Goal: Task Accomplishment & Management: Manage account settings

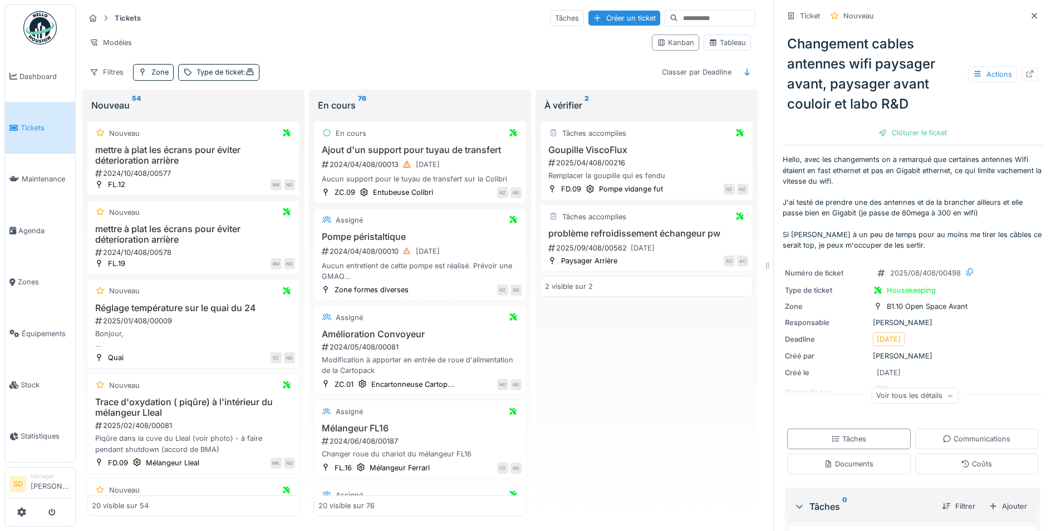
scroll to position [1496, 0]
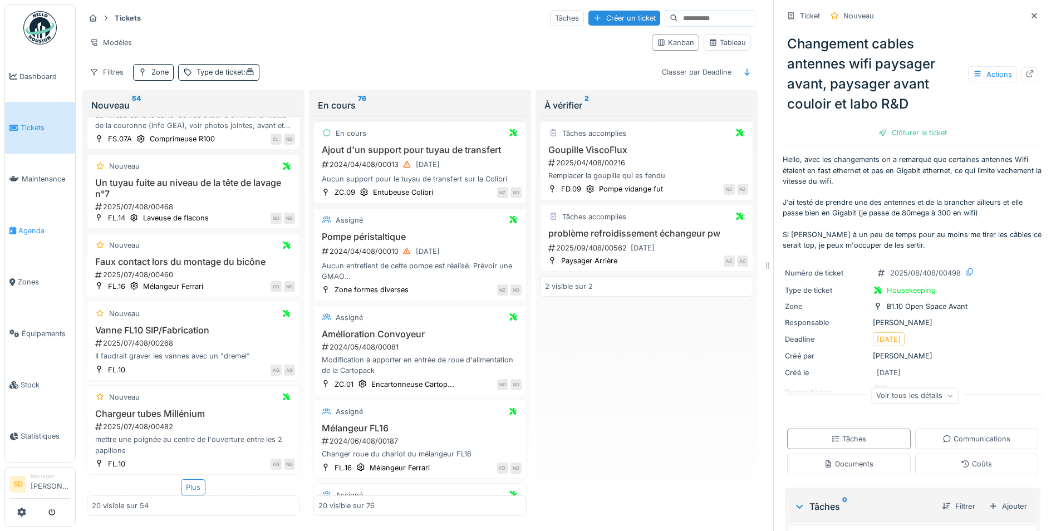
click at [39, 227] on span "Agenda" at bounding box center [44, 230] width 52 height 11
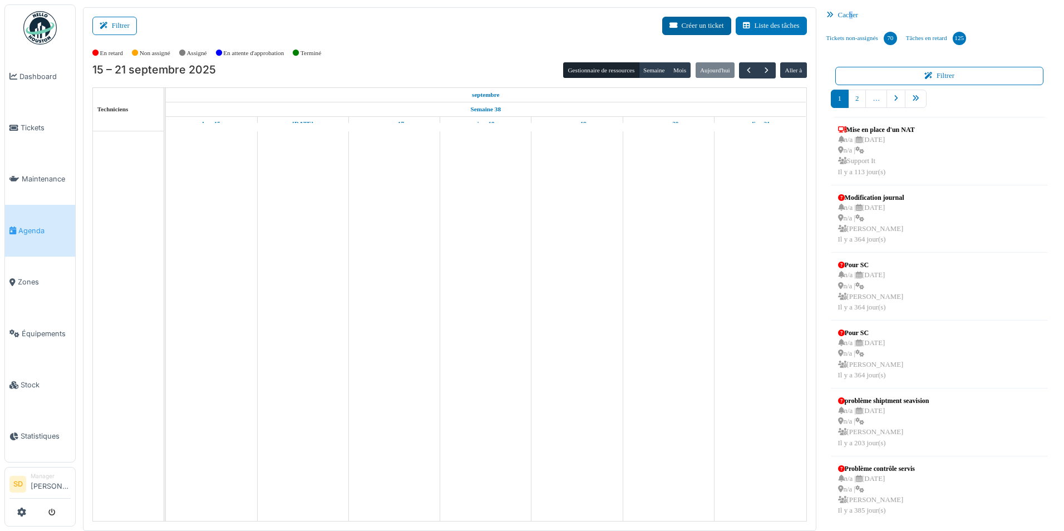
click at [850, 16] on div "Cacher" at bounding box center [939, 15] width 235 height 16
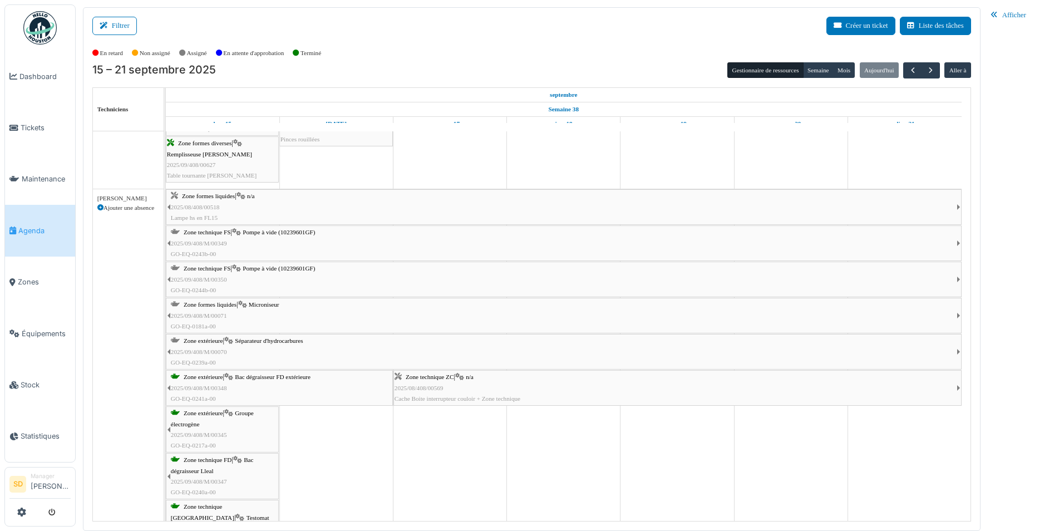
scroll to position [1610, 0]
click at [252, 306] on span "Microniseur" at bounding box center [264, 304] width 31 height 7
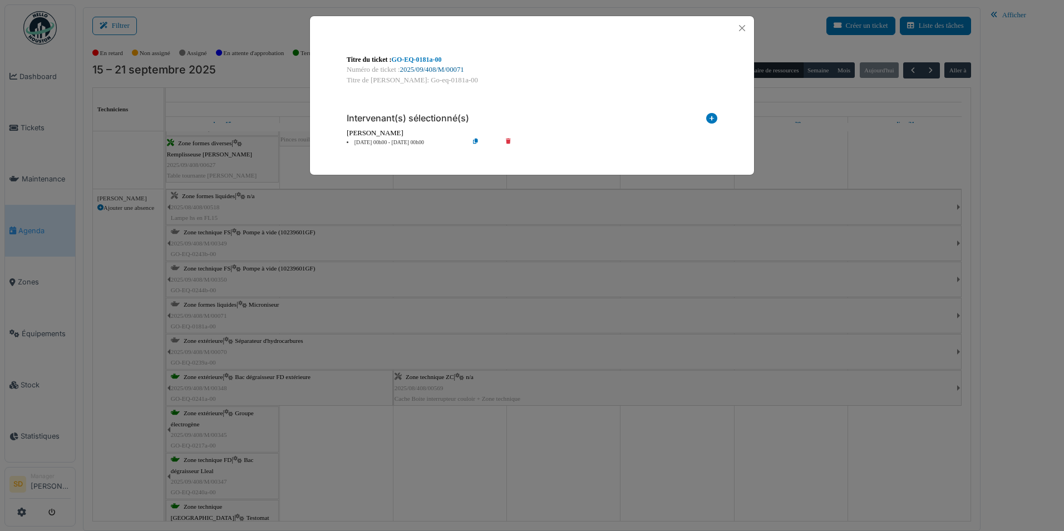
click at [425, 68] on link "2025/09/408/M/00071" at bounding box center [432, 70] width 64 height 8
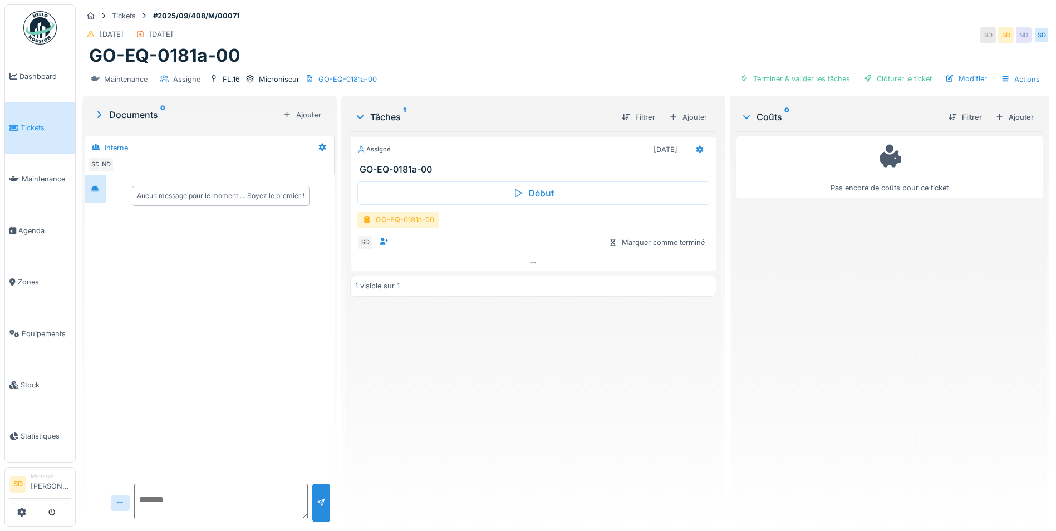
click at [395, 224] on div "GO-EQ-0181a-00" at bounding box center [398, 219] width 82 height 16
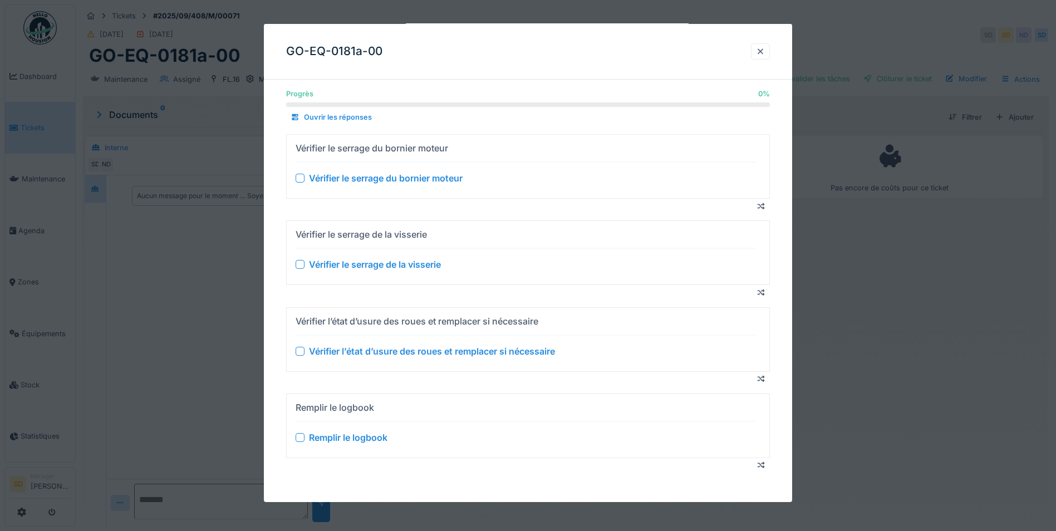
scroll to position [8, 0]
click at [765, 54] on div at bounding box center [760, 51] width 9 height 11
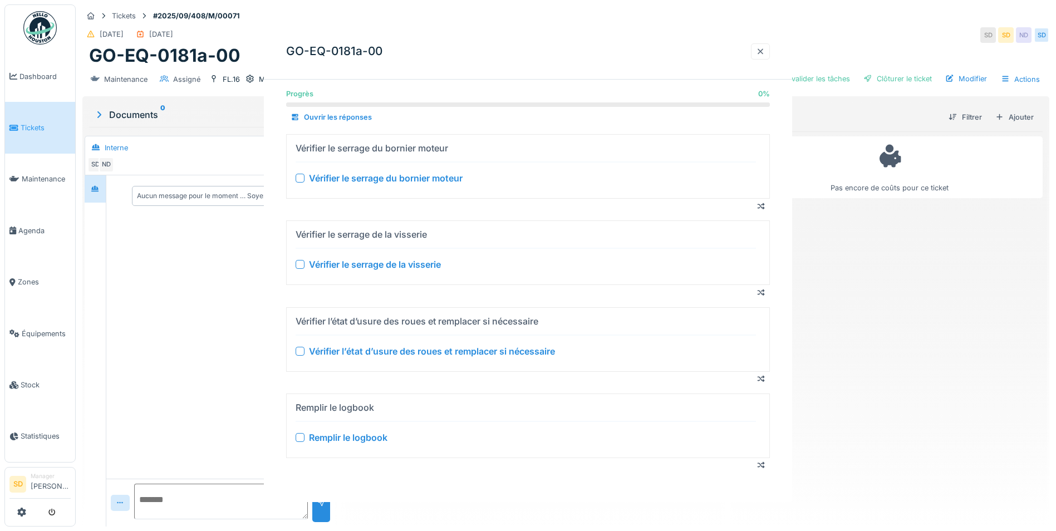
scroll to position [0, 0]
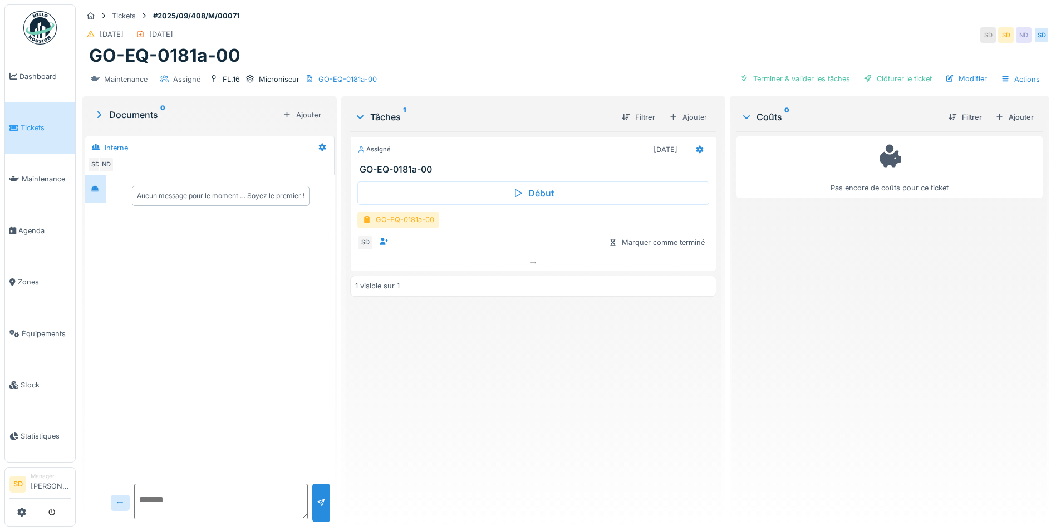
click at [397, 211] on div "GO-EQ-0181a-00" at bounding box center [398, 219] width 82 height 16
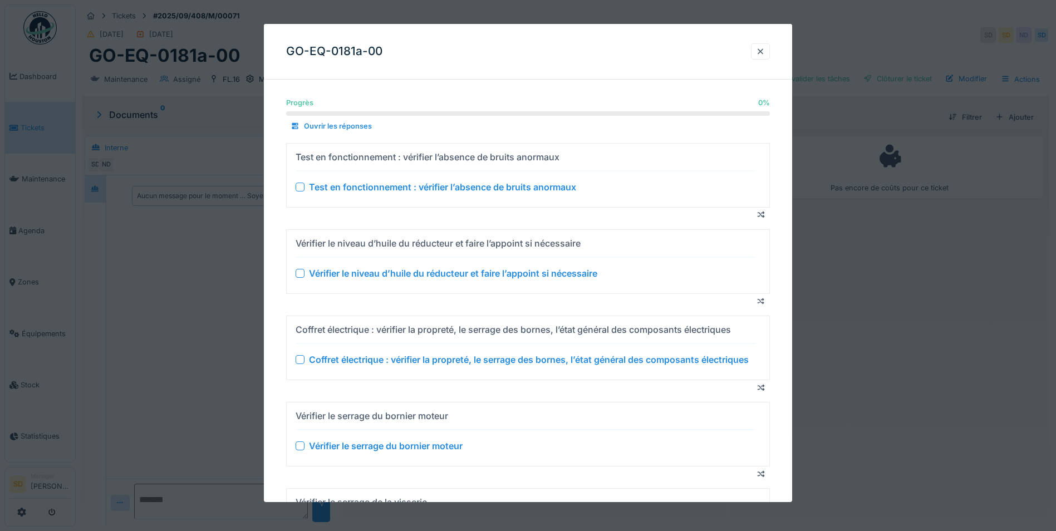
click at [323, 274] on div "Vérifier le niveau d’huile du réducteur et faire l’appoint si nécessaire" at bounding box center [453, 273] width 288 height 13
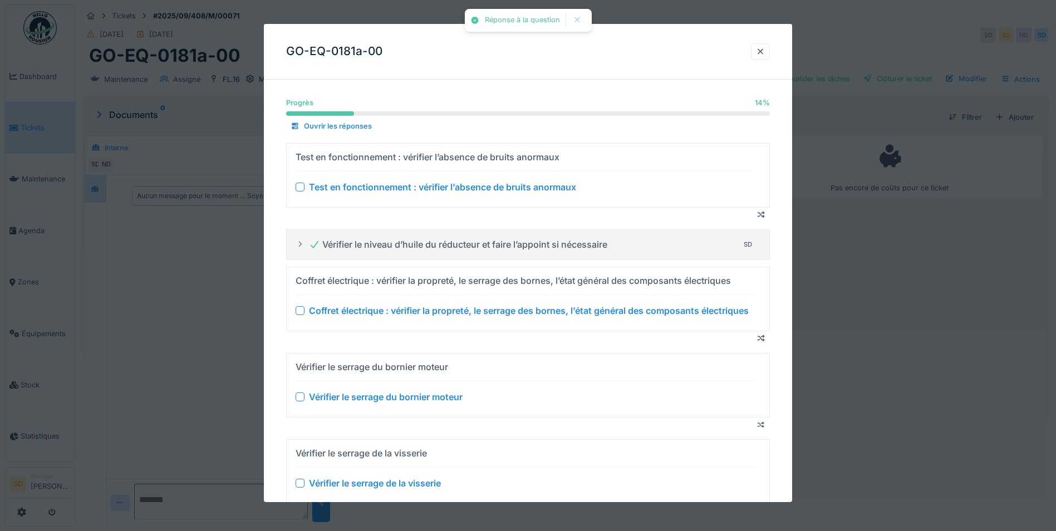
click at [303, 186] on div at bounding box center [300, 186] width 9 height 9
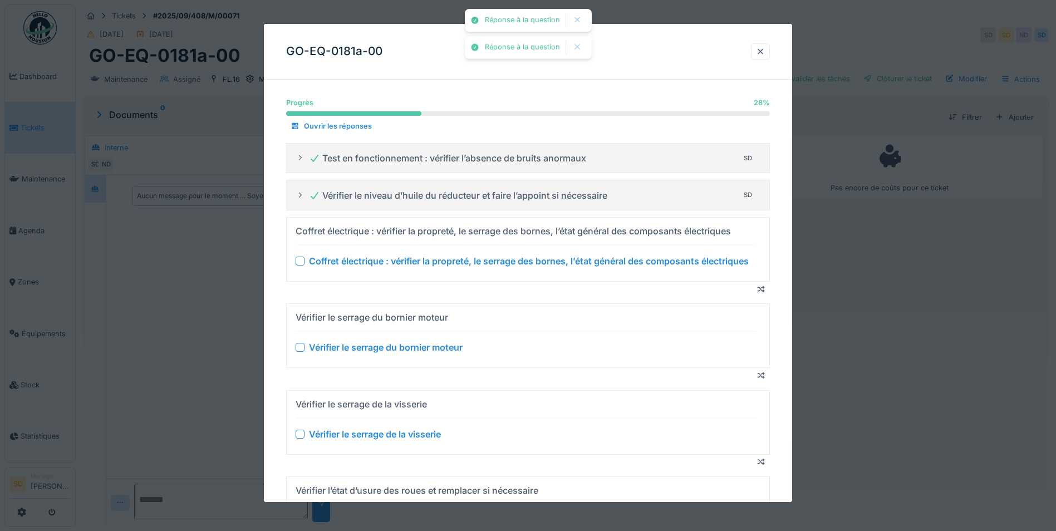
click at [299, 264] on div at bounding box center [300, 261] width 9 height 9
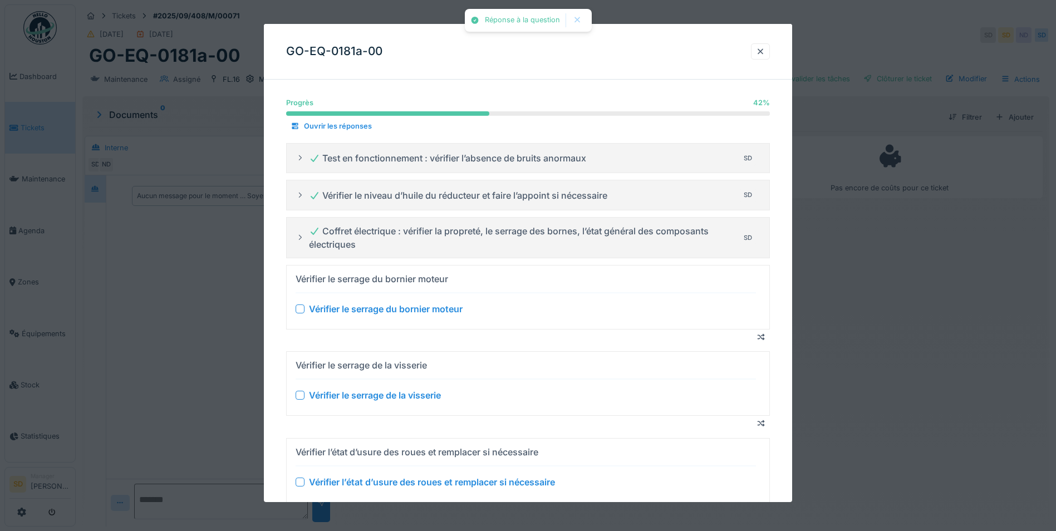
click at [299, 313] on div "Vérifier le serrage du bornier moteur" at bounding box center [526, 308] width 460 height 13
click at [303, 307] on div at bounding box center [300, 308] width 9 height 9
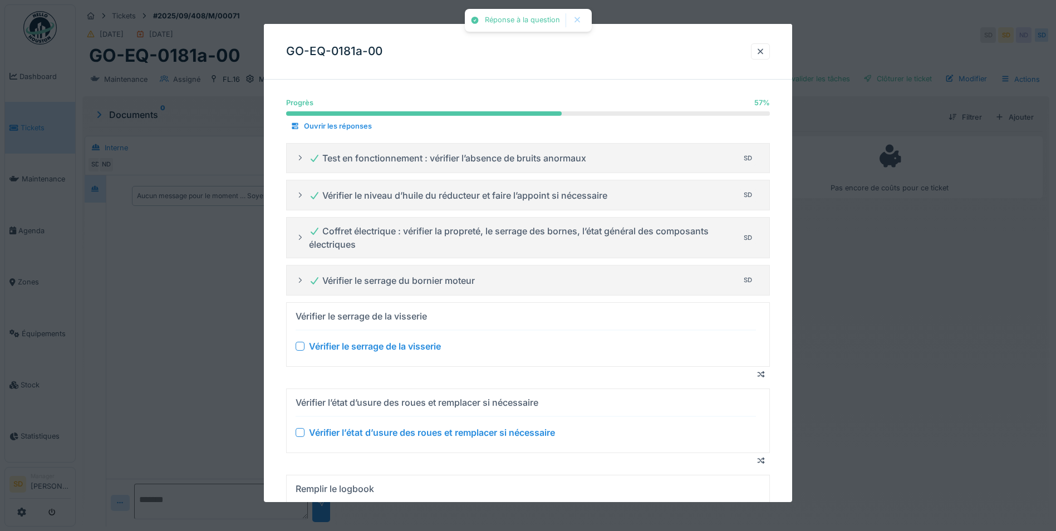
click at [301, 348] on div at bounding box center [300, 346] width 9 height 9
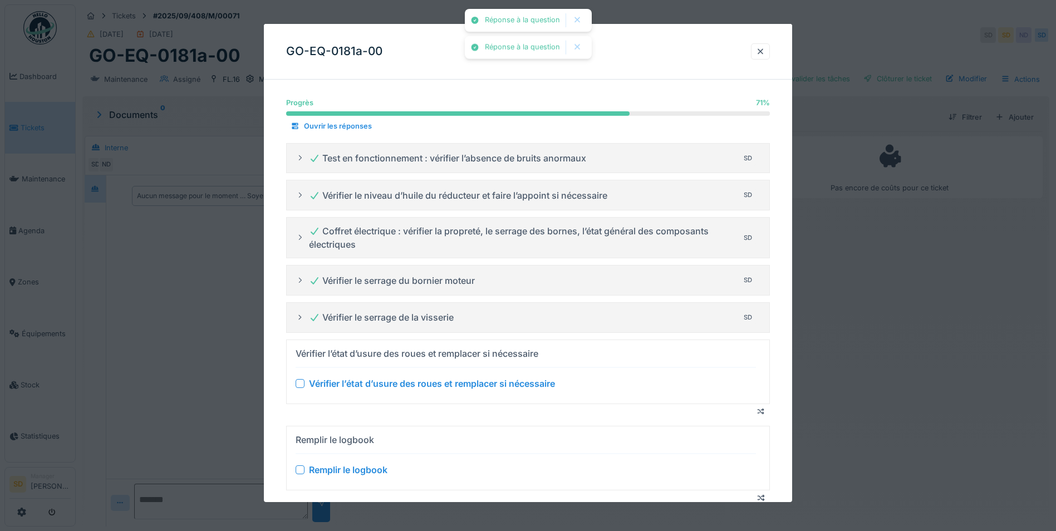
click at [301, 384] on div at bounding box center [300, 383] width 9 height 9
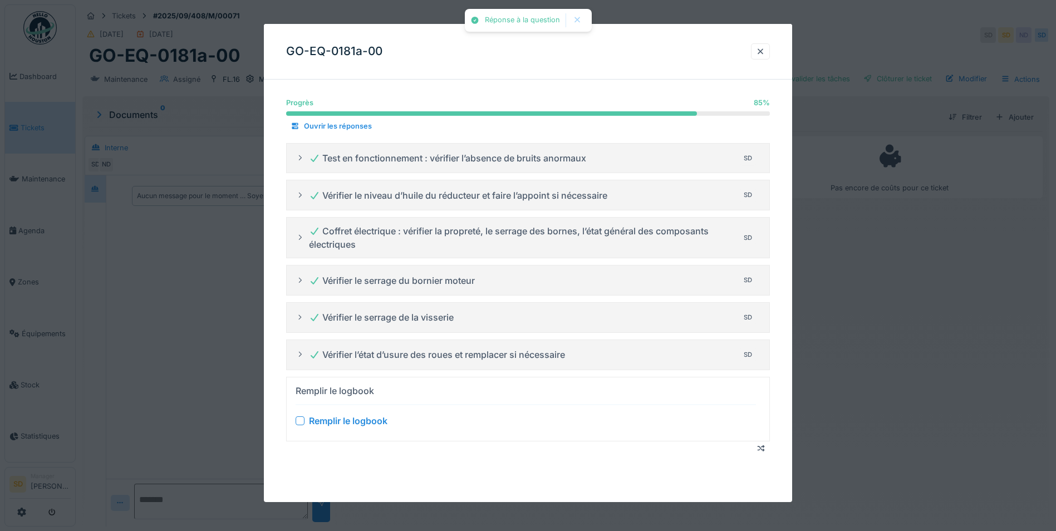
click at [302, 420] on div at bounding box center [300, 420] width 9 height 9
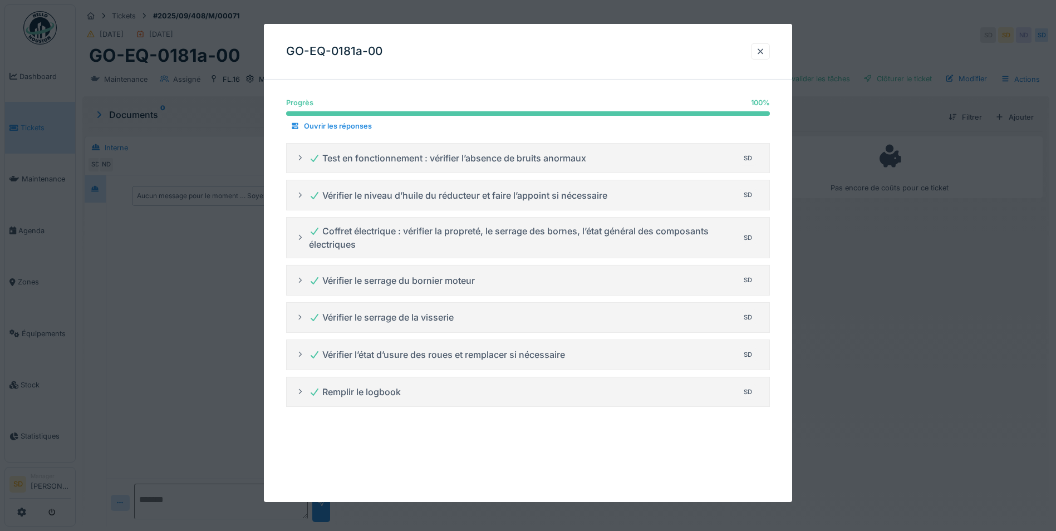
click at [299, 391] on icon at bounding box center [300, 391] width 9 height 7
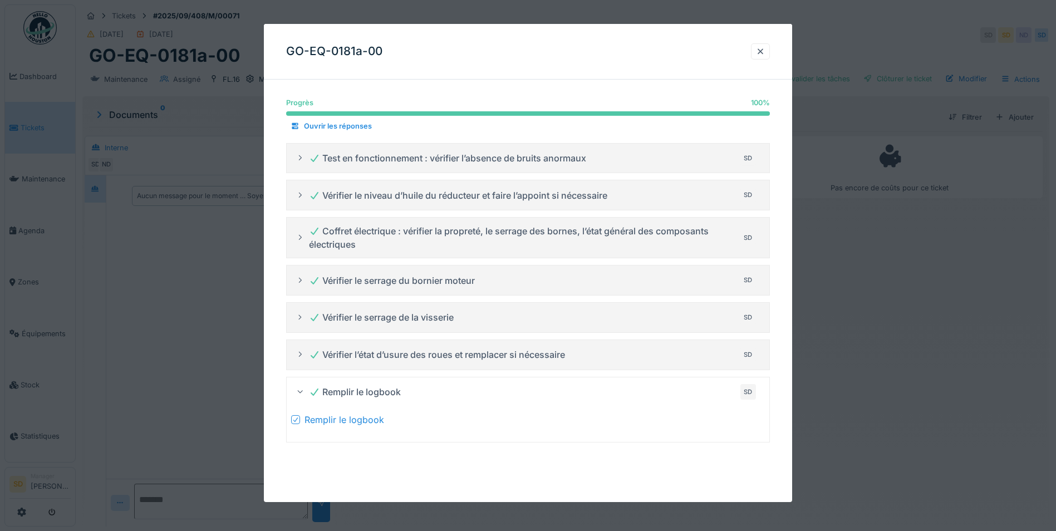
click at [297, 418] on icon at bounding box center [295, 420] width 7 height 6
click at [299, 423] on div at bounding box center [300, 420] width 9 height 9
click at [361, 126] on div "Ouvrir les réponses" at bounding box center [331, 126] width 90 height 15
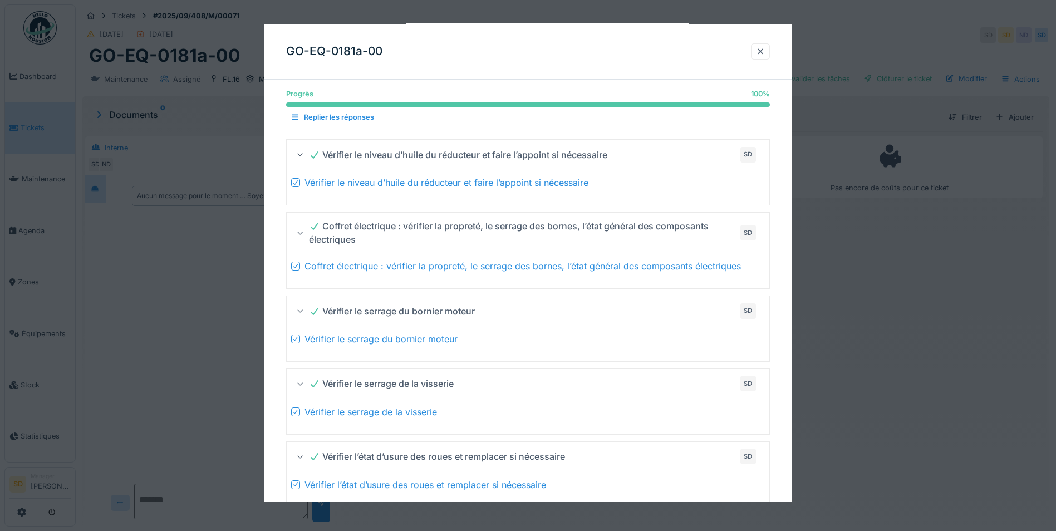
scroll to position [183, 0]
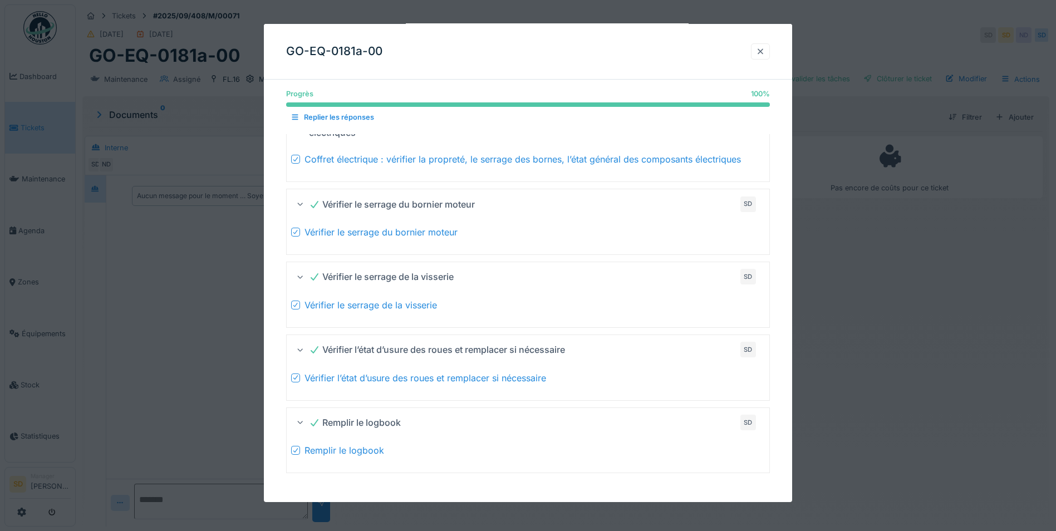
click at [761, 52] on div at bounding box center [760, 51] width 9 height 11
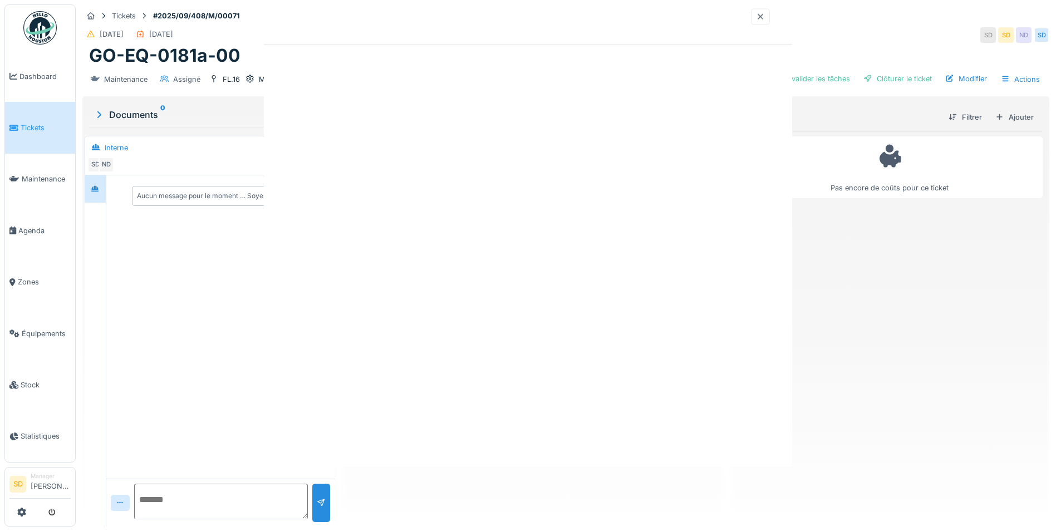
scroll to position [0, 0]
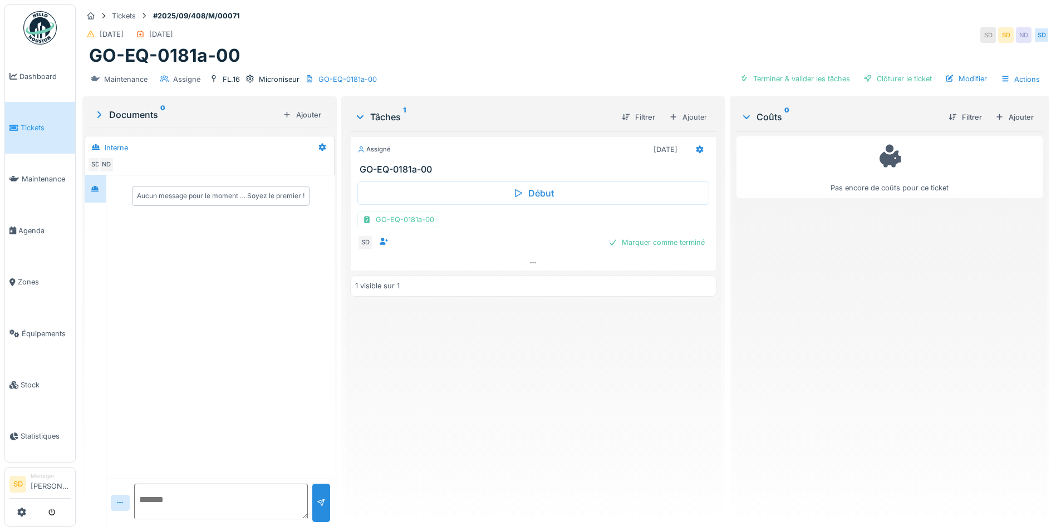
click at [495, 383] on div "Assigné 25/09/2025 GO-EQ-0181a-00 Début GO-EQ-0181a-00 SD Marquer comme terminé…" at bounding box center [533, 324] width 366 height 386
click at [991, 110] on div "Ajouter" at bounding box center [1014, 117] width 47 height 15
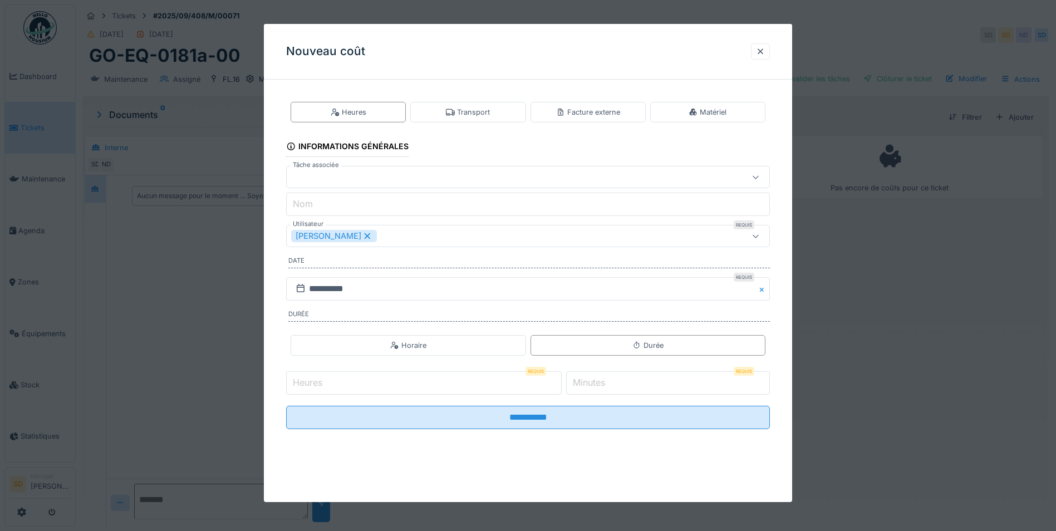
click at [355, 381] on input "Heures" at bounding box center [423, 382] width 275 height 23
type input "**"
click at [588, 383] on label "Minutes" at bounding box center [588, 382] width 37 height 13
click at [588, 383] on input "*" at bounding box center [668, 382] width 204 height 23
click at [589, 383] on label "Minutes" at bounding box center [588, 382] width 37 height 13
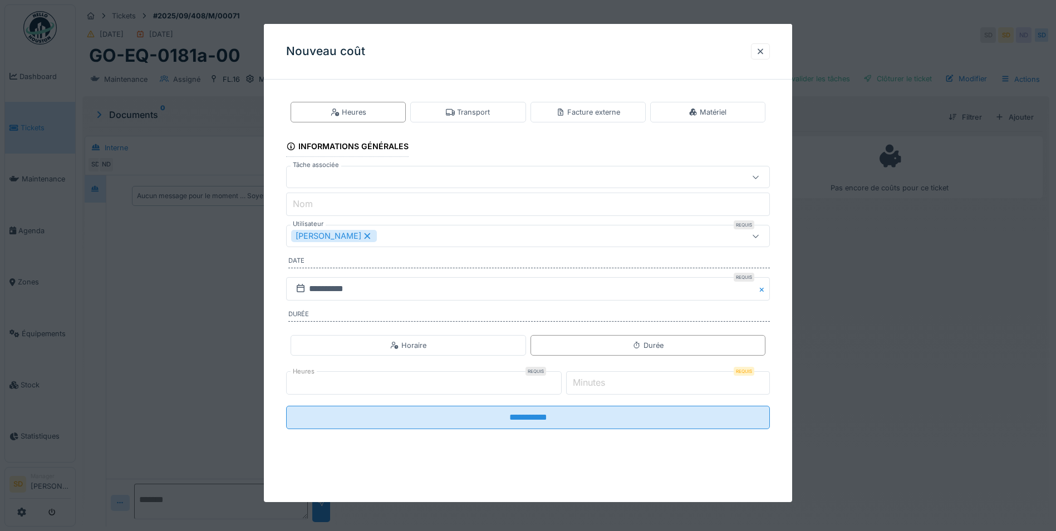
click at [589, 383] on input "*" at bounding box center [668, 382] width 204 height 23
click at [589, 383] on label "Minutes" at bounding box center [588, 382] width 37 height 13
click at [589, 383] on input "*" at bounding box center [668, 382] width 204 height 23
type input "**"
click at [367, 383] on input "**" at bounding box center [423, 382] width 275 height 23
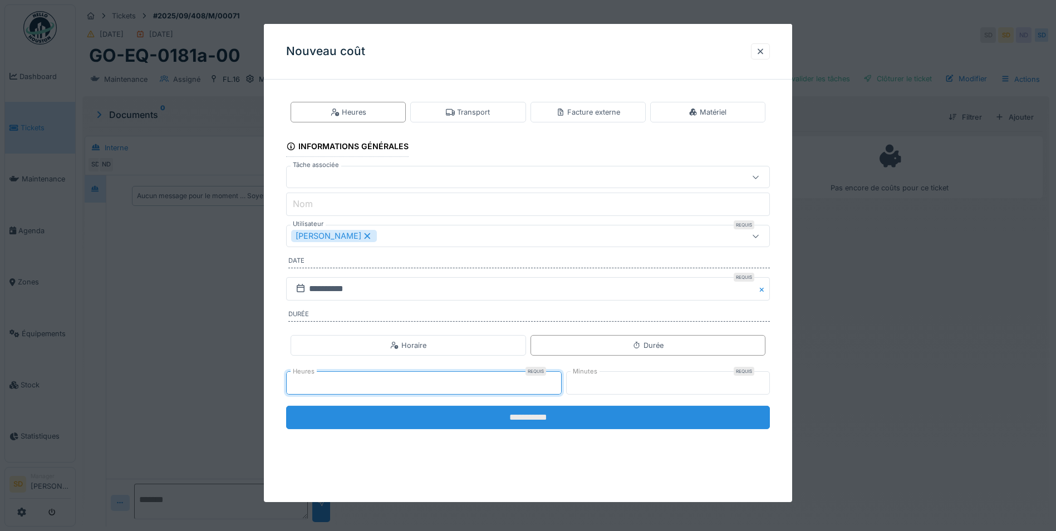
type input "**"
click at [504, 421] on input "**********" at bounding box center [528, 417] width 484 height 23
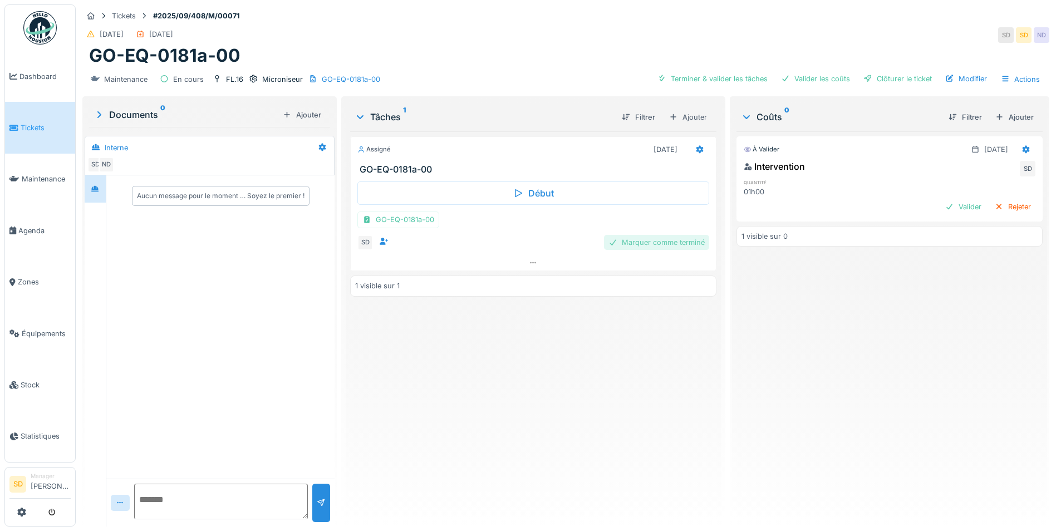
click at [681, 237] on div "Marquer comme terminé" at bounding box center [656, 242] width 105 height 15
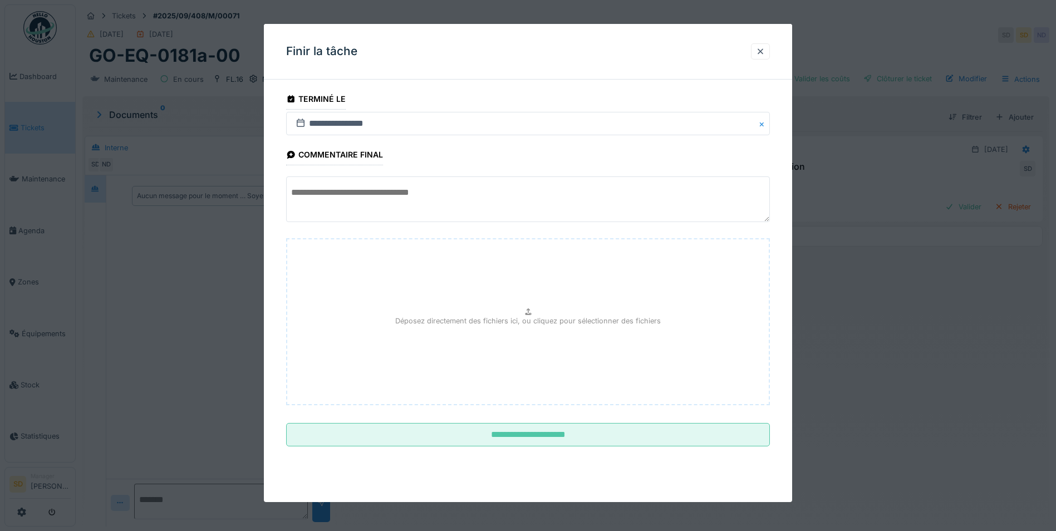
click at [435, 208] on textarea at bounding box center [528, 199] width 484 height 46
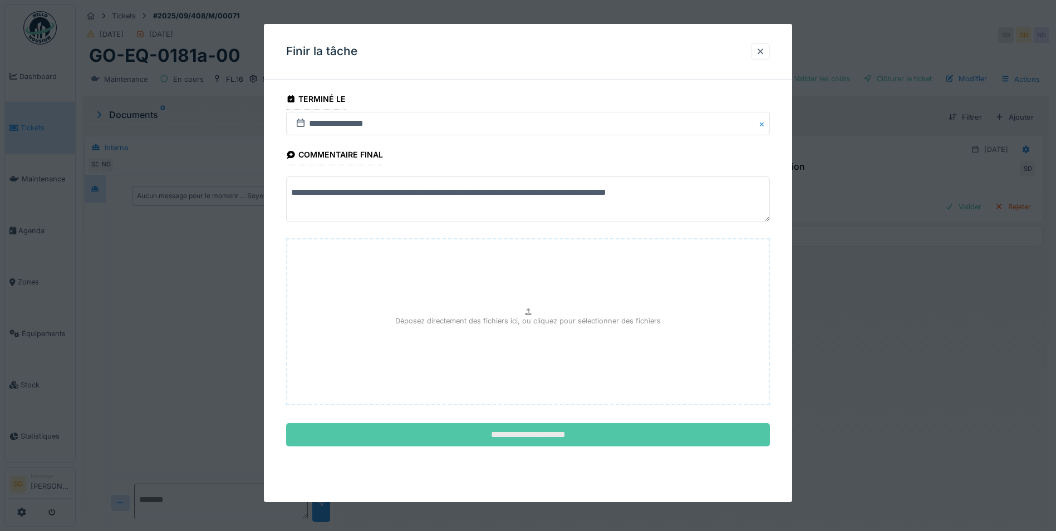
type textarea "**********"
click at [524, 435] on input "**********" at bounding box center [528, 434] width 484 height 23
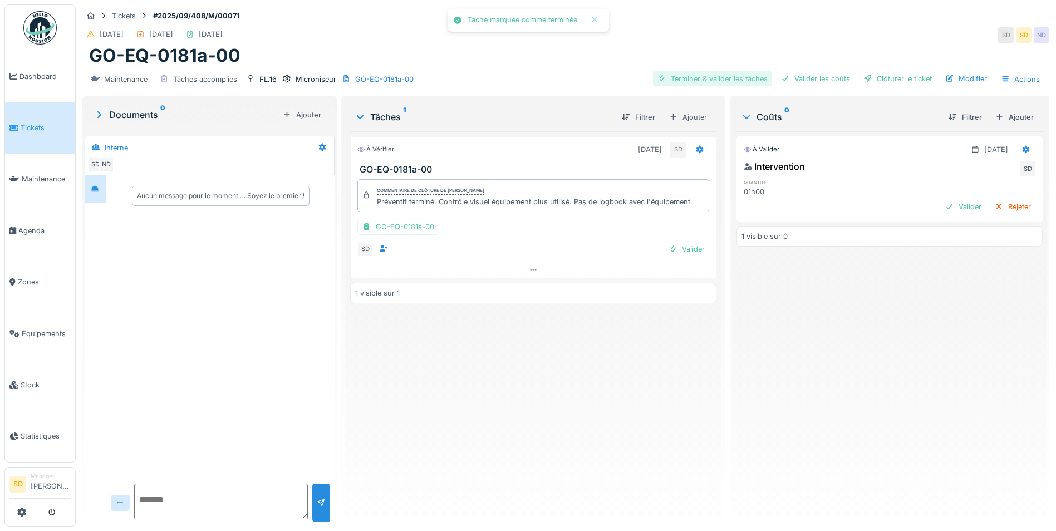
click at [730, 73] on div "Terminer & valider les tâches" at bounding box center [712, 78] width 119 height 15
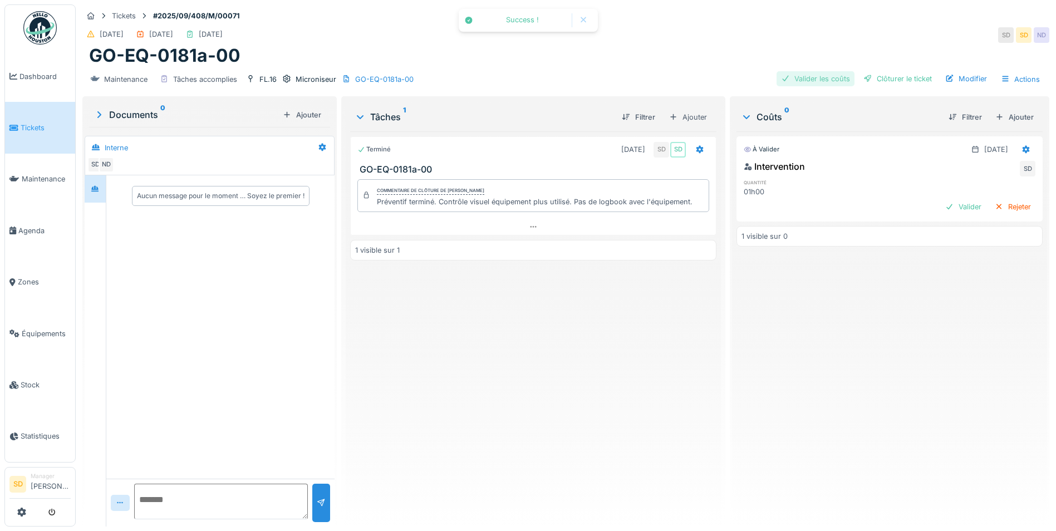
click at [794, 71] on div "Valider les coûts" at bounding box center [815, 78] width 78 height 15
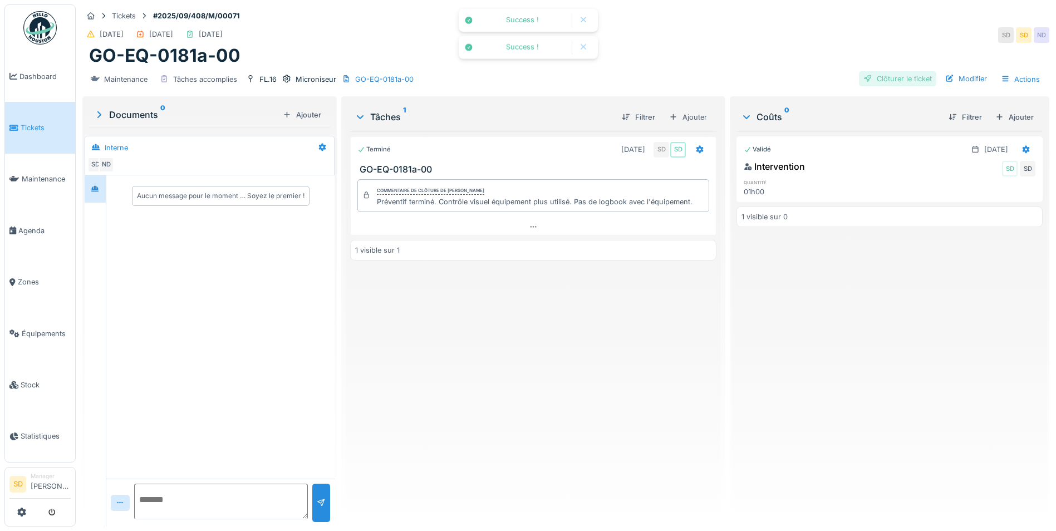
click at [885, 71] on div "Clôturer le ticket" at bounding box center [897, 78] width 77 height 15
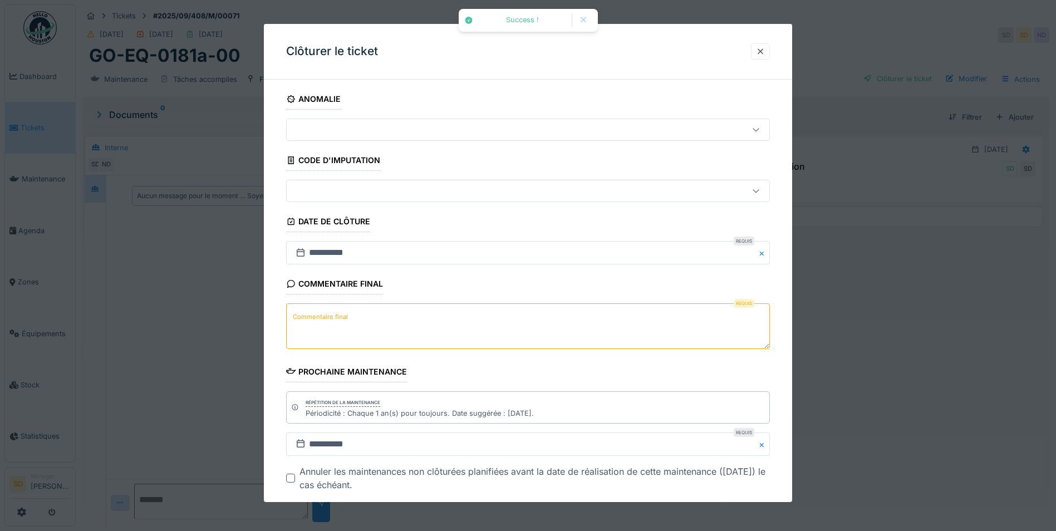
click at [474, 309] on textarea "Commentaire final" at bounding box center [528, 326] width 484 height 46
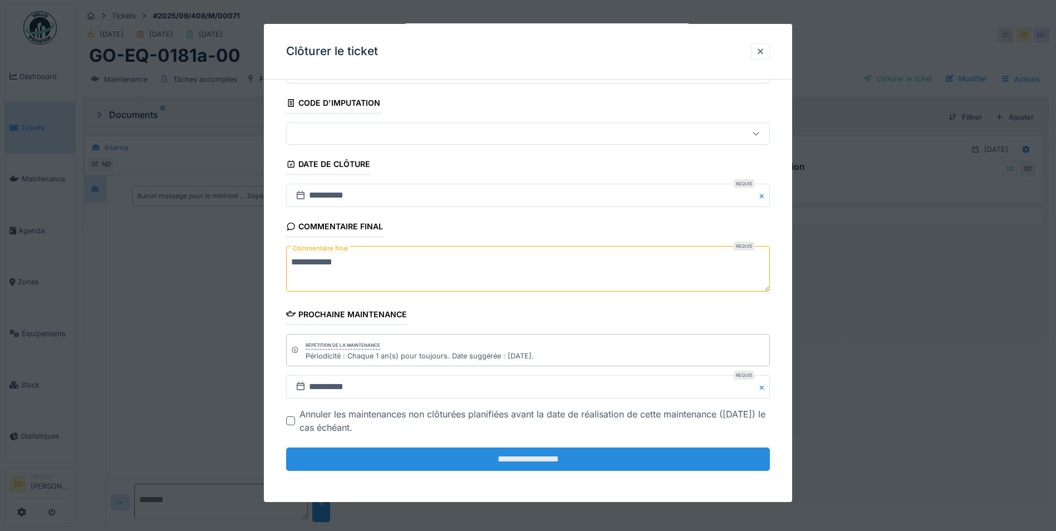
type textarea "**********"
click at [535, 460] on input "**********" at bounding box center [528, 458] width 484 height 23
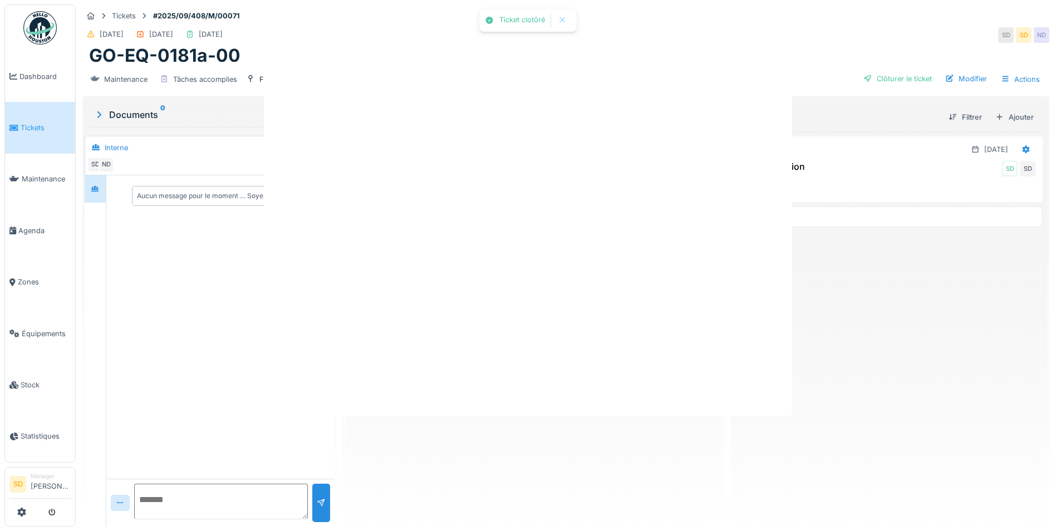
scroll to position [0, 0]
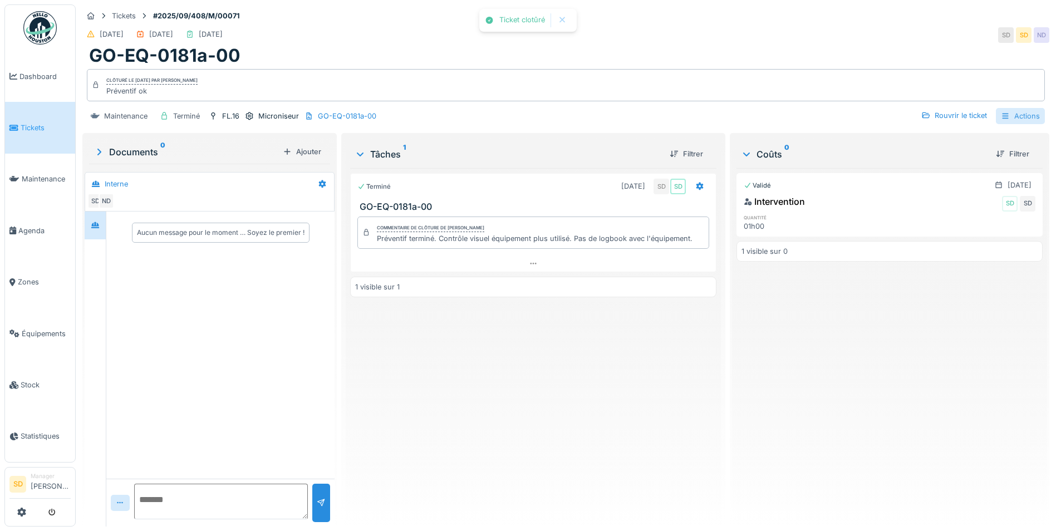
click at [1025, 108] on div "Actions" at bounding box center [1020, 116] width 49 height 16
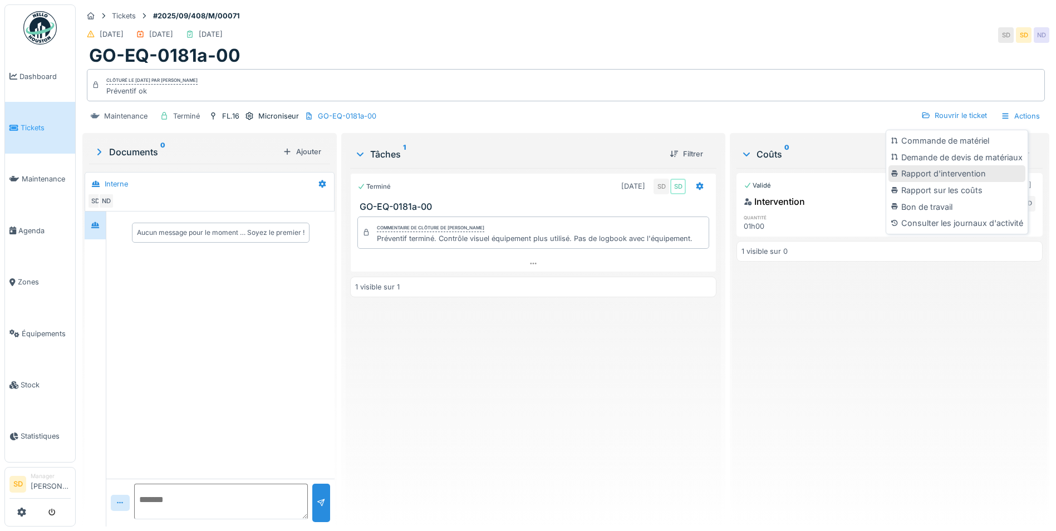
click at [932, 165] on div "Rapport d'intervention" at bounding box center [956, 173] width 137 height 17
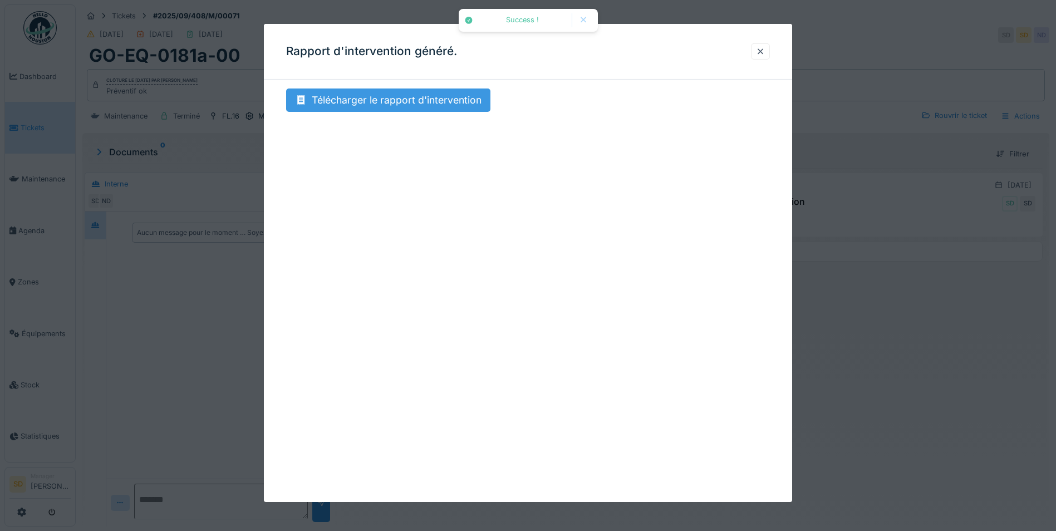
click at [427, 96] on div "Télécharger le rapport d'intervention" at bounding box center [388, 99] width 204 height 23
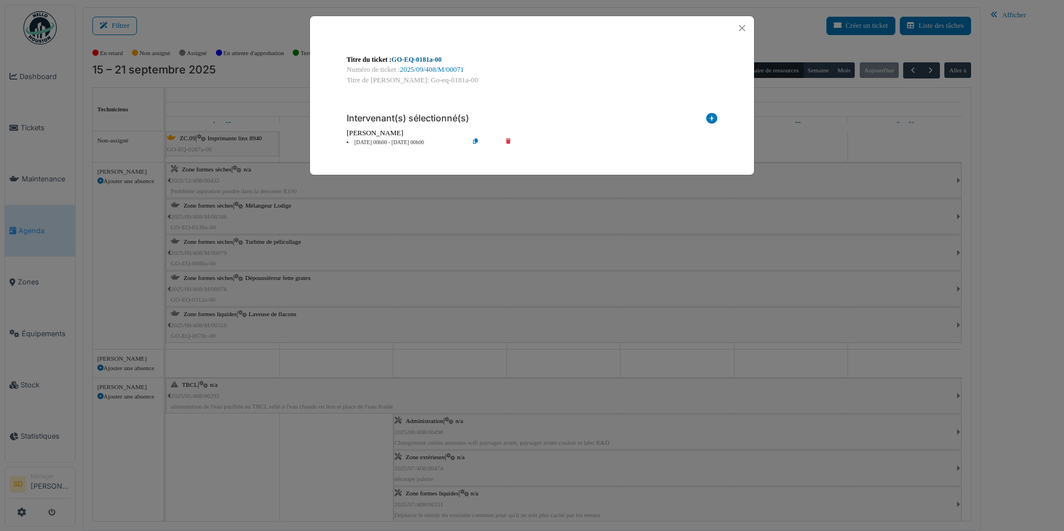
scroll to position [1503, 0]
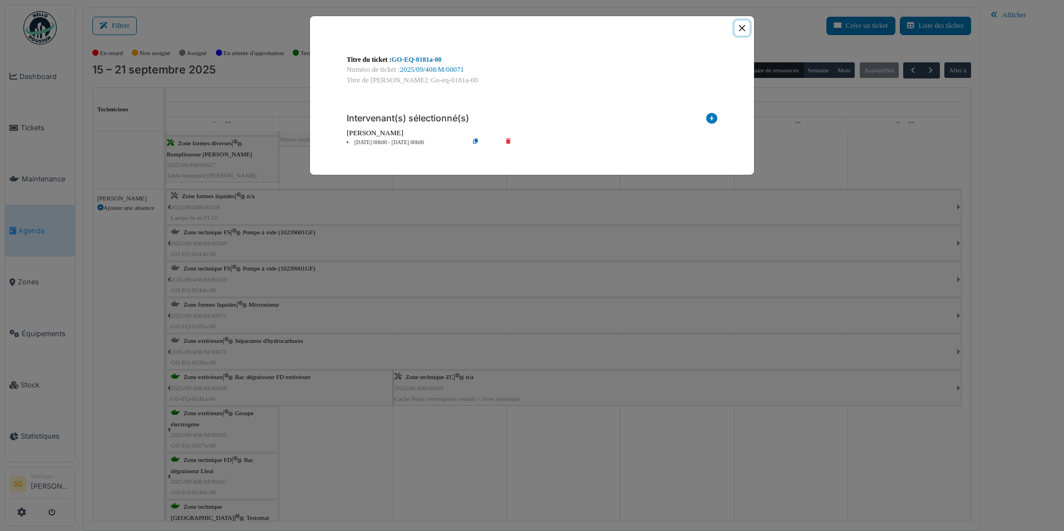
drag, startPoint x: 738, startPoint y: 30, endPoint x: 735, endPoint y: 40, distance: 10.0
click at [738, 30] on button "Close" at bounding box center [742, 28] width 15 height 15
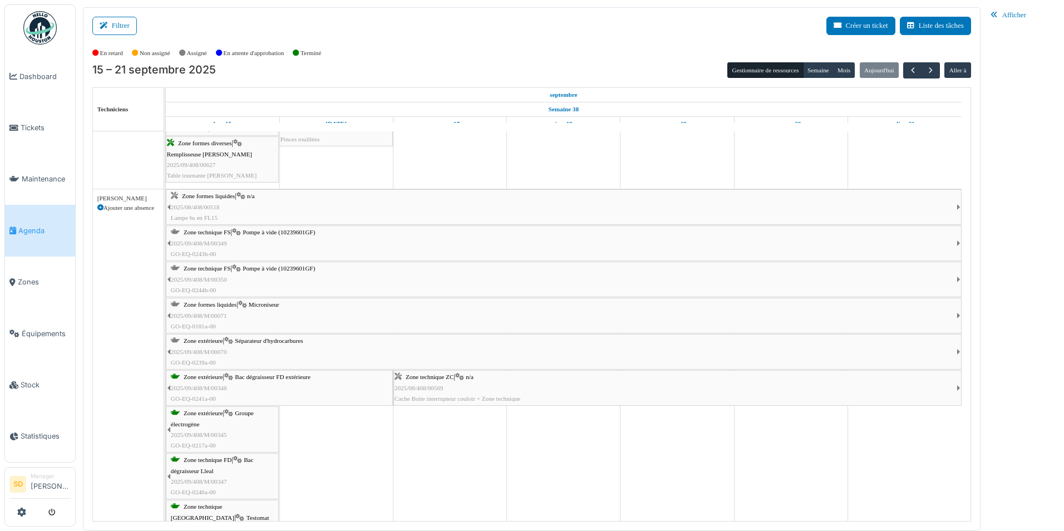
click at [48, 235] on link "Agenda" at bounding box center [40, 230] width 70 height 51
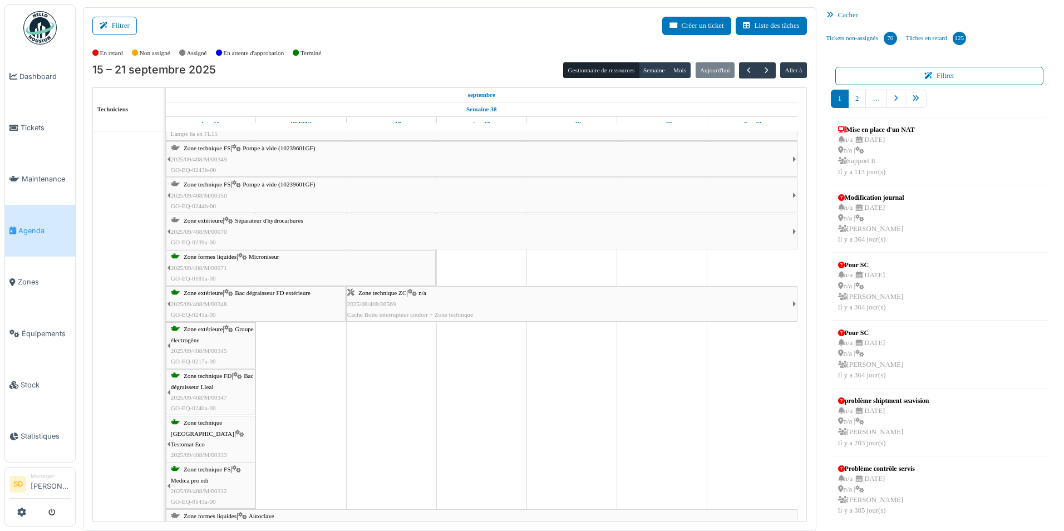
scroll to position [1614, 0]
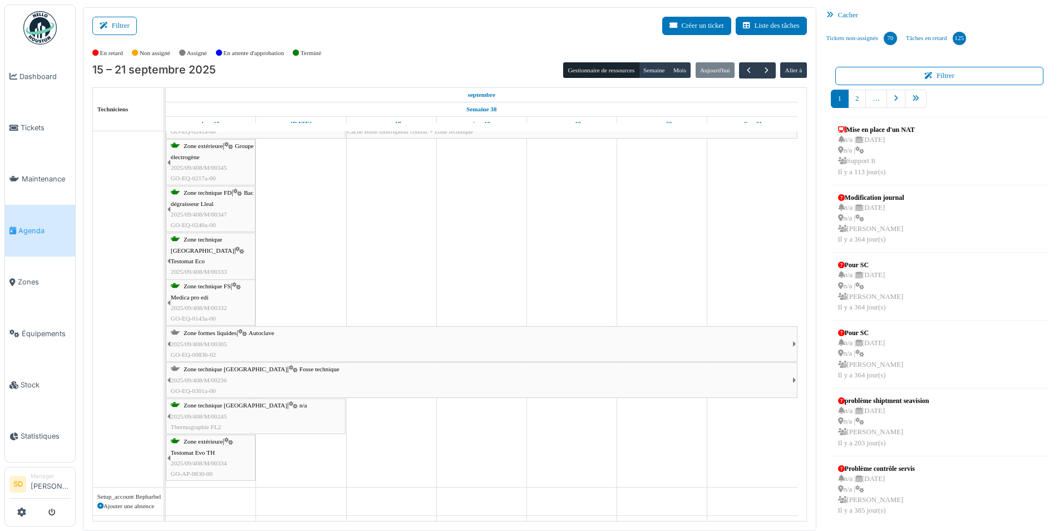
click at [299, 368] on span "Fosse technique" at bounding box center [319, 369] width 40 height 7
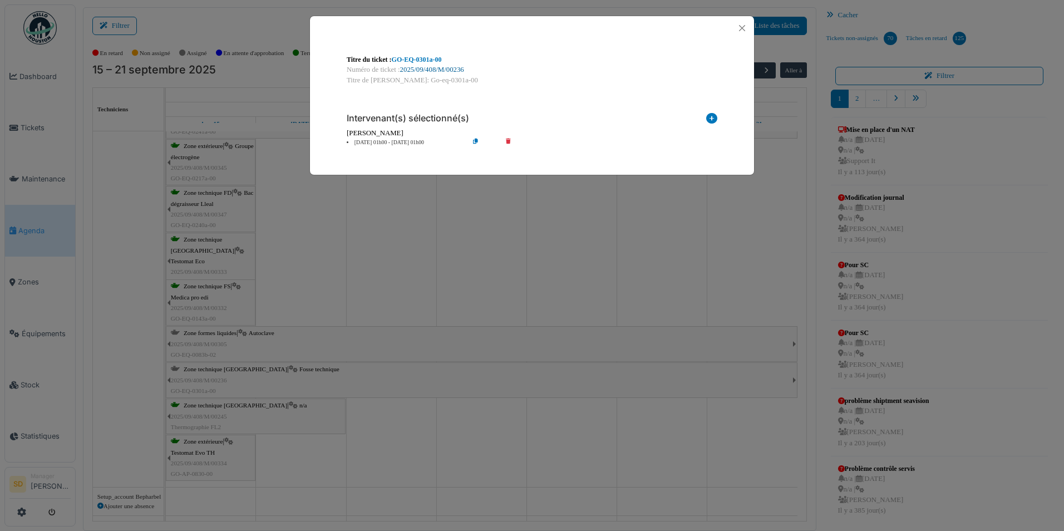
click at [457, 70] on link "2025/09/408/M/00236" at bounding box center [432, 70] width 64 height 8
click at [741, 28] on button "Close" at bounding box center [742, 28] width 15 height 15
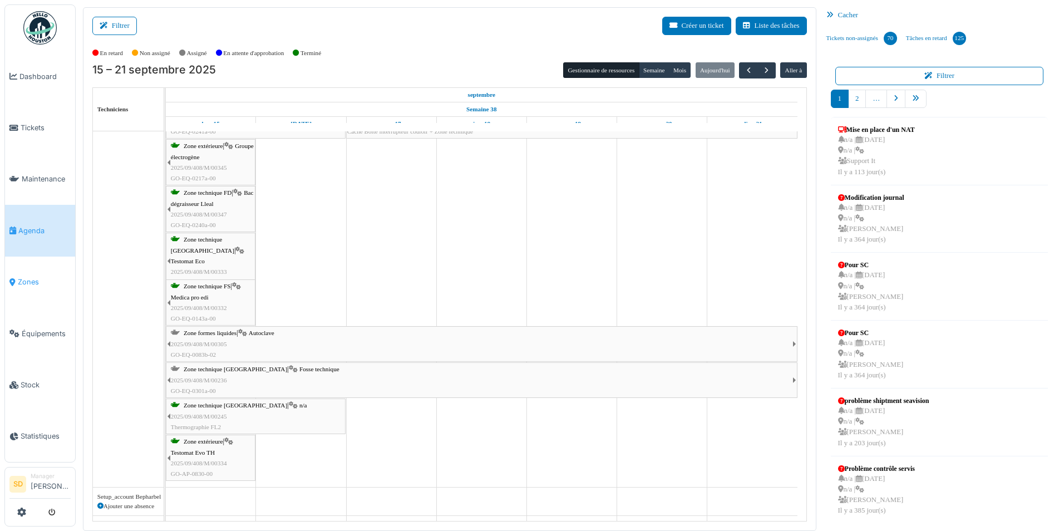
click at [38, 277] on span "Zones" at bounding box center [44, 282] width 53 height 11
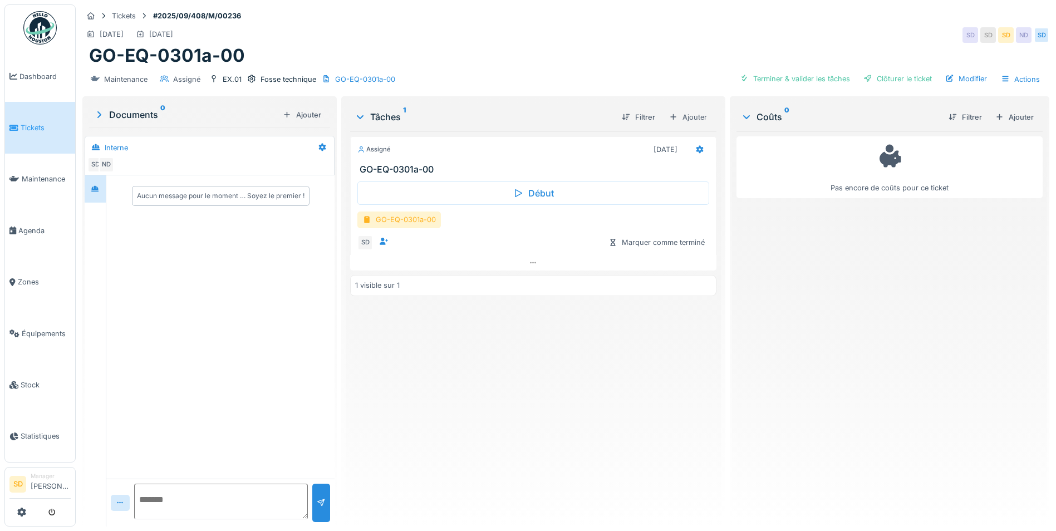
click at [425, 218] on div "GO-EQ-0301a-00" at bounding box center [398, 219] width 83 height 16
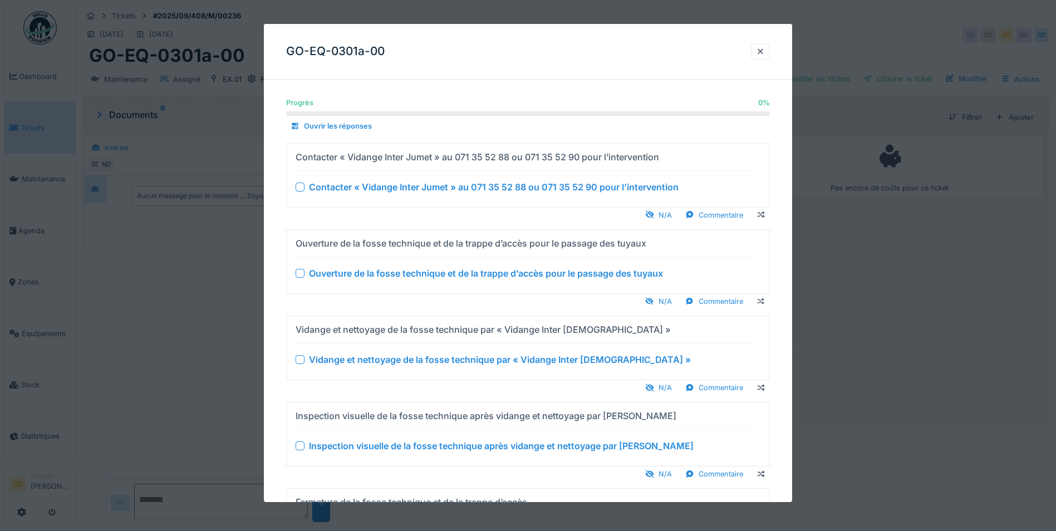
click at [296, 186] on div at bounding box center [300, 186] width 9 height 9
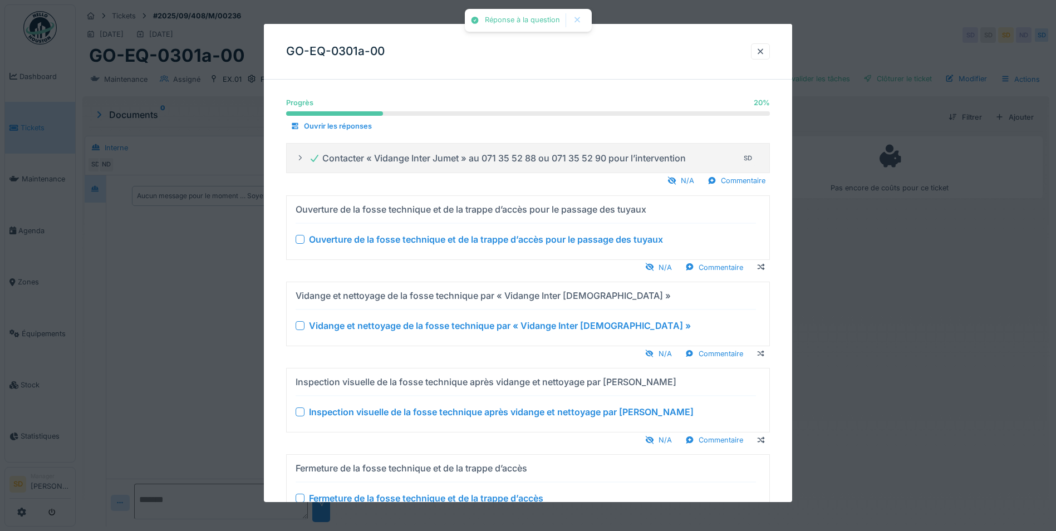
click at [303, 233] on div "Ouverture de la fosse technique et de la trappe d’accès pour le passage des tuy…" at bounding box center [526, 238] width 460 height 13
click at [301, 240] on div at bounding box center [300, 238] width 9 height 9
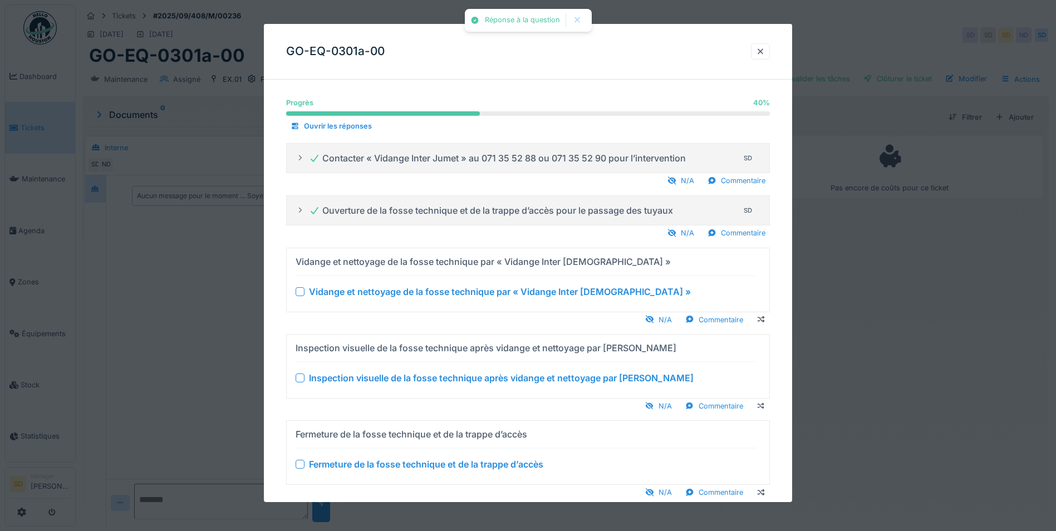
click at [299, 288] on div at bounding box center [300, 291] width 9 height 9
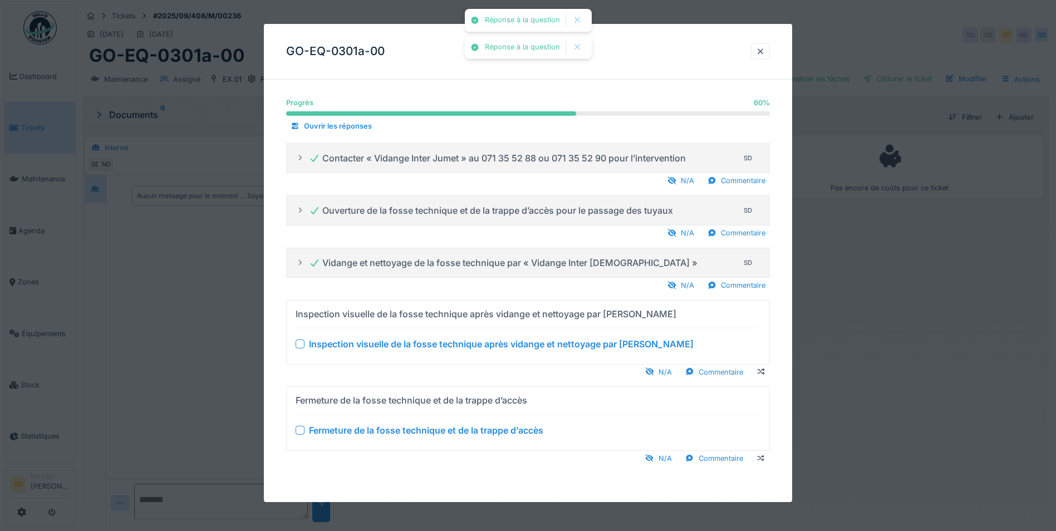
click at [299, 346] on div at bounding box center [300, 343] width 9 height 9
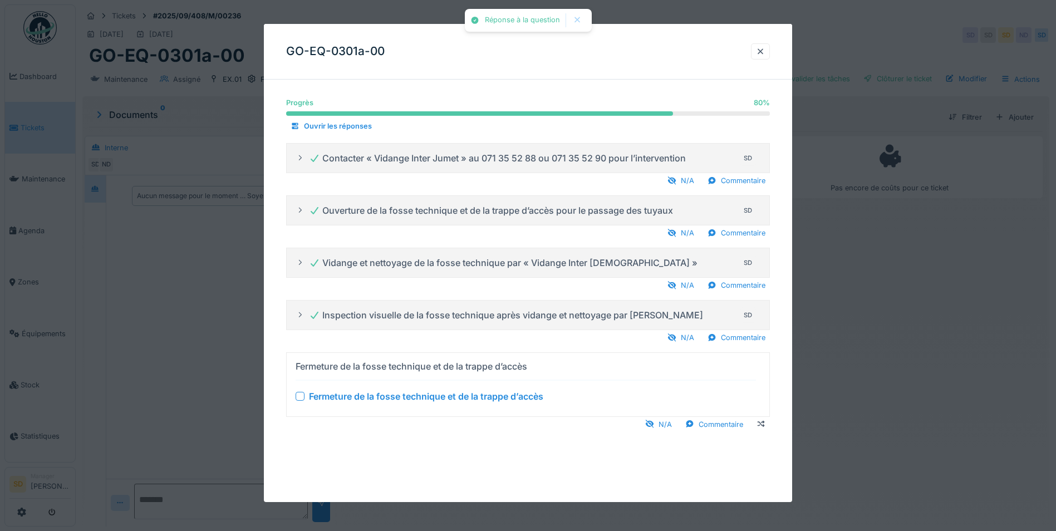
click at [300, 396] on div at bounding box center [300, 395] width 9 height 9
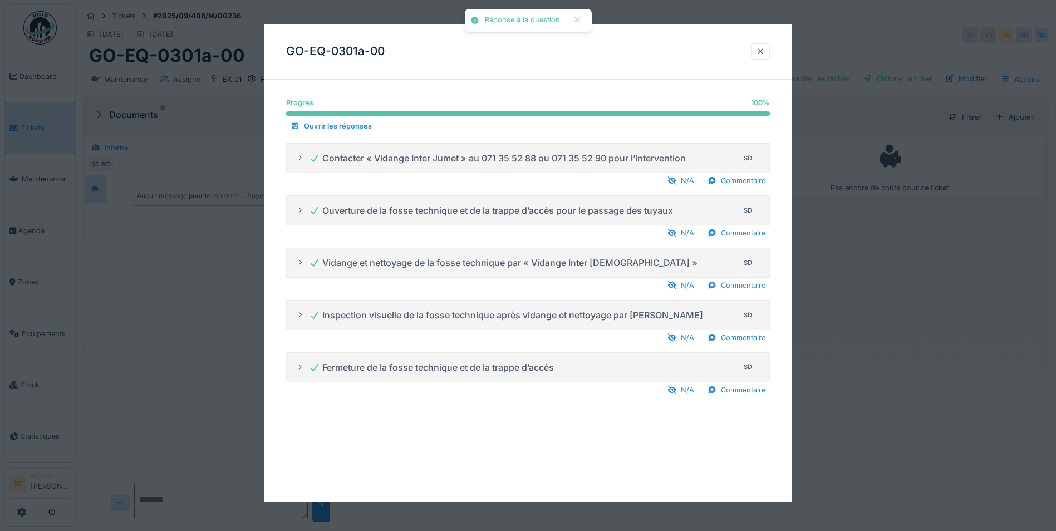
click at [765, 54] on div at bounding box center [760, 51] width 9 height 11
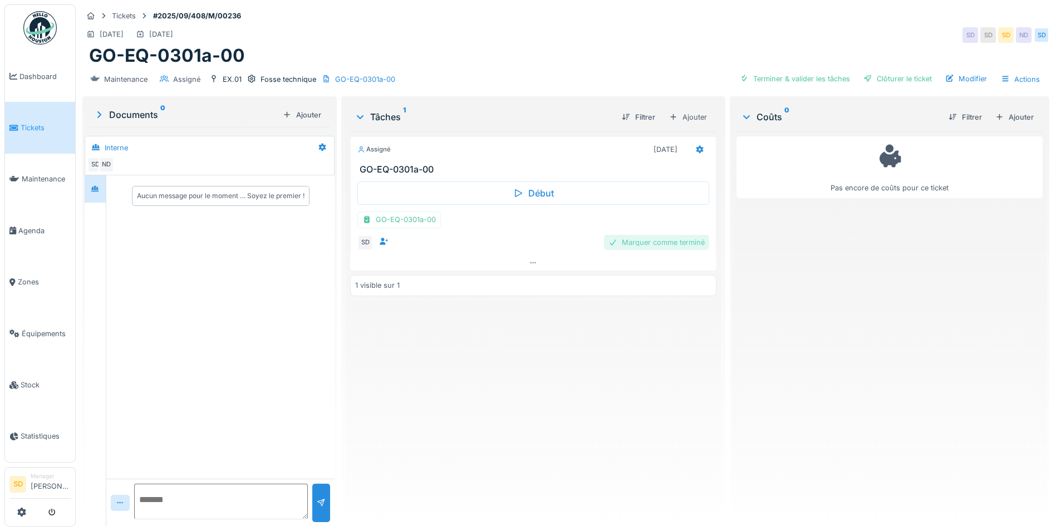
click at [641, 244] on div "Marquer comme terminé" at bounding box center [656, 242] width 105 height 15
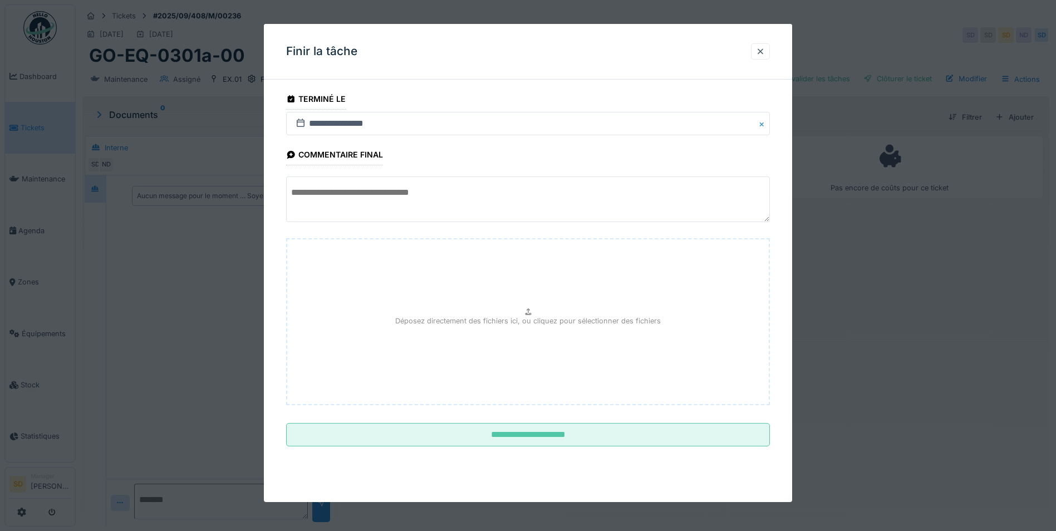
click at [425, 207] on textarea at bounding box center [528, 199] width 484 height 46
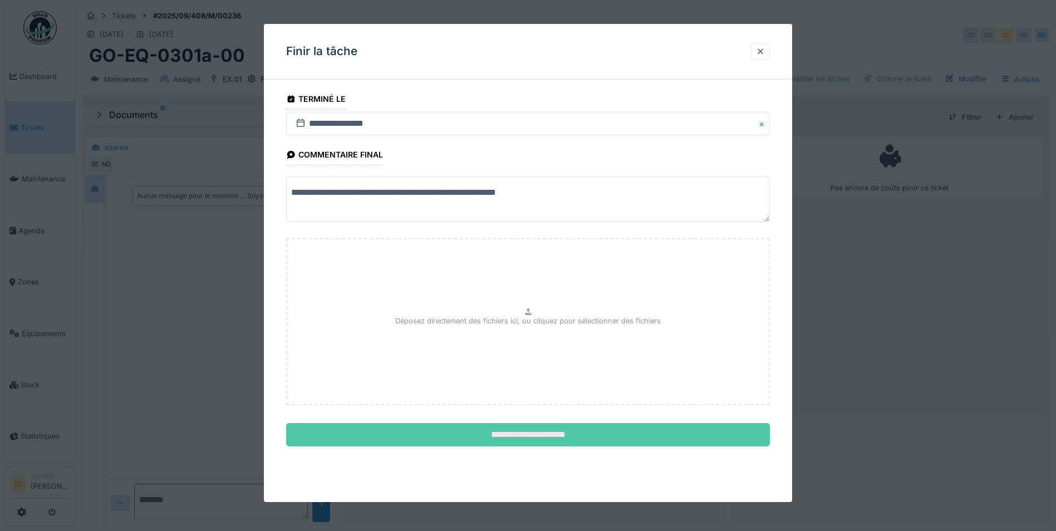
type textarea "**********"
click at [509, 442] on input "**********" at bounding box center [528, 434] width 484 height 23
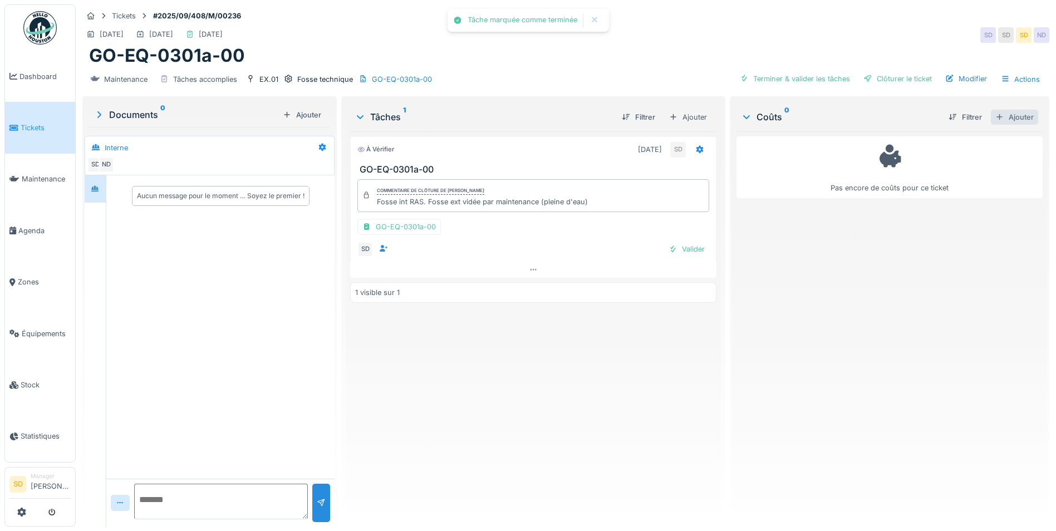
click at [998, 120] on div "Ajouter" at bounding box center [1014, 117] width 47 height 15
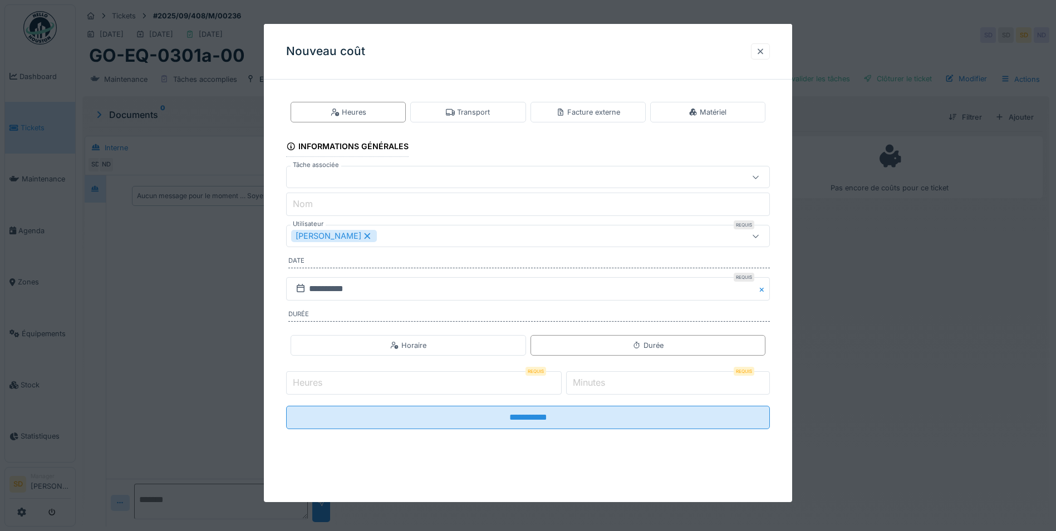
click at [760, 53] on div at bounding box center [760, 51] width 9 height 11
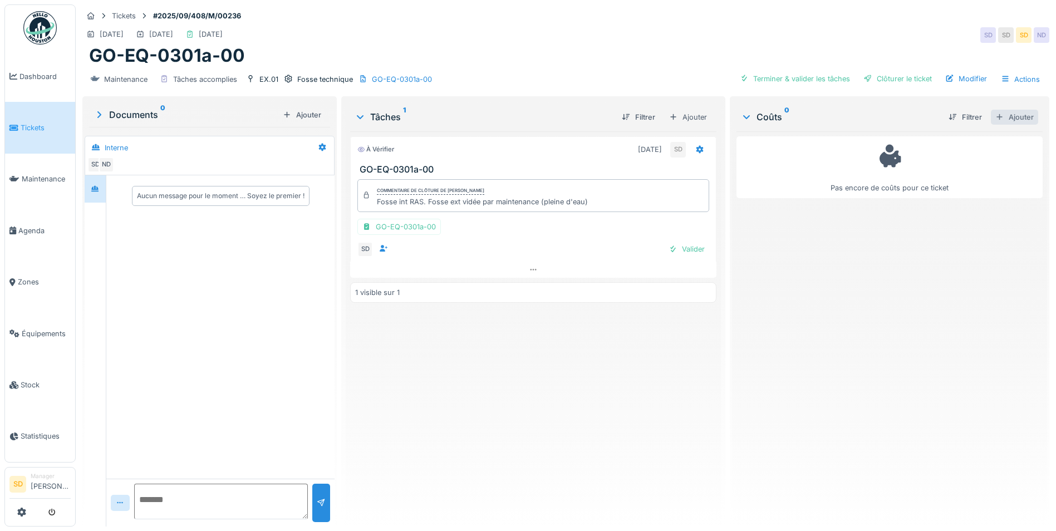
click at [991, 119] on div "Ajouter" at bounding box center [1014, 117] width 47 height 15
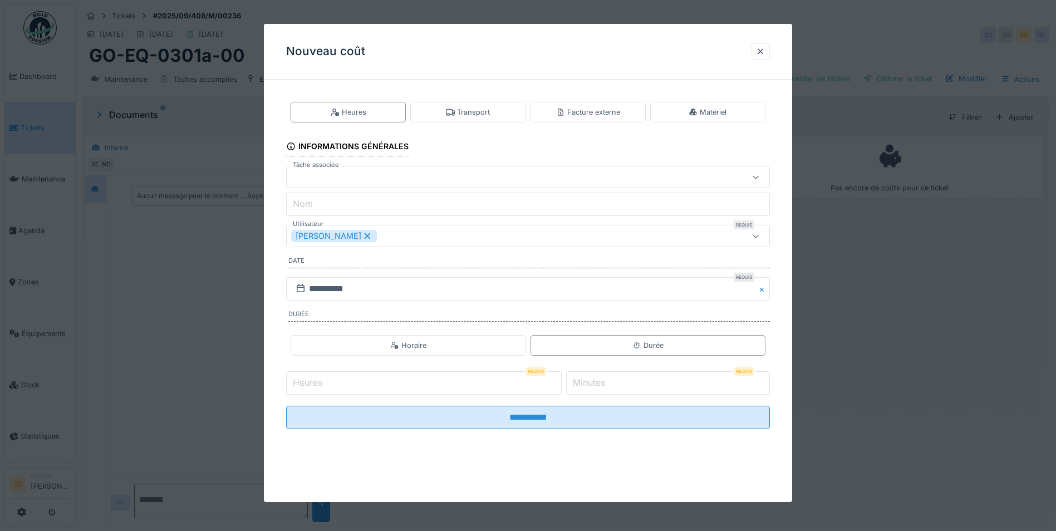
click at [396, 391] on input "Heures" at bounding box center [423, 382] width 275 height 23
type input "**"
click at [603, 383] on label "Minutes" at bounding box center [588, 382] width 37 height 13
click at [603, 383] on input "*" at bounding box center [668, 382] width 204 height 23
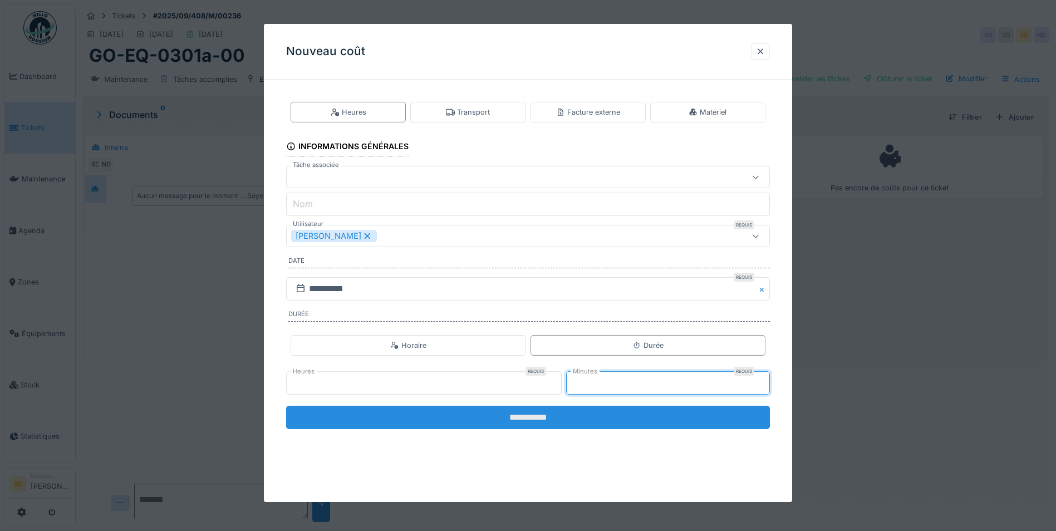
type input "**"
click at [529, 425] on input "**********" at bounding box center [528, 417] width 484 height 23
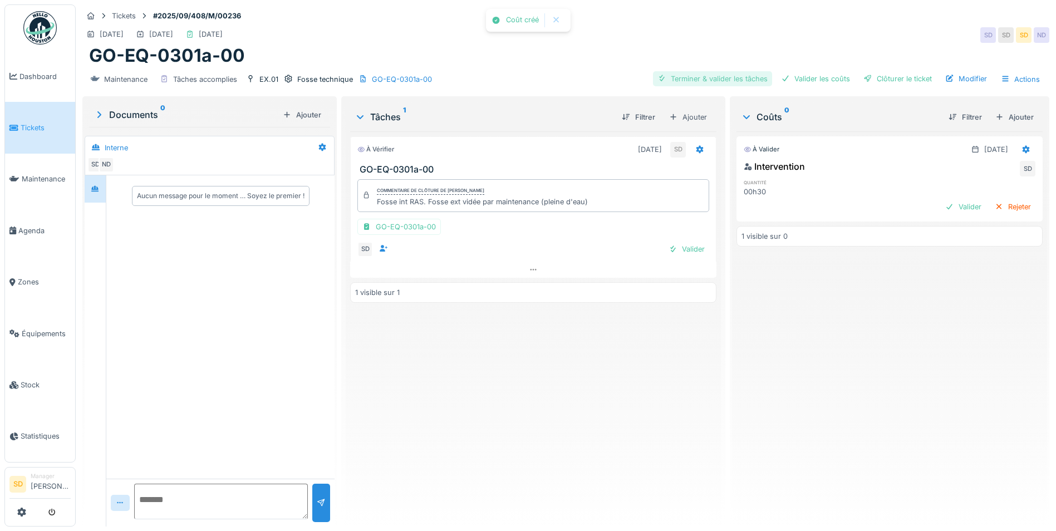
click at [713, 73] on div "Terminer & valider les tâches" at bounding box center [712, 78] width 119 height 15
click at [801, 77] on div "Valider les coûts" at bounding box center [815, 78] width 78 height 15
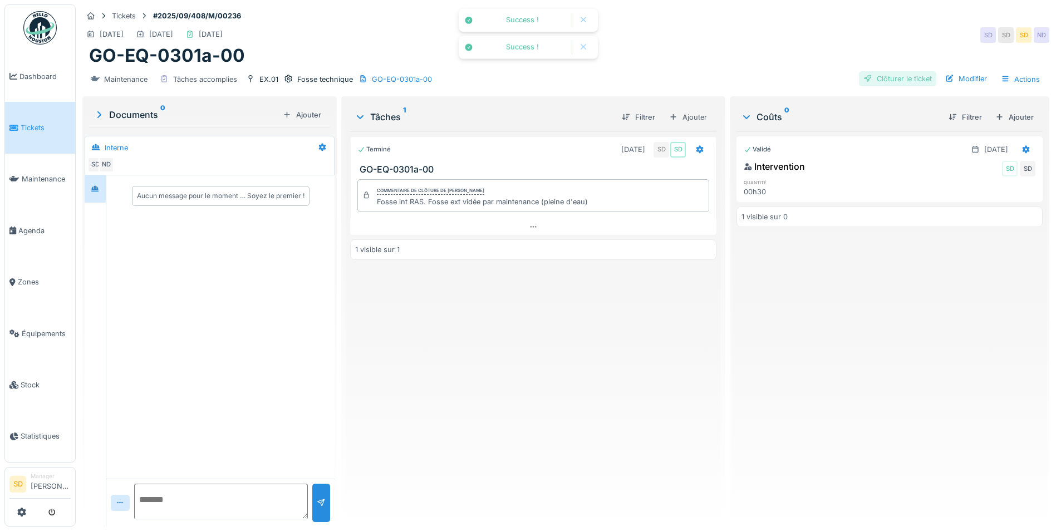
click at [871, 78] on div "Clôturer le ticket" at bounding box center [897, 78] width 77 height 15
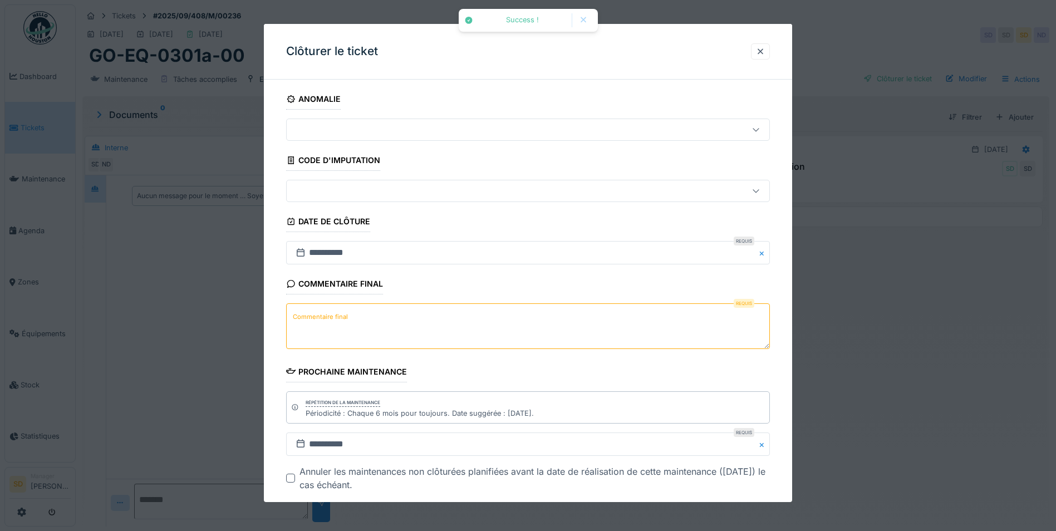
click at [427, 322] on textarea "Commentaire final" at bounding box center [528, 326] width 484 height 46
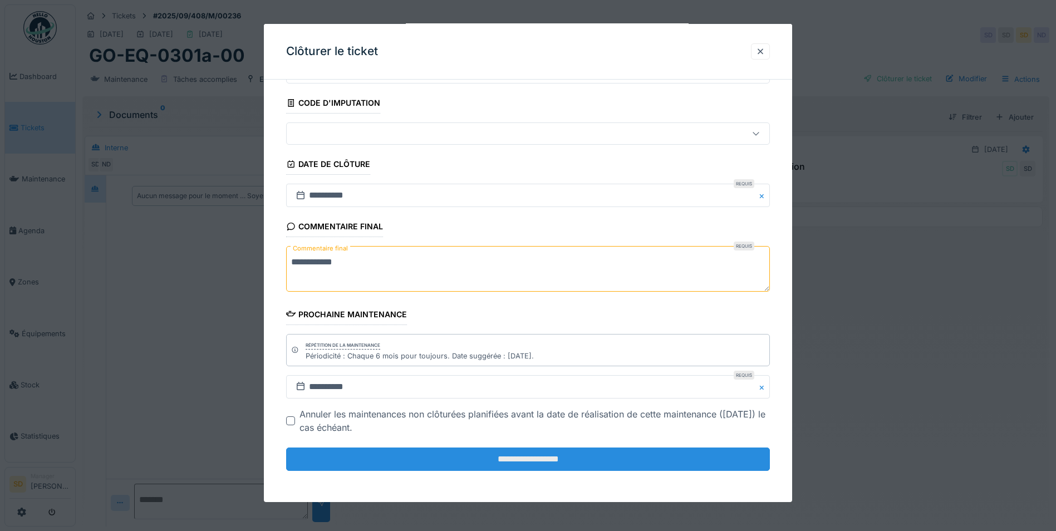
type textarea "**********"
click at [511, 456] on input "**********" at bounding box center [528, 458] width 484 height 23
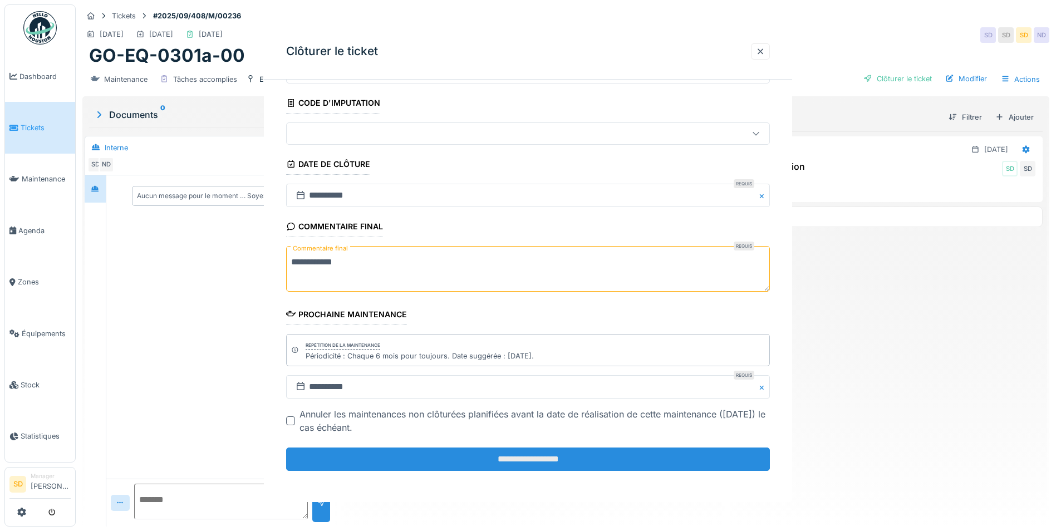
scroll to position [0, 0]
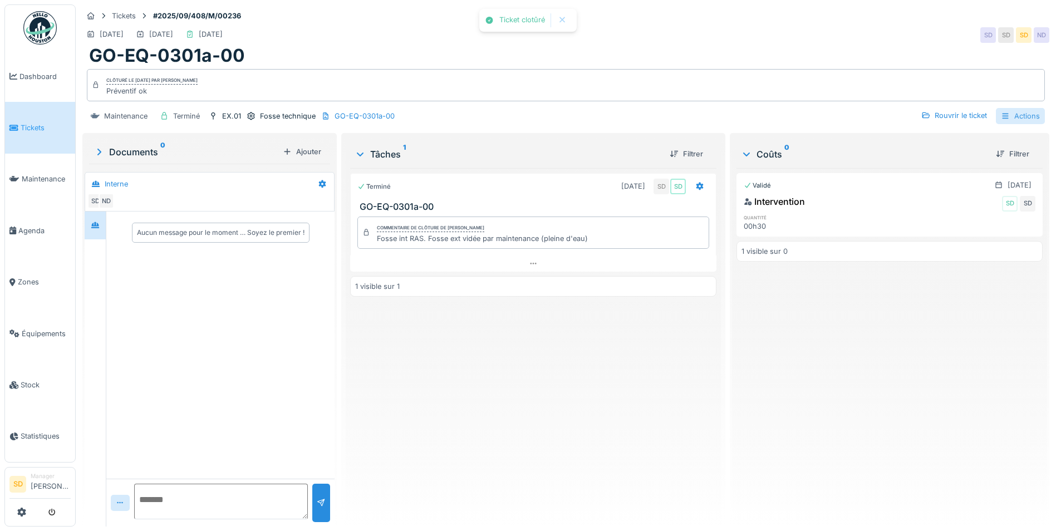
click at [1001, 111] on div at bounding box center [1005, 116] width 9 height 11
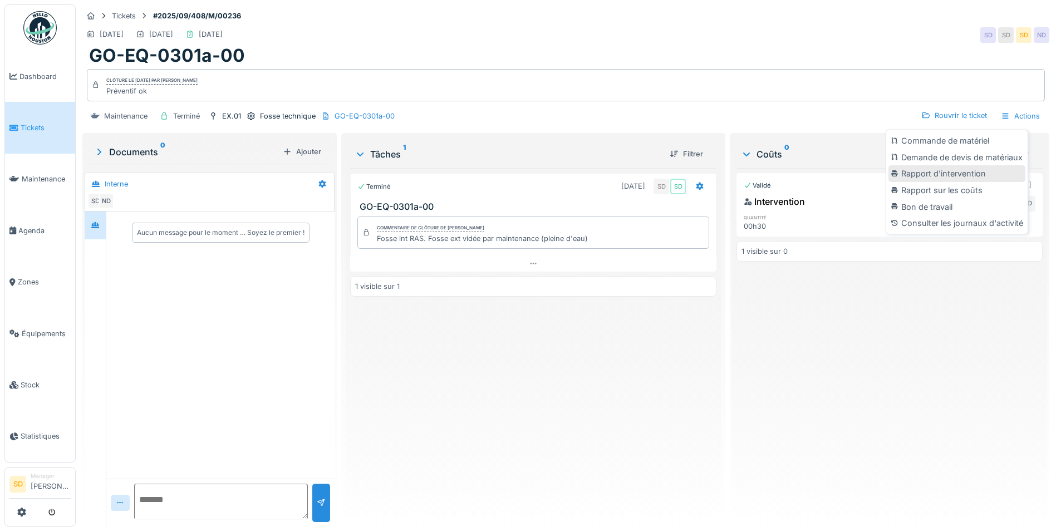
click at [977, 168] on div "Rapport d'intervention" at bounding box center [956, 173] width 137 height 17
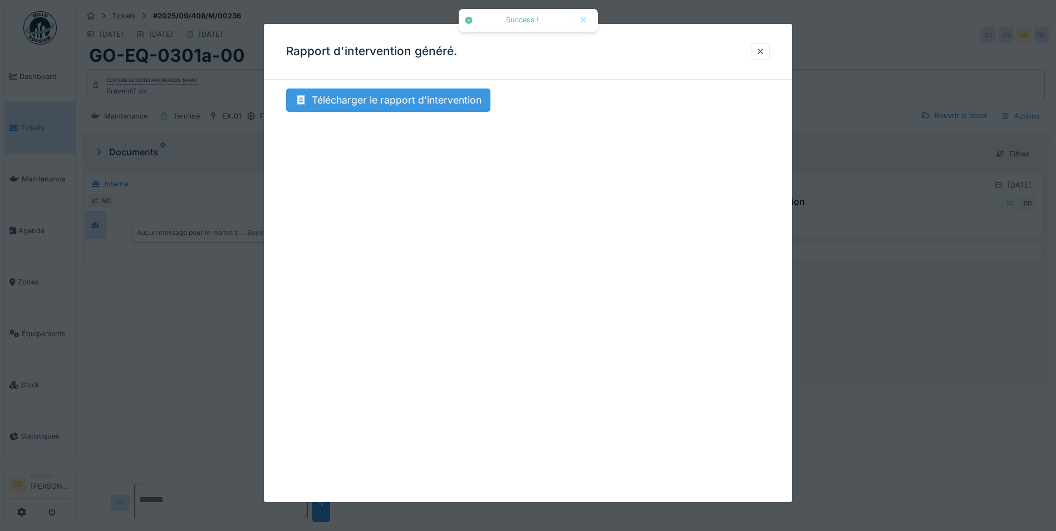
click at [403, 107] on div "Télécharger le rapport d'intervention" at bounding box center [388, 99] width 204 height 23
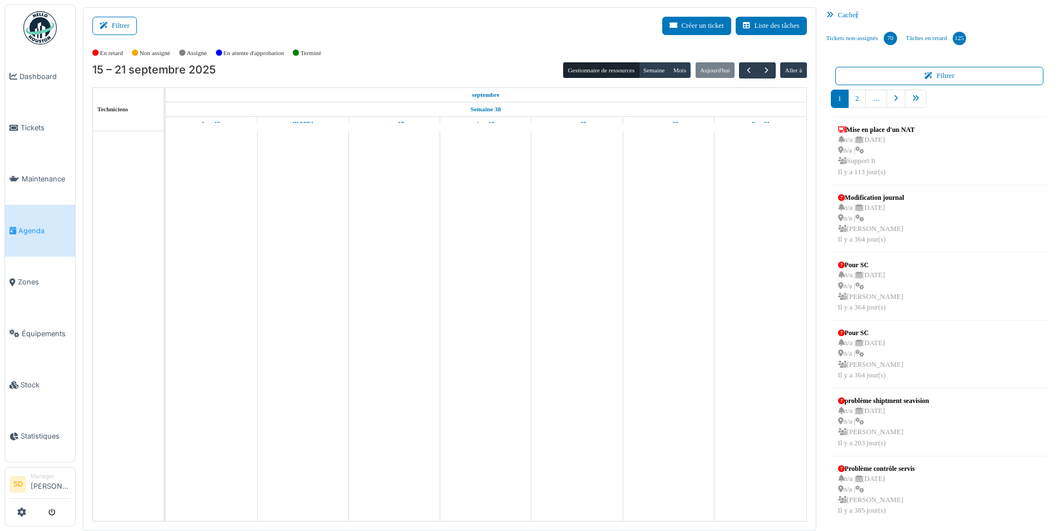
click at [856, 13] on div "Cacher" at bounding box center [939, 15] width 235 height 16
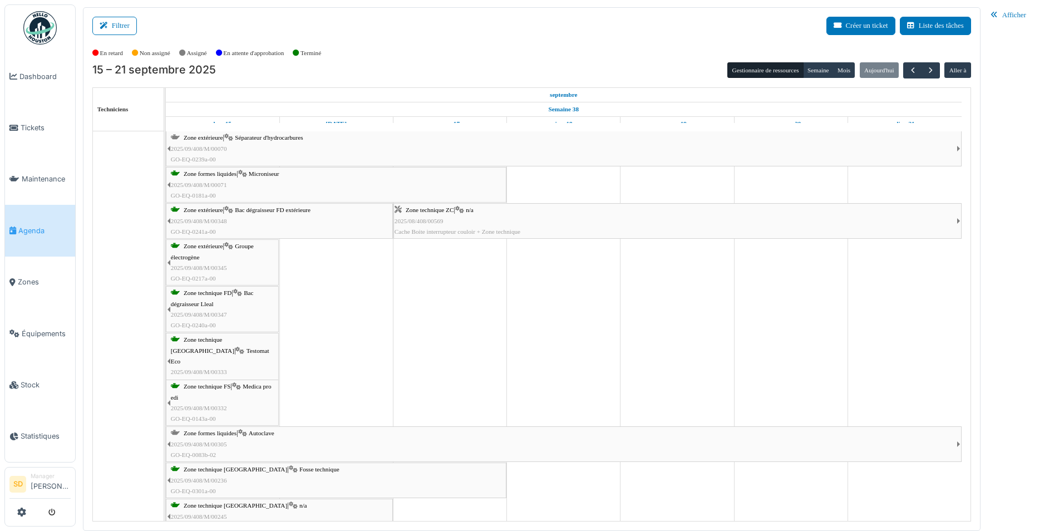
scroll to position [1748, 0]
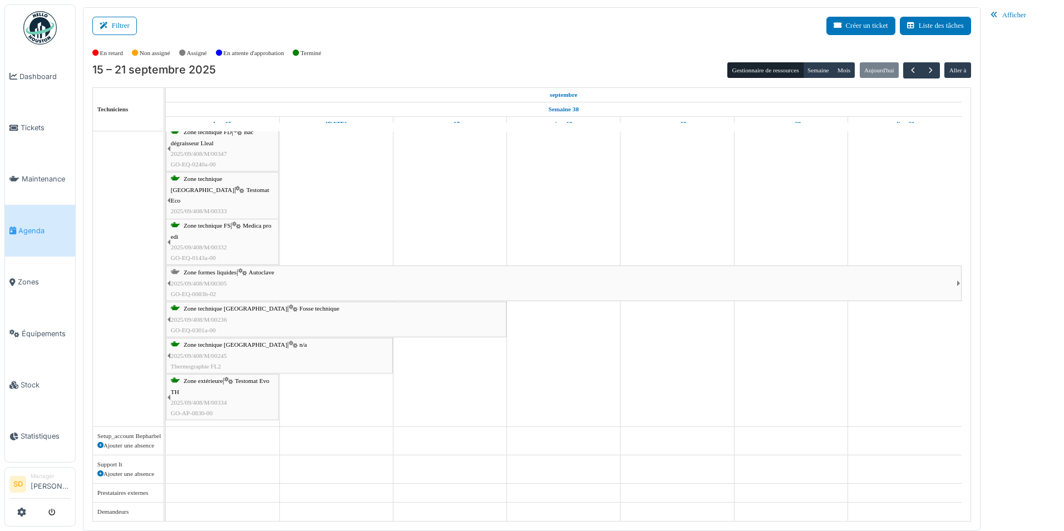
click at [229, 272] on span "Zone formes liquides" at bounding box center [210, 272] width 53 height 7
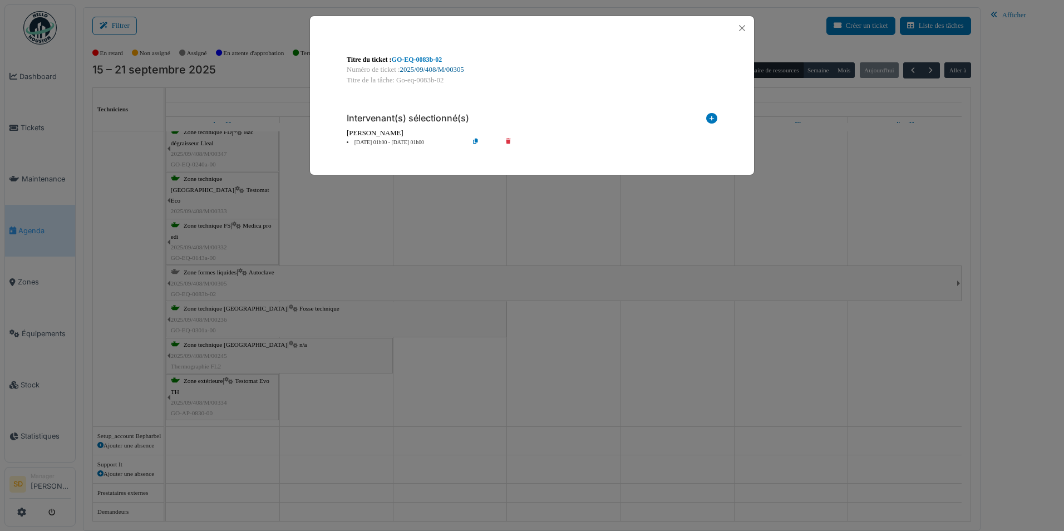
click at [451, 67] on link "2025/09/408/M/00305" at bounding box center [432, 70] width 64 height 8
click at [739, 29] on button "Close" at bounding box center [742, 28] width 15 height 15
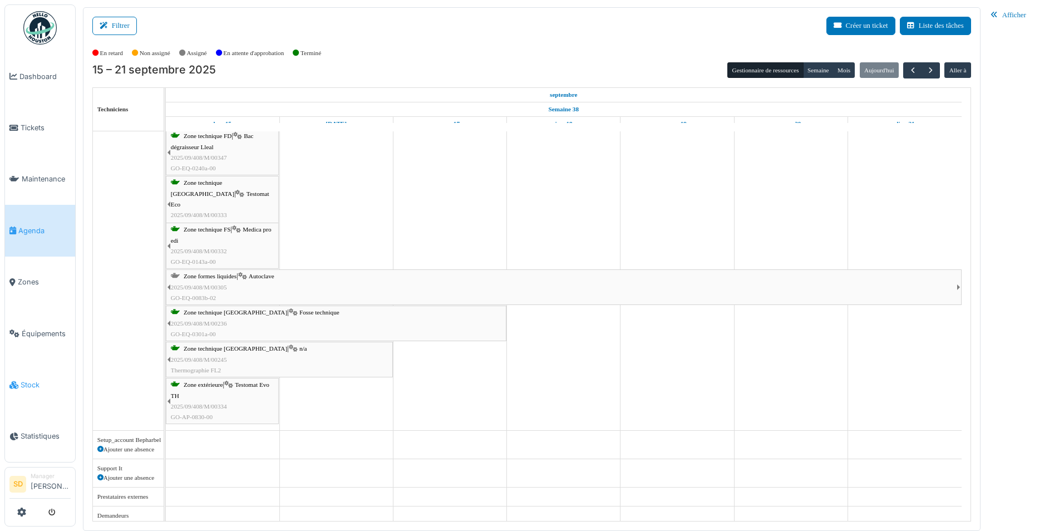
click at [26, 380] on span "Stock" at bounding box center [46, 385] width 50 height 11
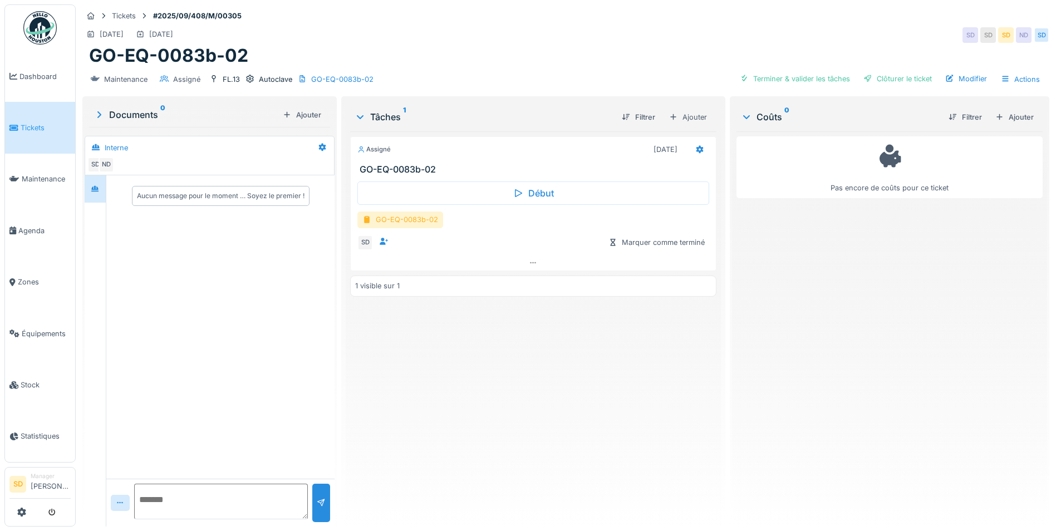
click at [415, 225] on div "GO-EQ-0083b-02" at bounding box center [400, 219] width 86 height 16
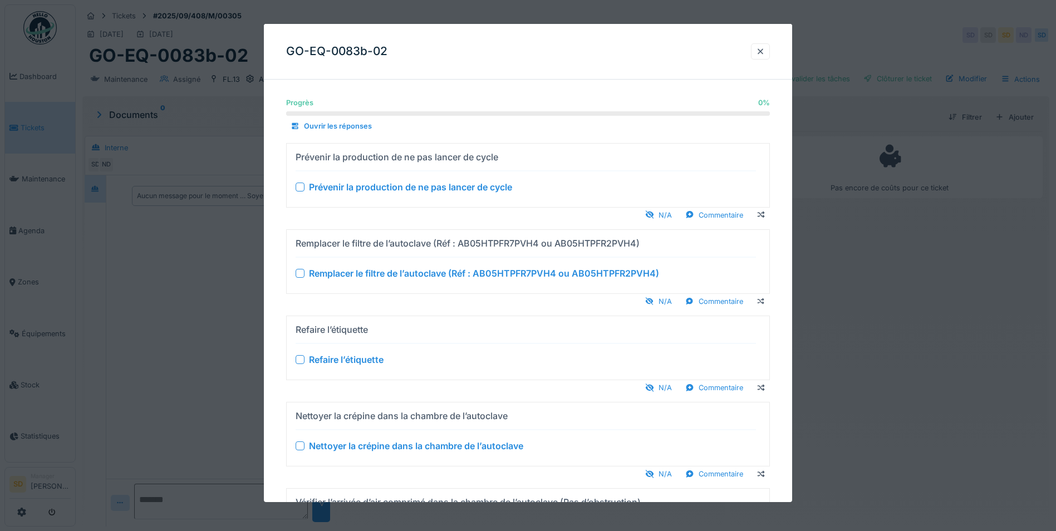
click at [299, 185] on div at bounding box center [300, 186] width 9 height 9
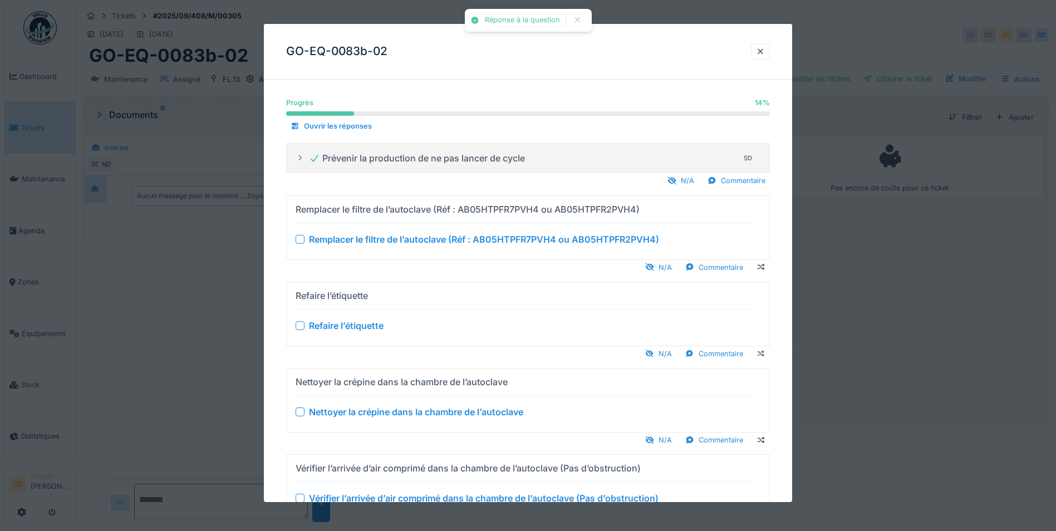
click at [301, 272] on div "N/A Commentaire" at bounding box center [528, 266] width 484 height 15
click at [301, 325] on div at bounding box center [300, 325] width 9 height 9
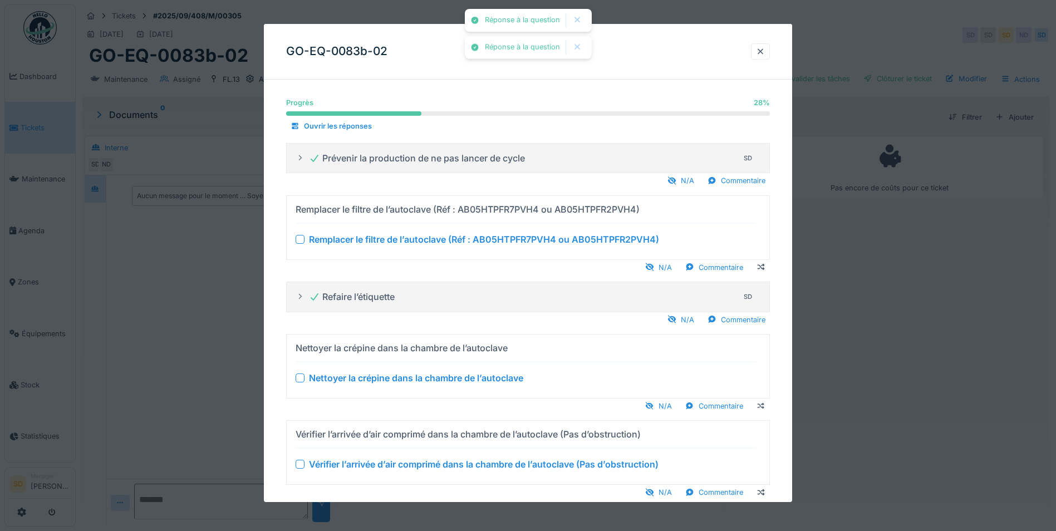
click at [304, 240] on div at bounding box center [300, 238] width 9 height 9
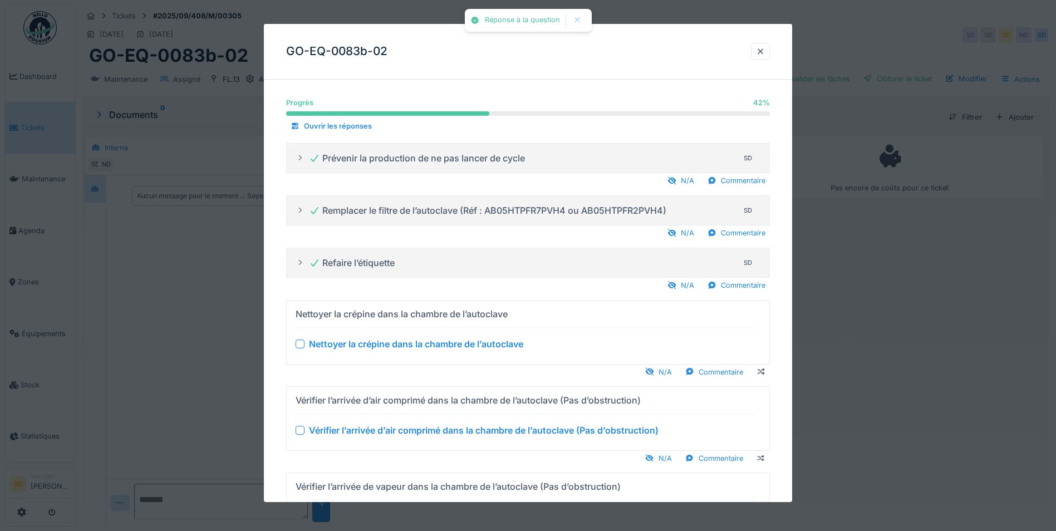
click at [299, 343] on div at bounding box center [300, 343] width 9 height 9
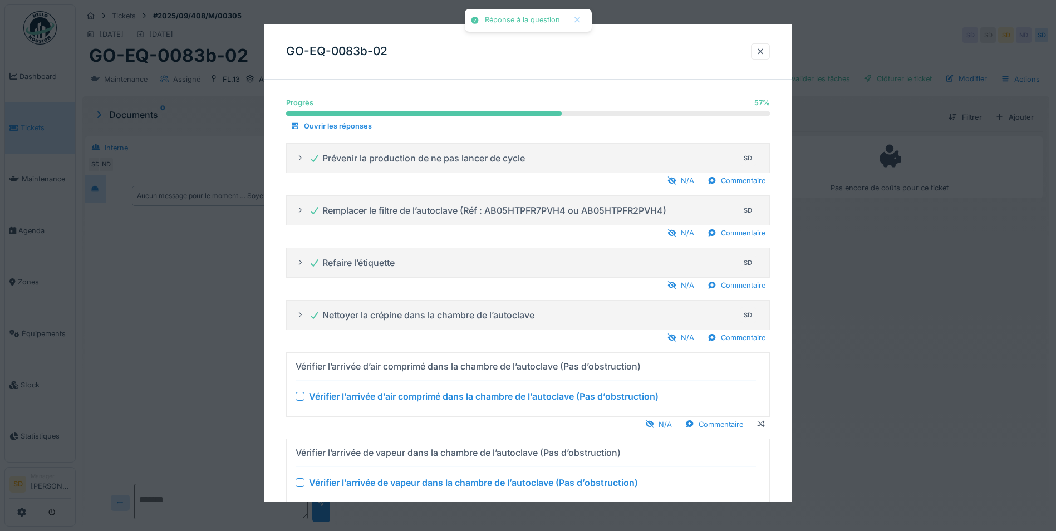
click at [299, 396] on div at bounding box center [300, 395] width 9 height 9
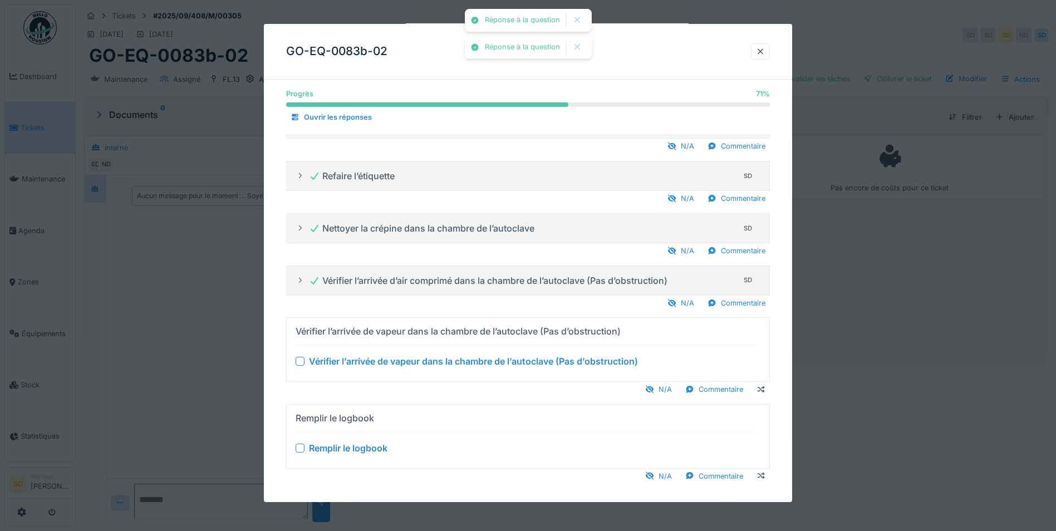
scroll to position [97, 0]
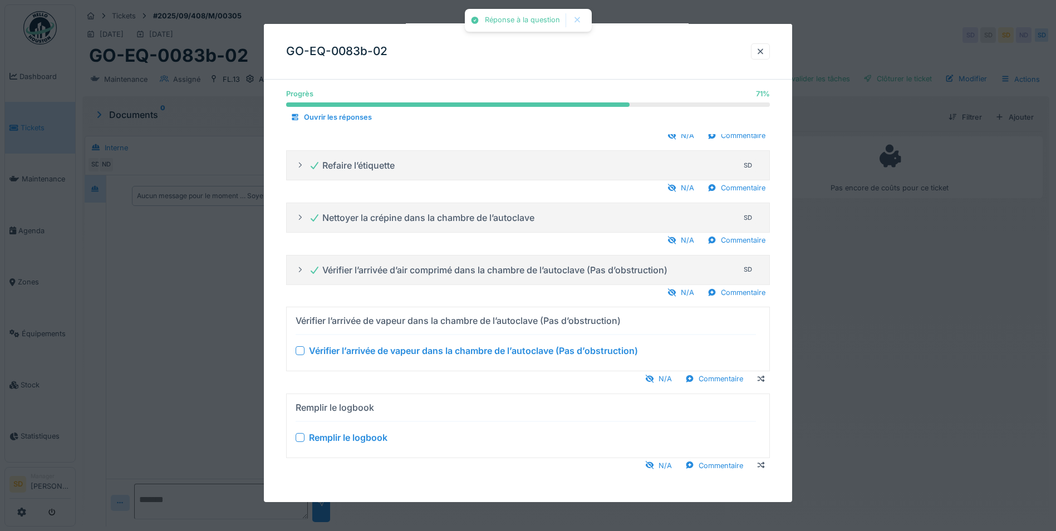
click at [302, 352] on div at bounding box center [300, 350] width 9 height 9
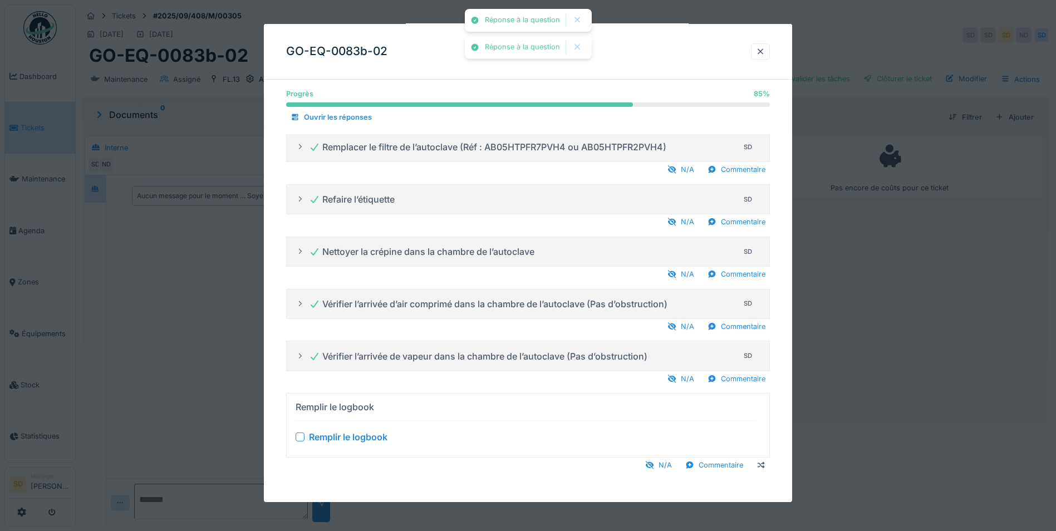
scroll to position [63, 0]
click at [302, 437] on div at bounding box center [300, 436] width 9 height 9
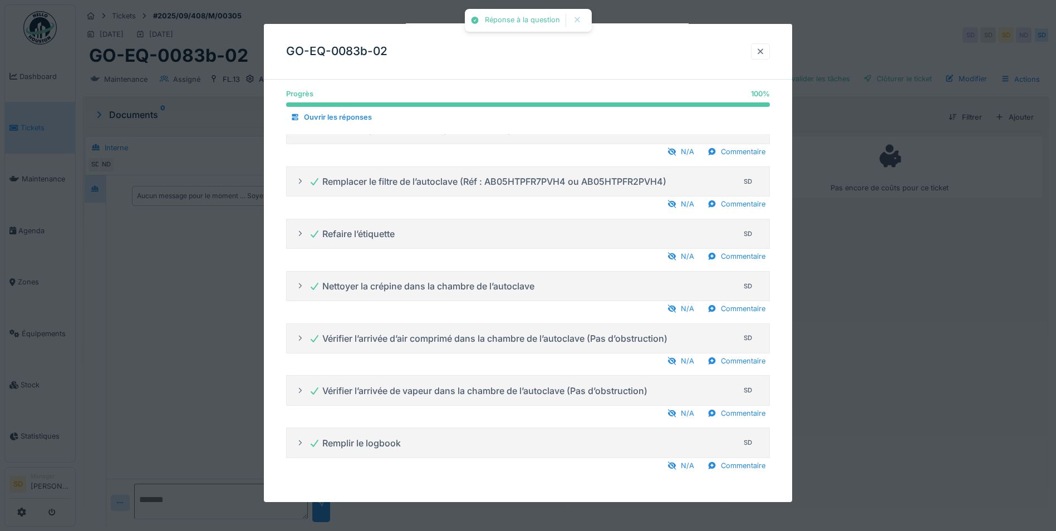
click at [765, 47] on div at bounding box center [760, 51] width 9 height 11
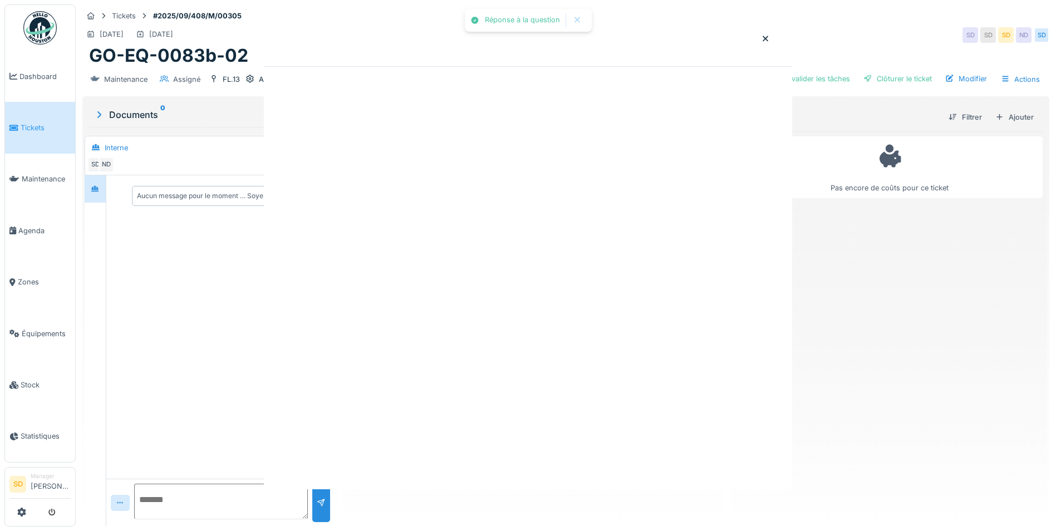
scroll to position [0, 0]
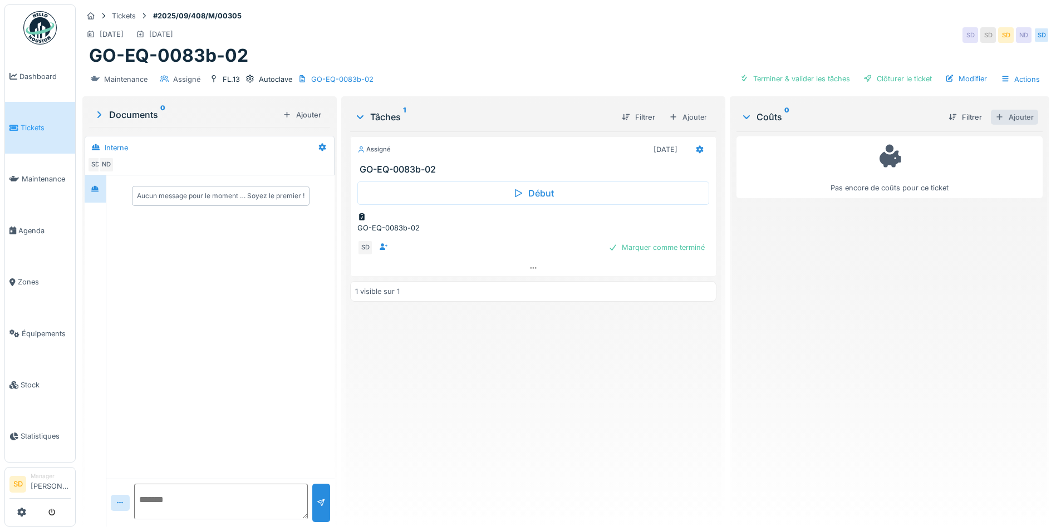
click at [1003, 123] on div "Ajouter" at bounding box center [1014, 117] width 47 height 15
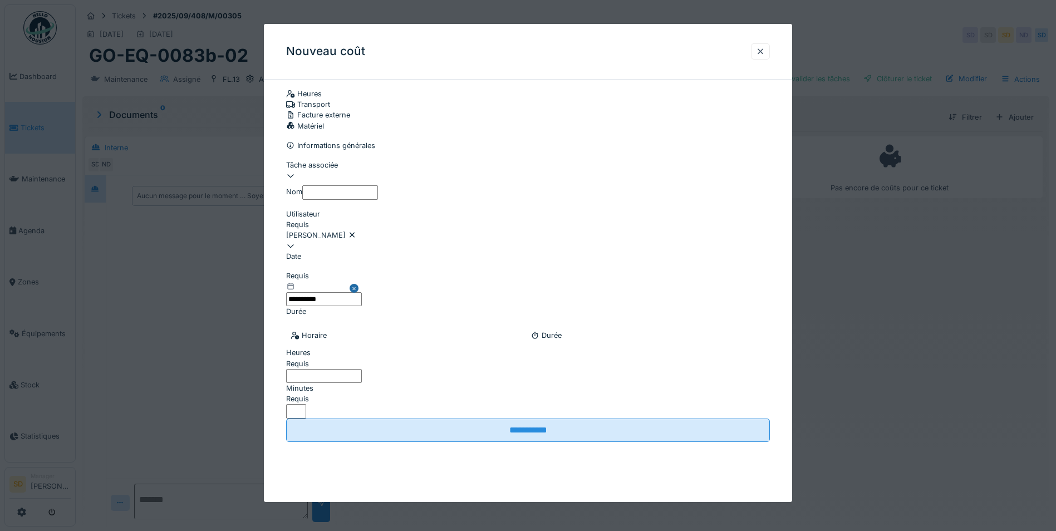
click at [362, 380] on input "Heures" at bounding box center [324, 376] width 76 height 14
type input "**"
click at [313, 383] on label "Minutes" at bounding box center [299, 388] width 27 height 11
click at [306, 404] on input "*" at bounding box center [296, 411] width 20 height 14
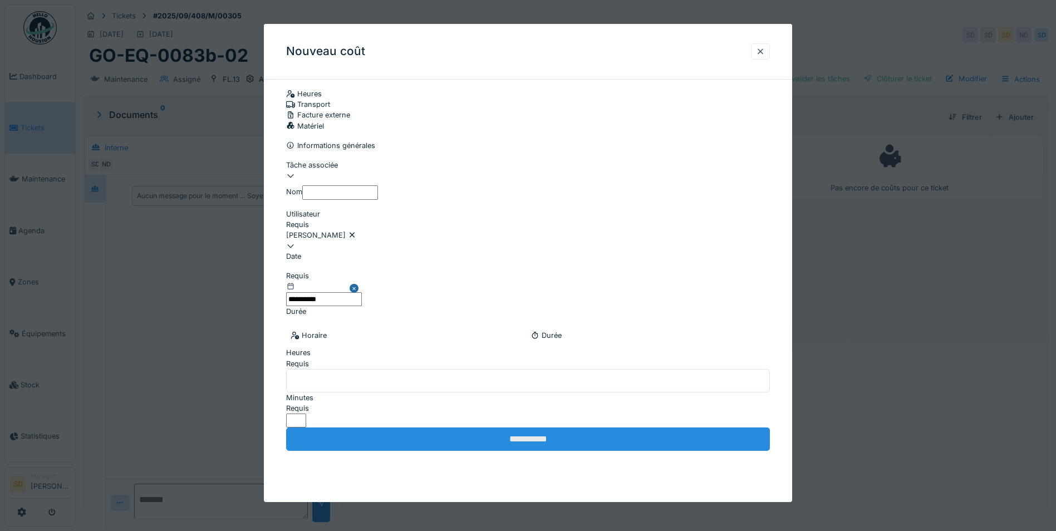
type input "**"
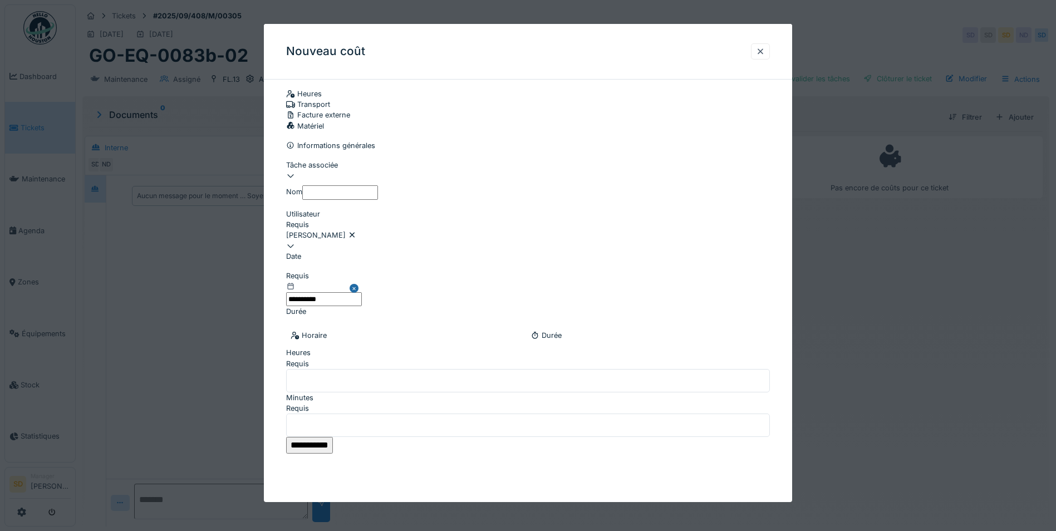
click at [333, 437] on input "**********" at bounding box center [309, 445] width 47 height 17
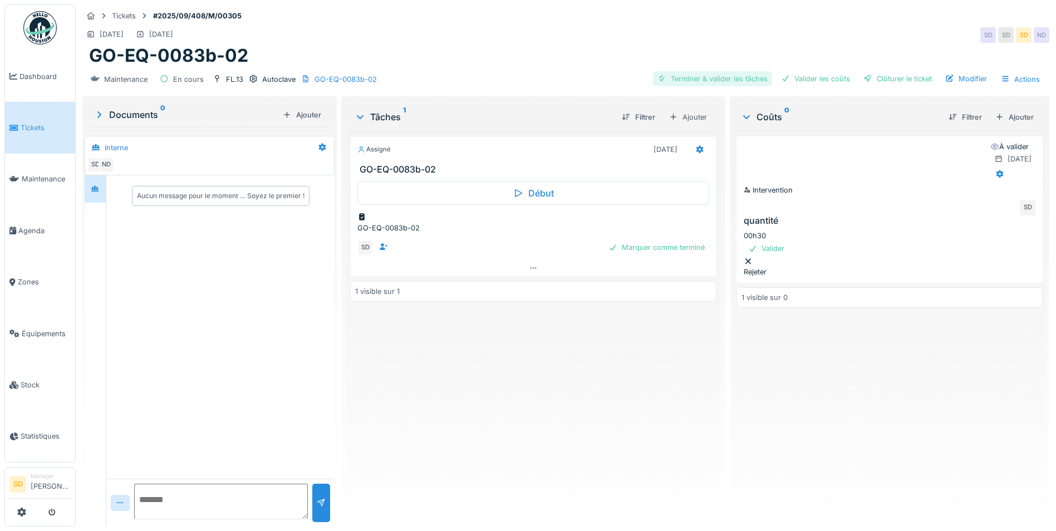
click at [690, 83] on div "Terminer & valider les tâches" at bounding box center [712, 78] width 119 height 15
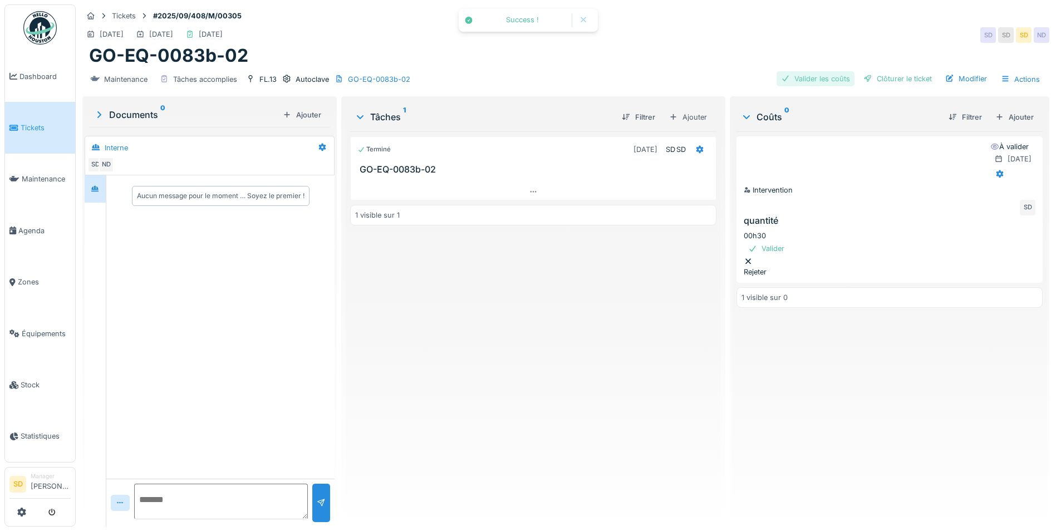
click at [792, 80] on div "Valider les coûts" at bounding box center [815, 78] width 78 height 15
click at [868, 79] on div "Clôturer le ticket" at bounding box center [897, 78] width 77 height 15
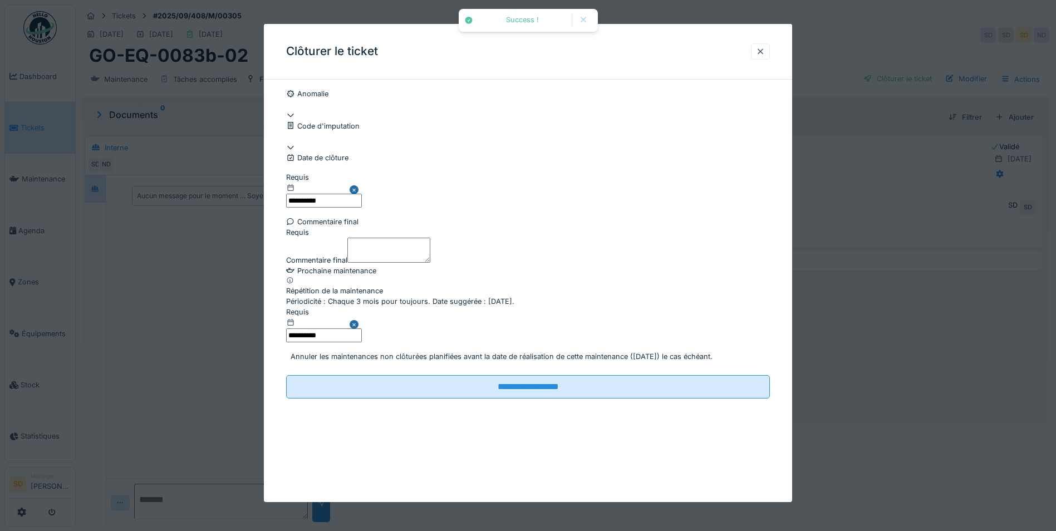
click at [403, 262] on textarea "Commentaire final" at bounding box center [388, 250] width 83 height 24
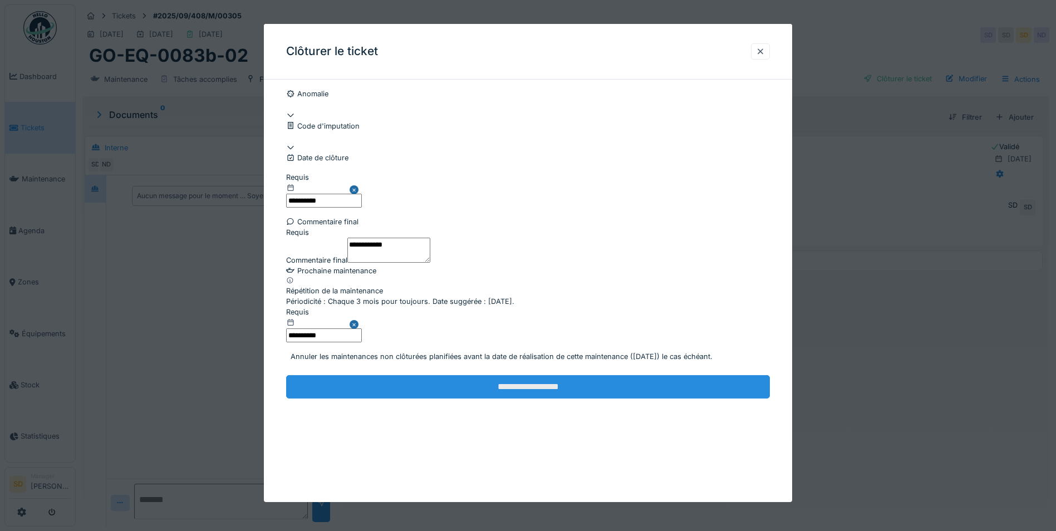
type textarea "**********"
click at [544, 398] on input "**********" at bounding box center [528, 386] width 484 height 23
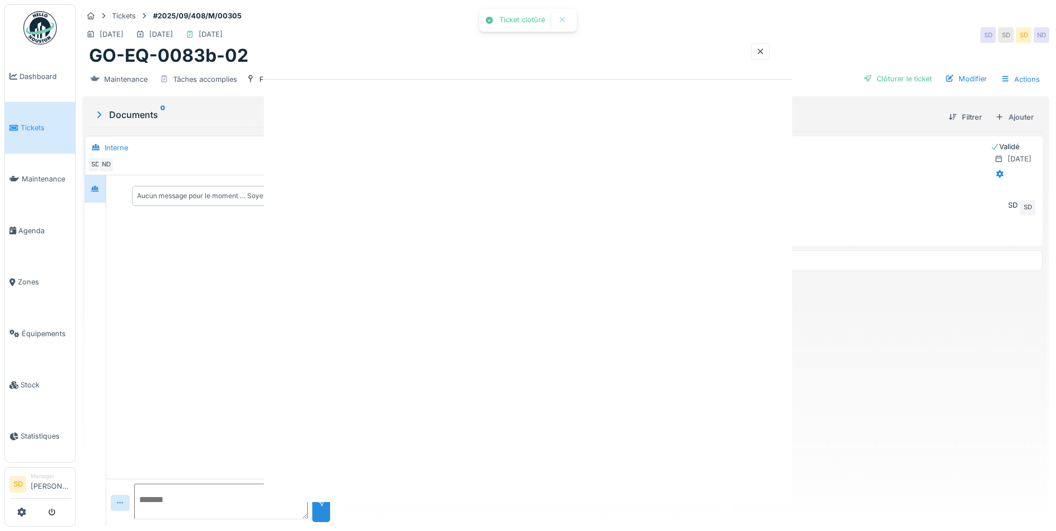
scroll to position [0, 0]
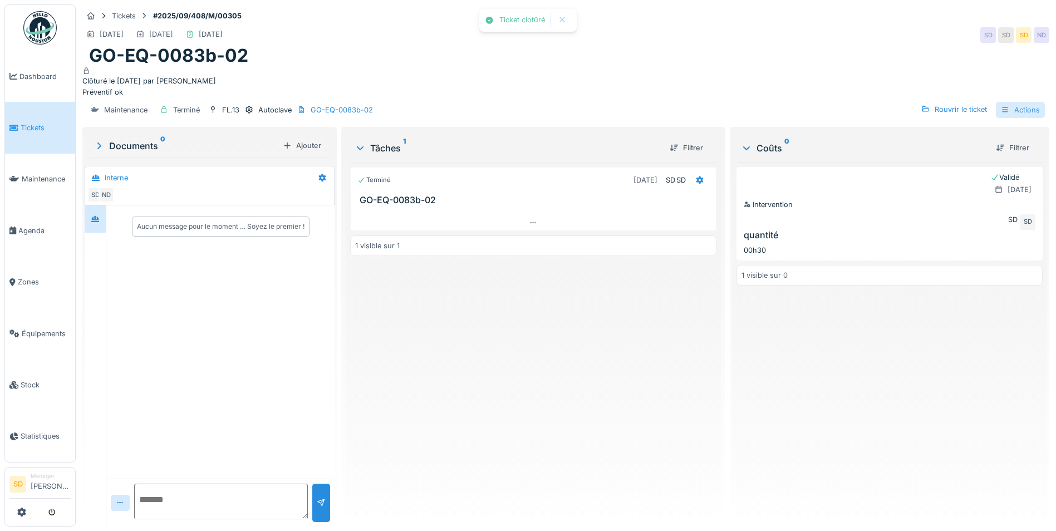
click at [1001, 114] on icon at bounding box center [1005, 109] width 9 height 7
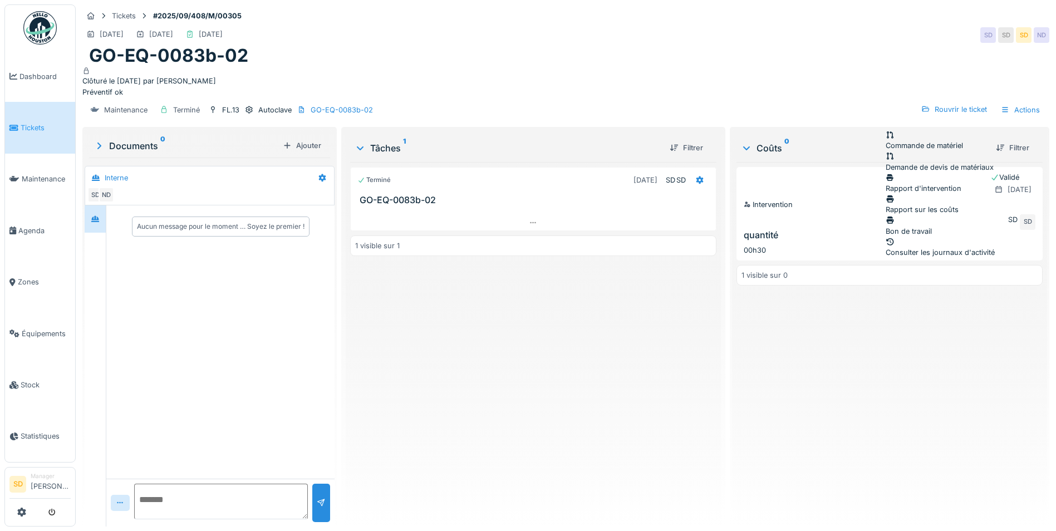
click at [951, 176] on div "Rapport d'intervention" at bounding box center [939, 183] width 109 height 21
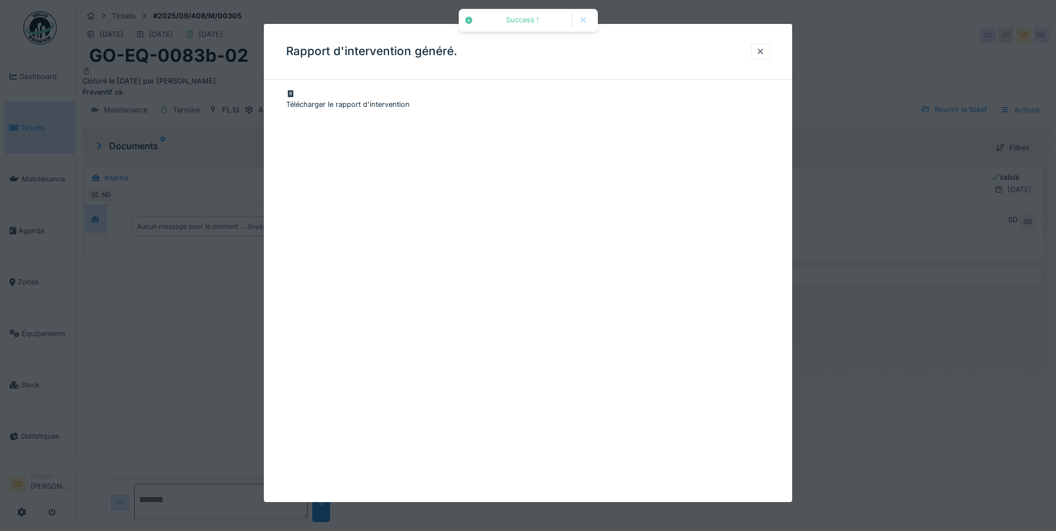
click at [419, 90] on div "Télécharger le rapport d'intervention" at bounding box center [528, 98] width 484 height 21
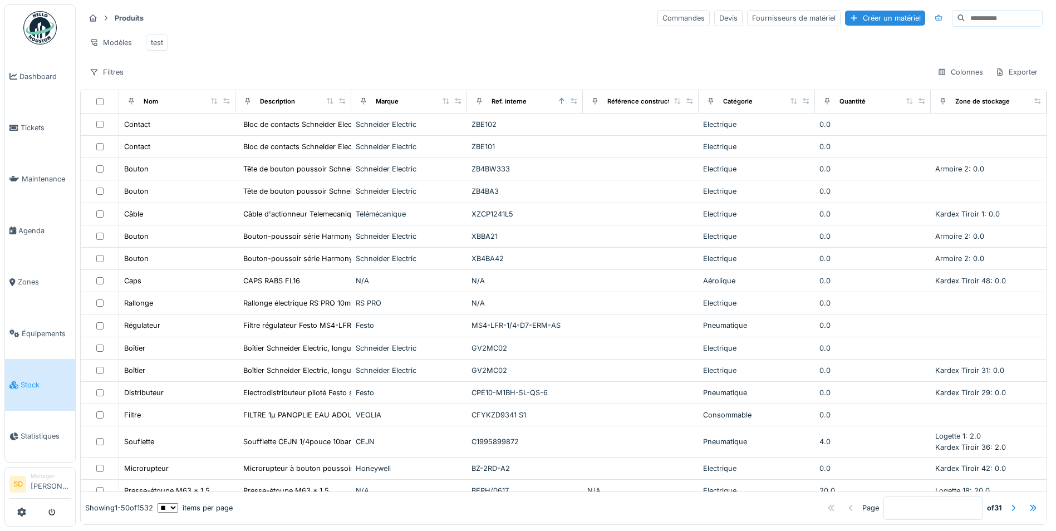
click at [965, 22] on input at bounding box center [1003, 19] width 77 height 16
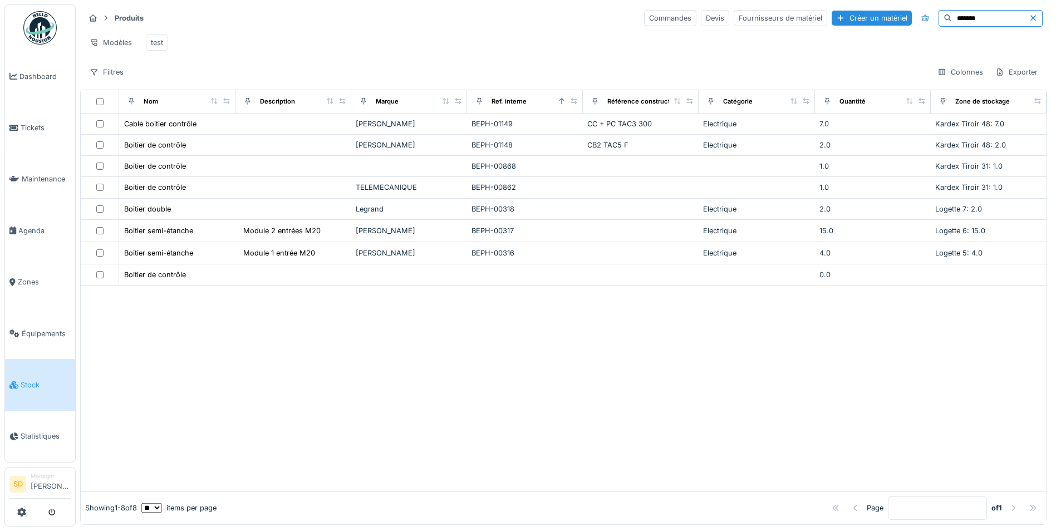
drag, startPoint x: 943, startPoint y: 22, endPoint x: 892, endPoint y: 8, distance: 52.7
click at [892, 8] on div "Produits Commandes Devis Fournisseurs de matériel Créer un matériel ******* Mod…" at bounding box center [563, 44] width 967 height 81
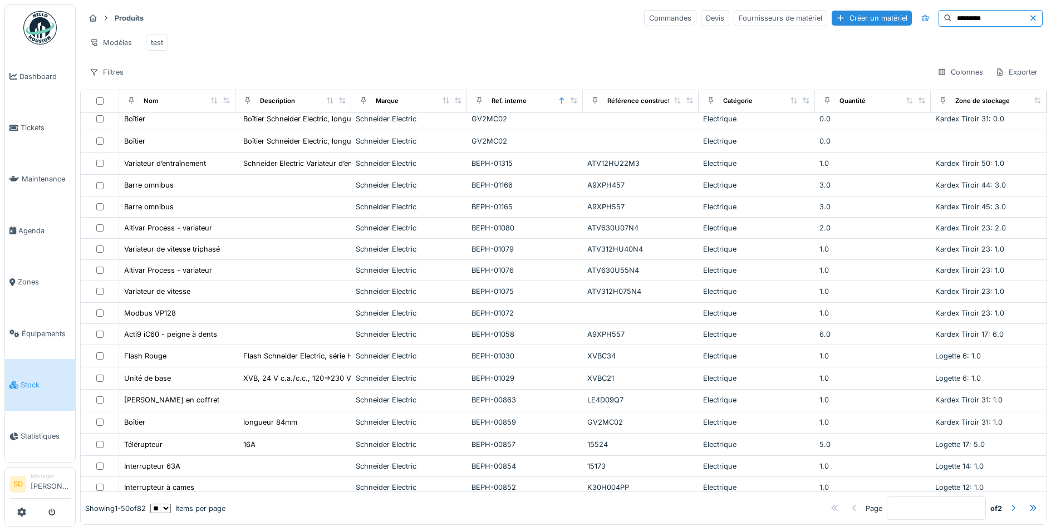
scroll to position [167, 0]
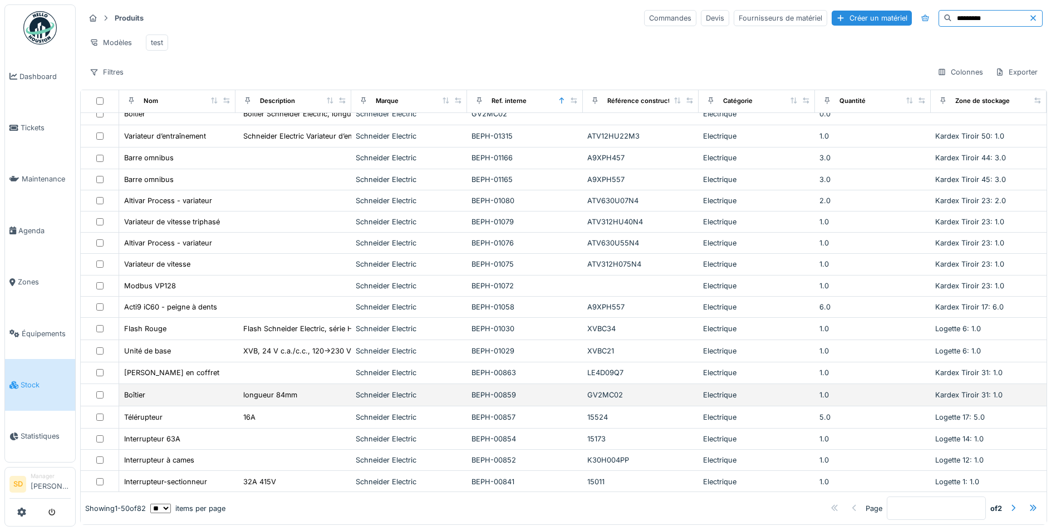
type input "*********"
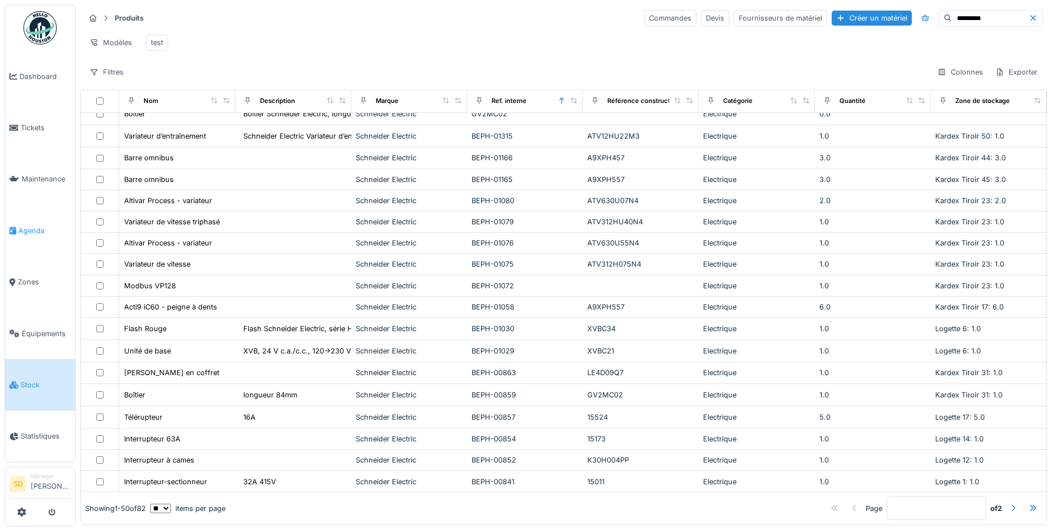
click at [18, 229] on li "Agenda" at bounding box center [39, 230] width 61 height 11
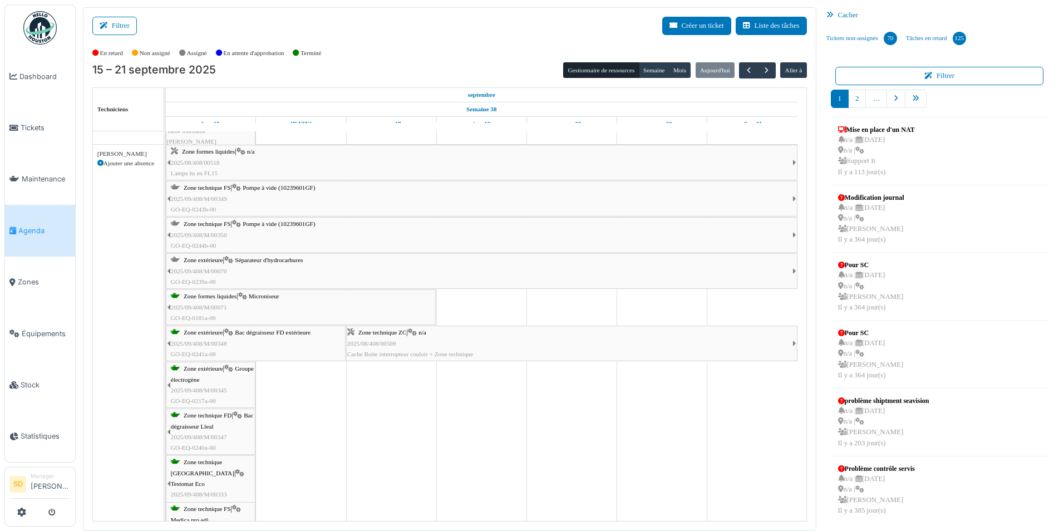
scroll to position [1592, 0]
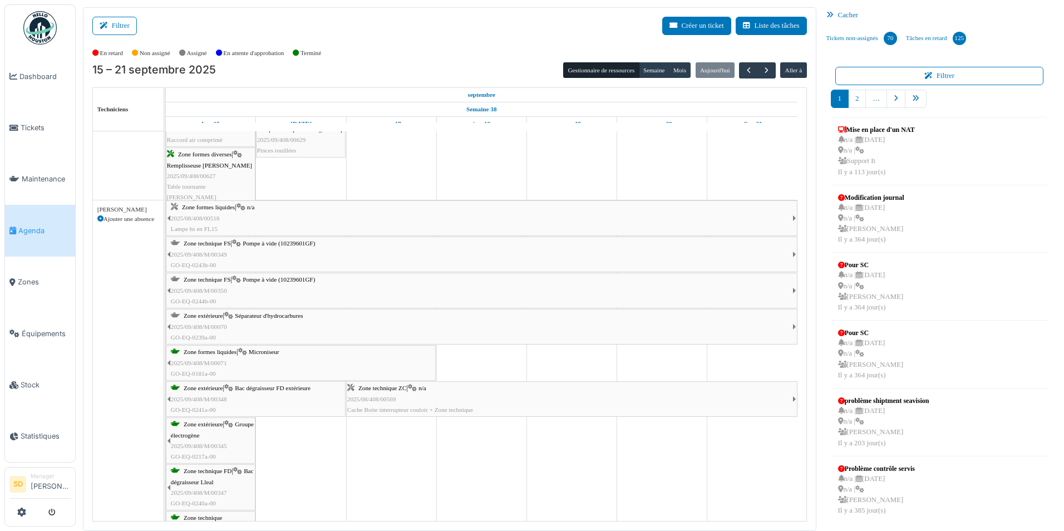
click at [842, 14] on div "Cacher" at bounding box center [939, 15] width 235 height 16
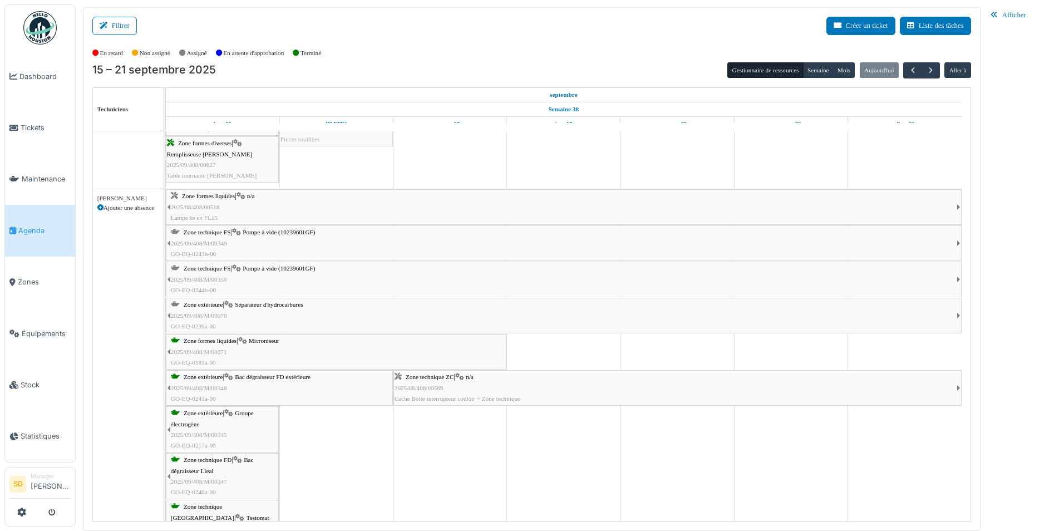
scroll to position [1503, 0]
click at [31, 380] on span "Stock" at bounding box center [46, 385] width 50 height 11
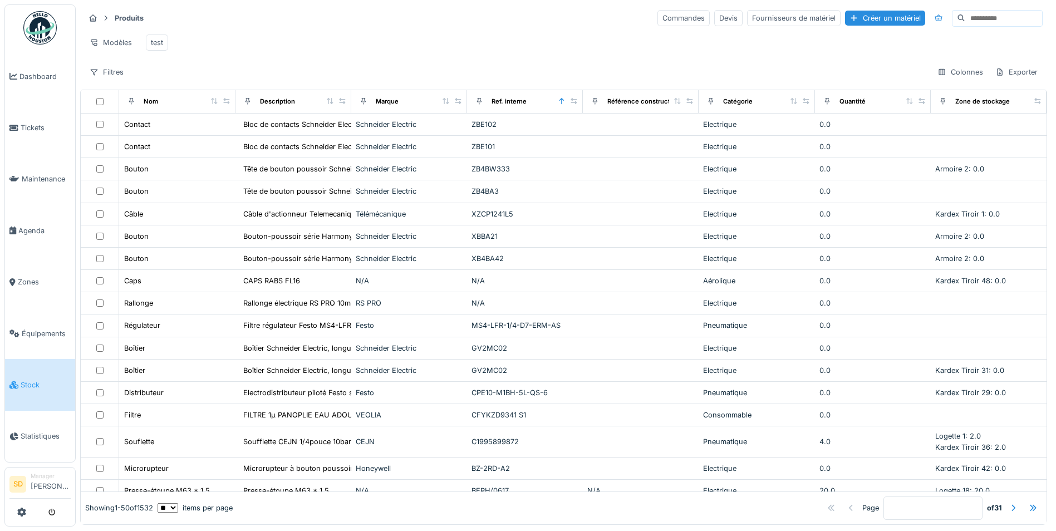
click at [965, 21] on input at bounding box center [1003, 19] width 77 height 16
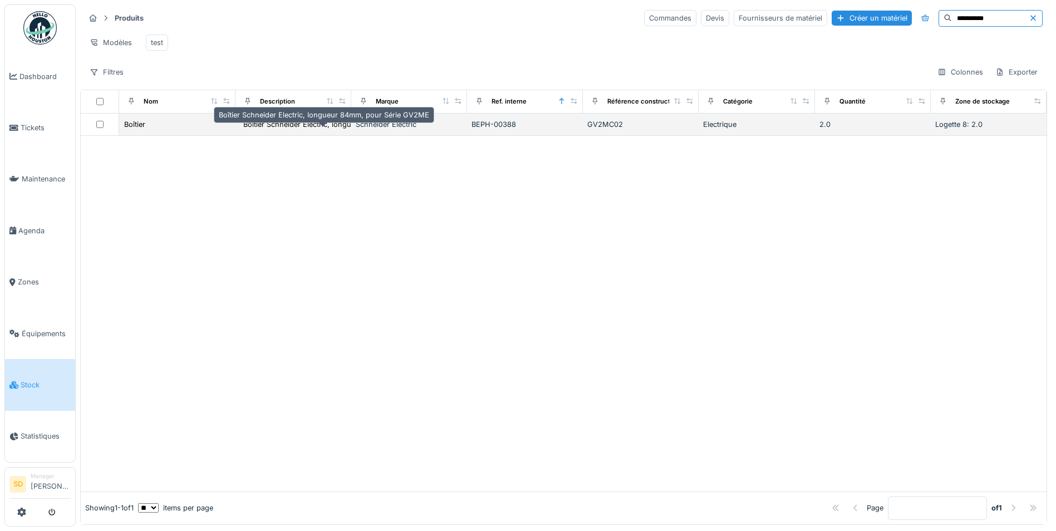
type input "**********"
click at [302, 130] on div "Boîtier Schneider Electric, longueur 84mm, pour..." at bounding box center [327, 124] width 169 height 11
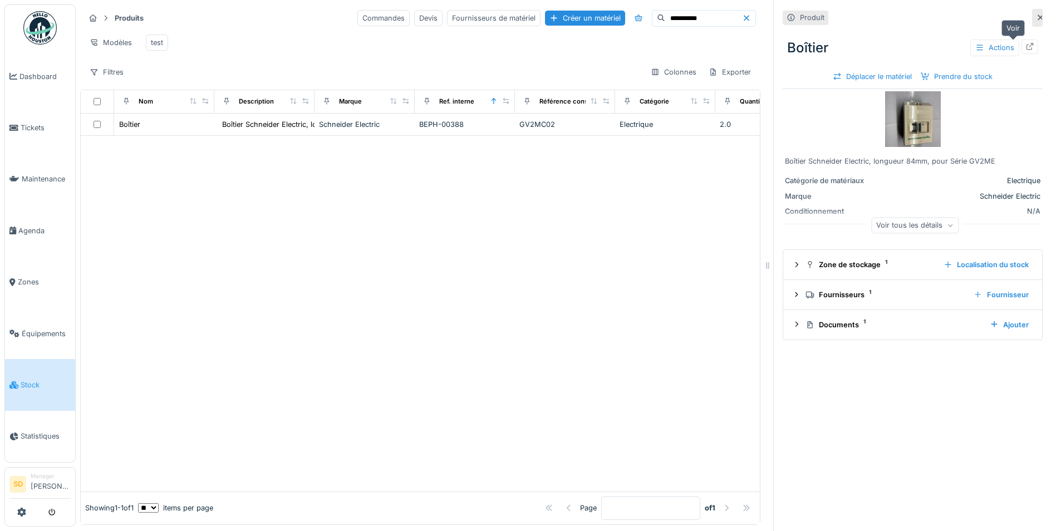
click at [1026, 50] on icon at bounding box center [1029, 46] width 7 height 7
click at [30, 78] on span "Dashboard" at bounding box center [44, 76] width 51 height 11
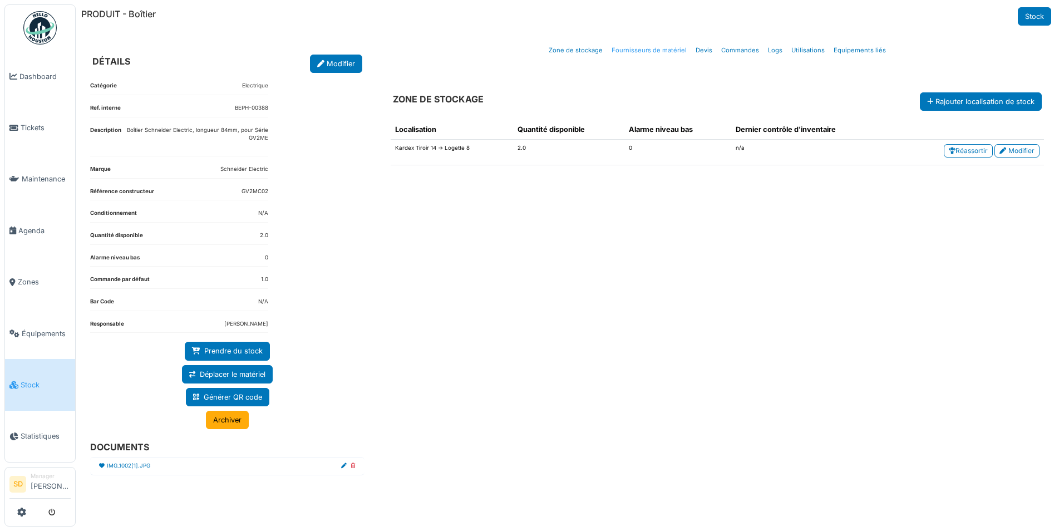
click at [636, 54] on link "Fournisseurs de matériel" at bounding box center [649, 50] width 84 height 26
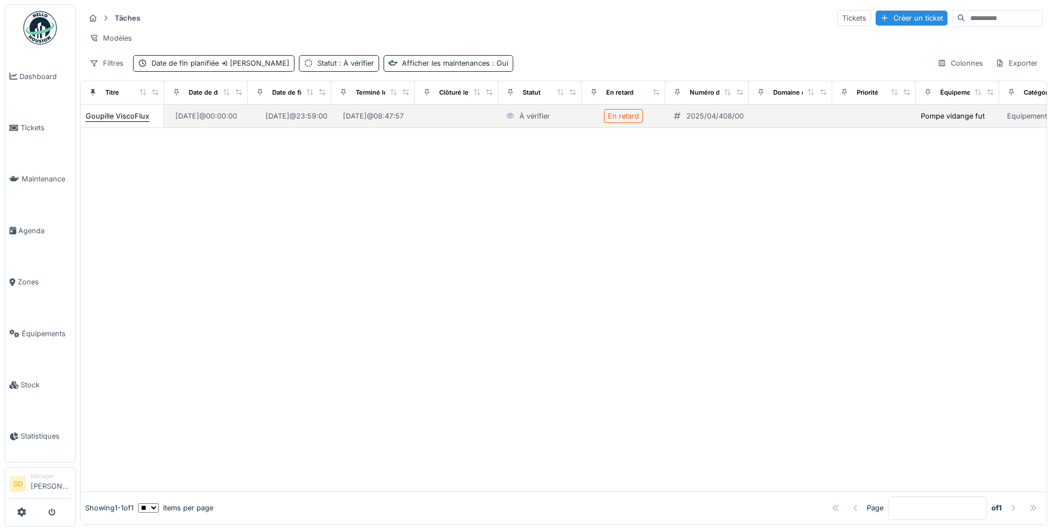
click at [121, 121] on div "Goupille ViscoFlux" at bounding box center [117, 116] width 63 height 11
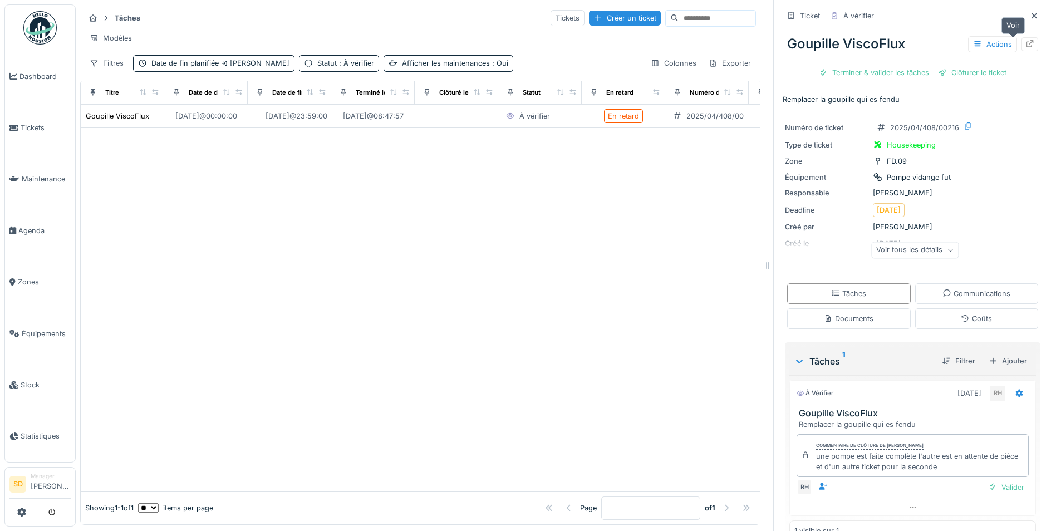
click at [1026, 47] on icon at bounding box center [1029, 43] width 7 height 7
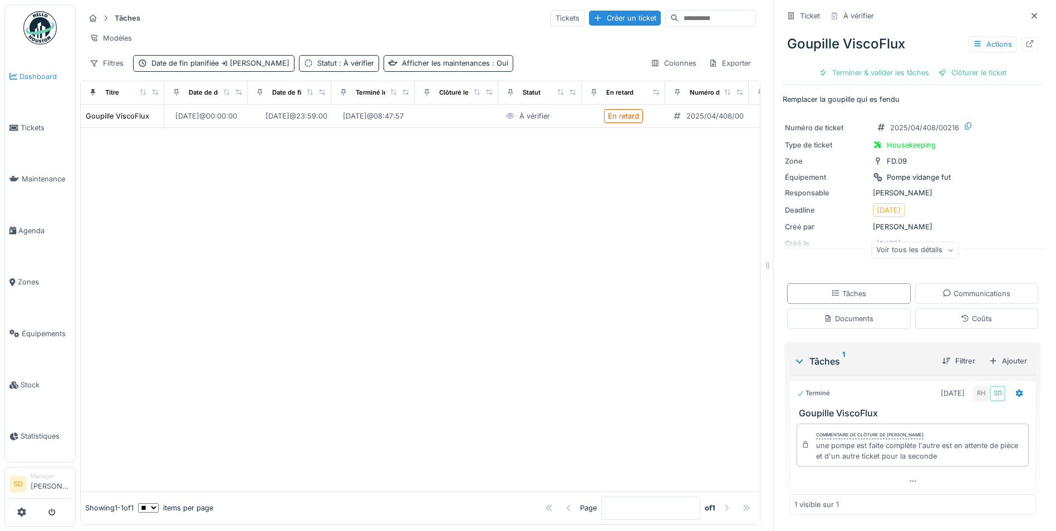
click at [33, 77] on span "Dashboard" at bounding box center [44, 76] width 51 height 11
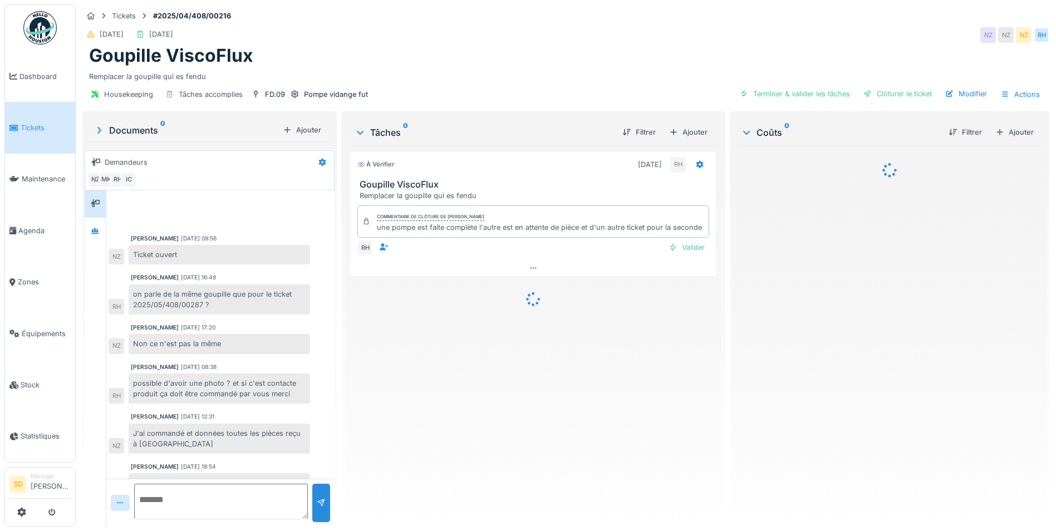
scroll to position [41, 0]
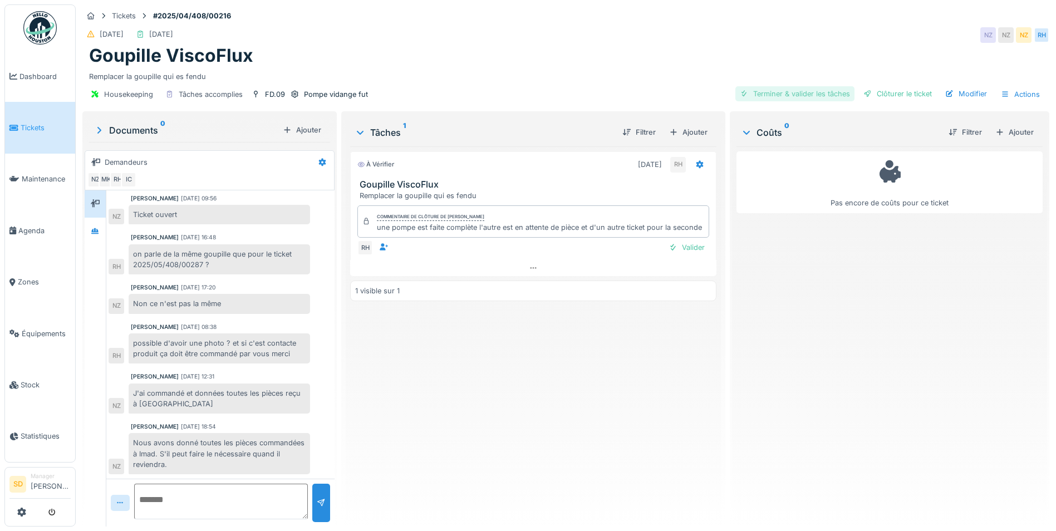
click at [783, 94] on div "Terminer & valider les tâches" at bounding box center [794, 93] width 119 height 15
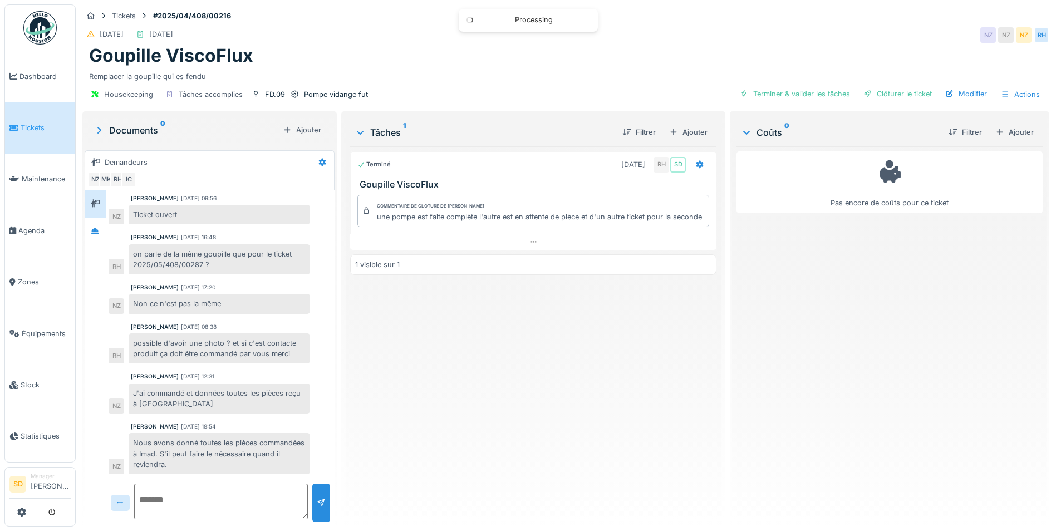
click at [878, 89] on div "Clôturer le ticket" at bounding box center [897, 93] width 77 height 15
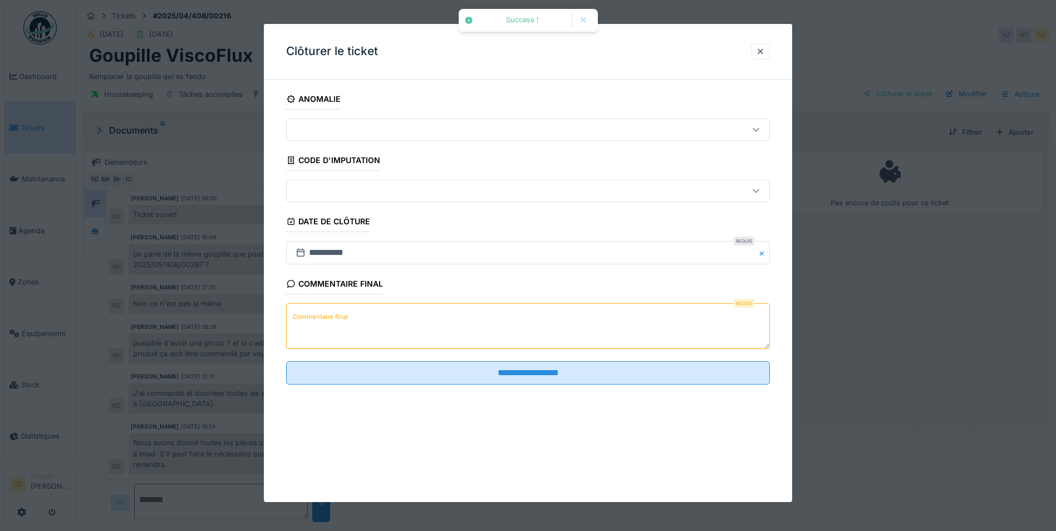
click at [422, 324] on textarea "Commentaire final" at bounding box center [528, 326] width 484 height 46
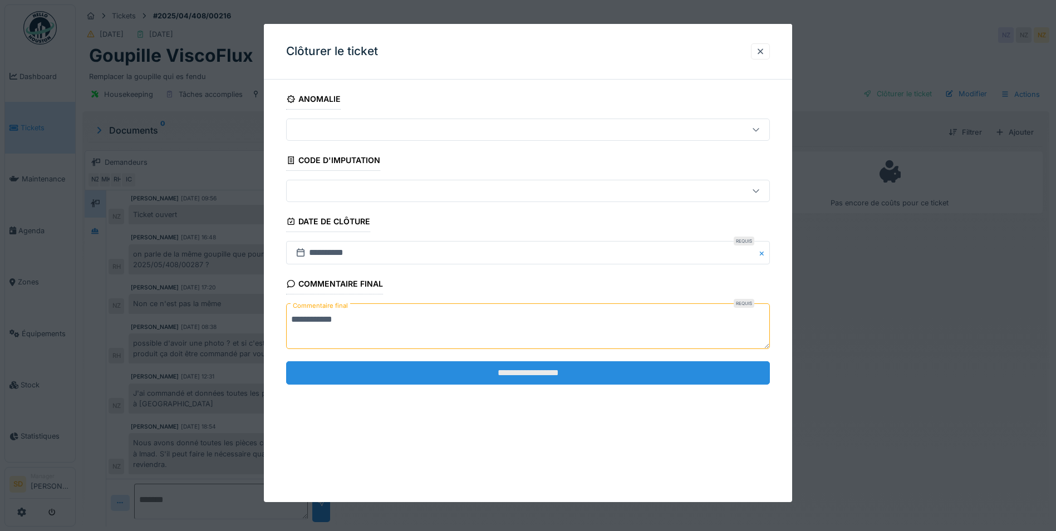
type textarea "**********"
click at [510, 372] on input "**********" at bounding box center [528, 372] width 484 height 23
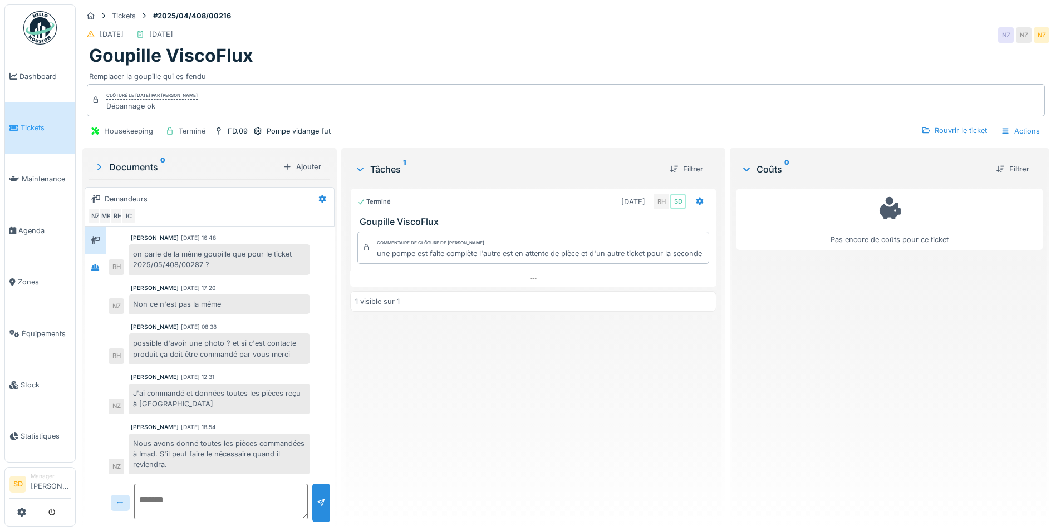
scroll to position [75, 0]
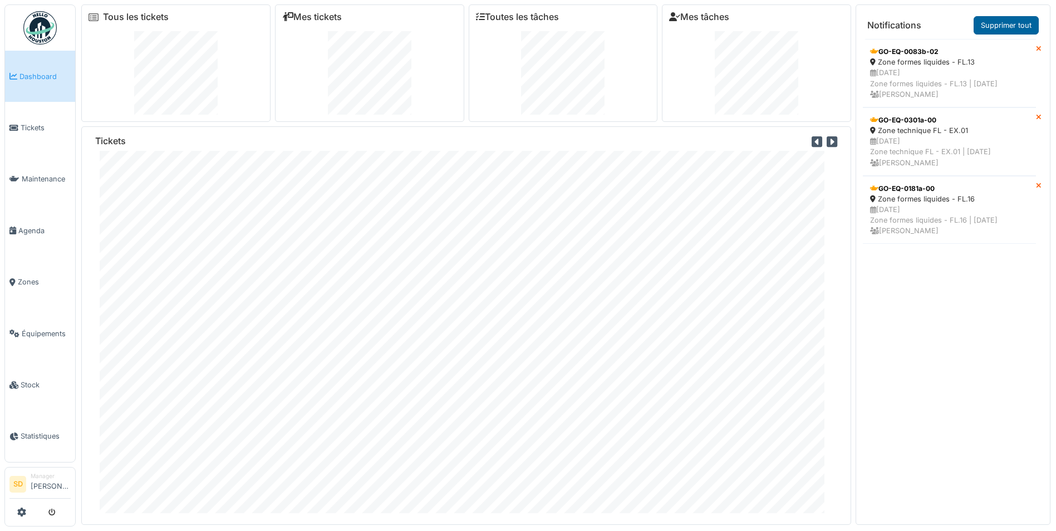
click at [1003, 27] on link "Supprimer tout" at bounding box center [1005, 25] width 65 height 18
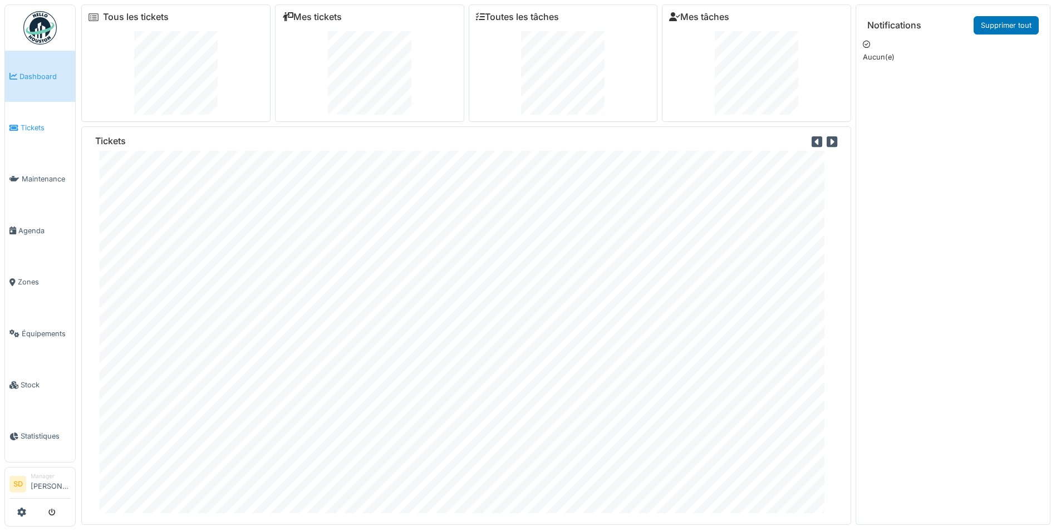
click at [24, 126] on span "Tickets" at bounding box center [46, 127] width 50 height 11
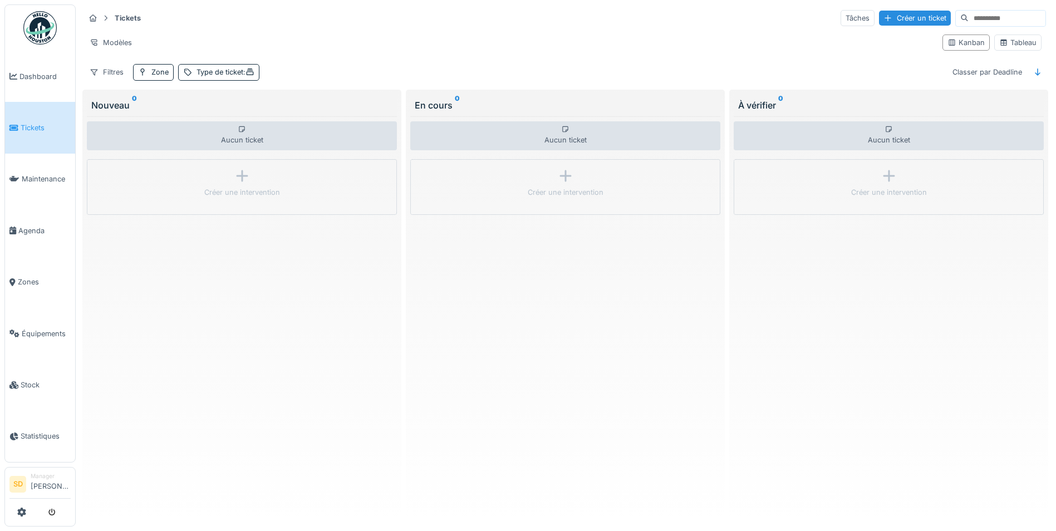
scroll to position [7, 0]
click at [233, 68] on div "Type de ticket :" at bounding box center [225, 72] width 58 height 11
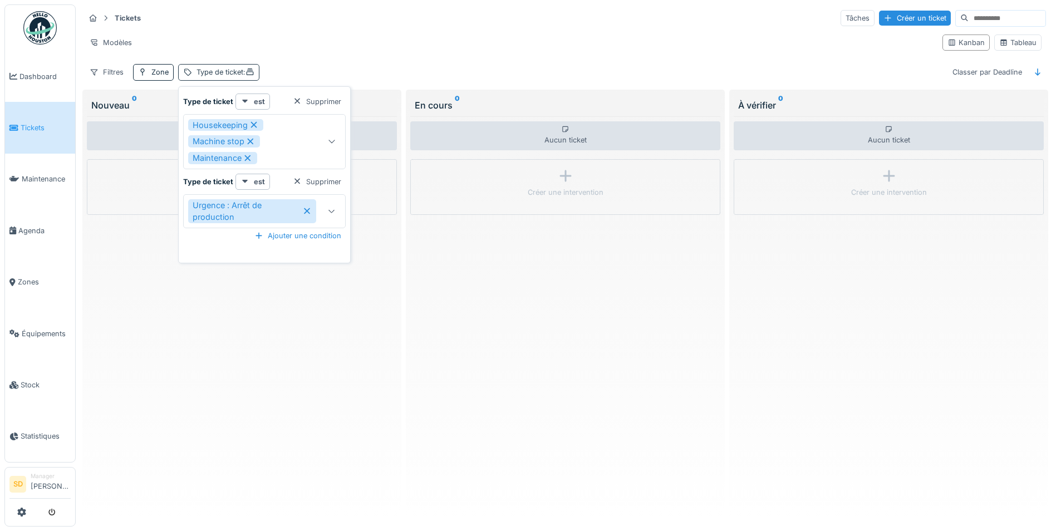
click at [233, 68] on div "Type de ticket :" at bounding box center [225, 72] width 58 height 11
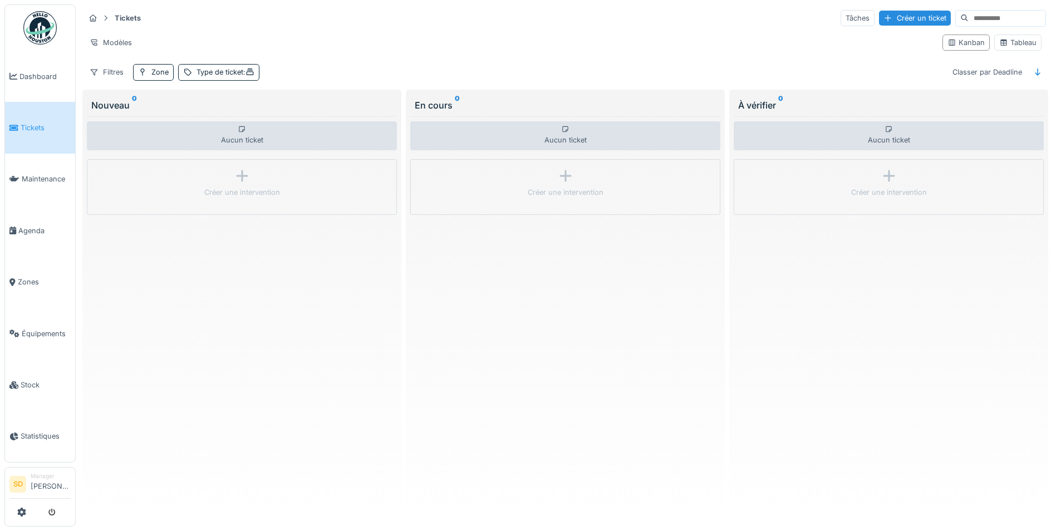
click at [45, 128] on span "Tickets" at bounding box center [46, 127] width 50 height 11
click at [47, 225] on span "Agenda" at bounding box center [44, 230] width 52 height 11
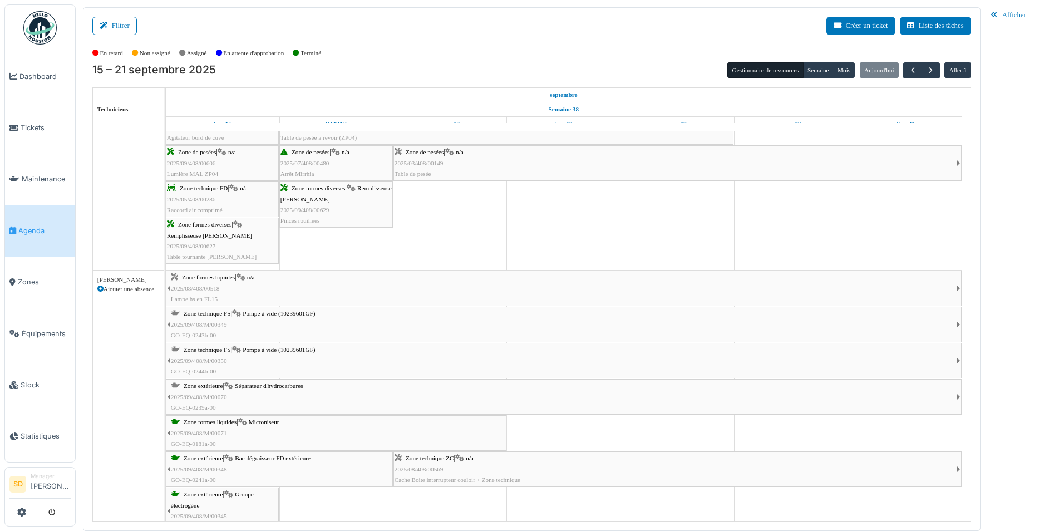
scroll to position [1447, 0]
